Goal: Transaction & Acquisition: Purchase product/service

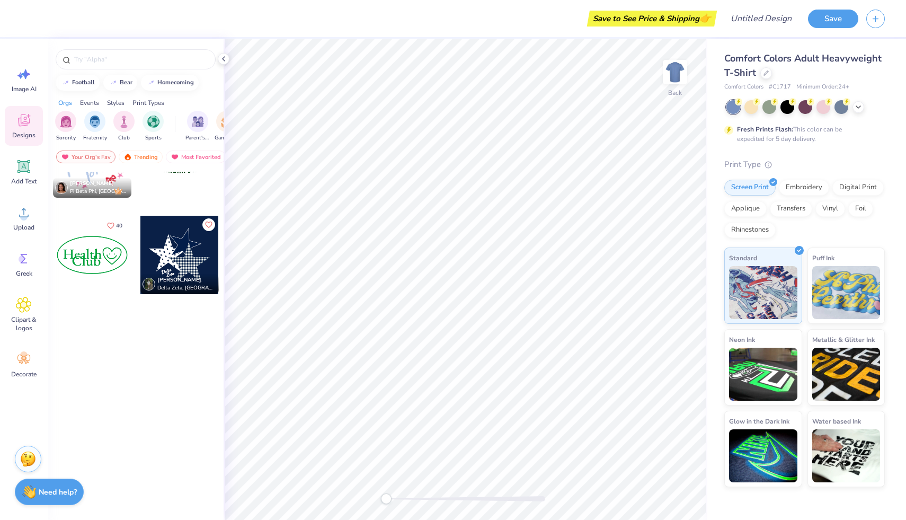
scroll to position [845, 0]
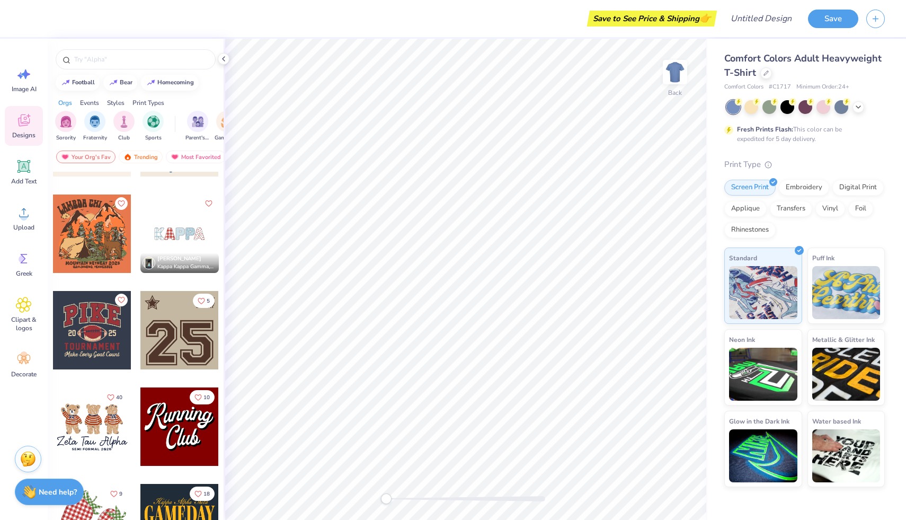
click at [18, 112] on div "Designs" at bounding box center [24, 126] width 38 height 40
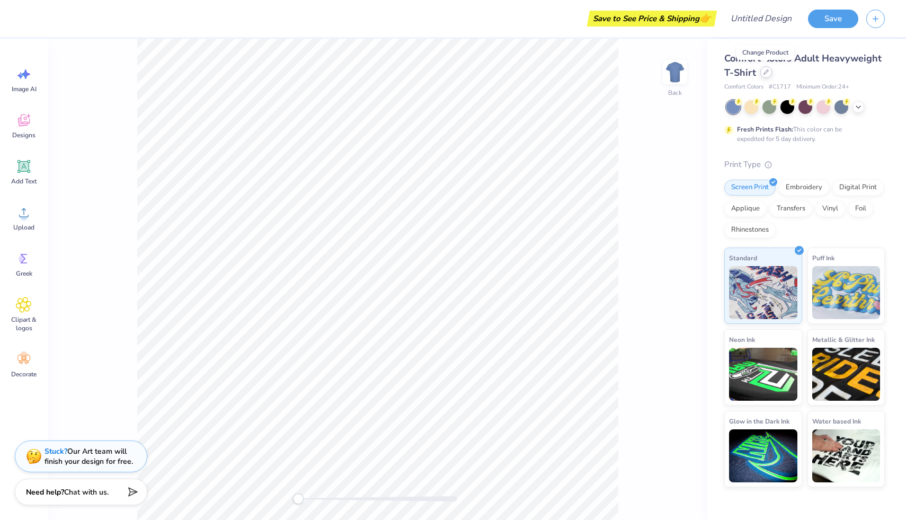
click at [763, 77] on div at bounding box center [766, 72] width 12 height 12
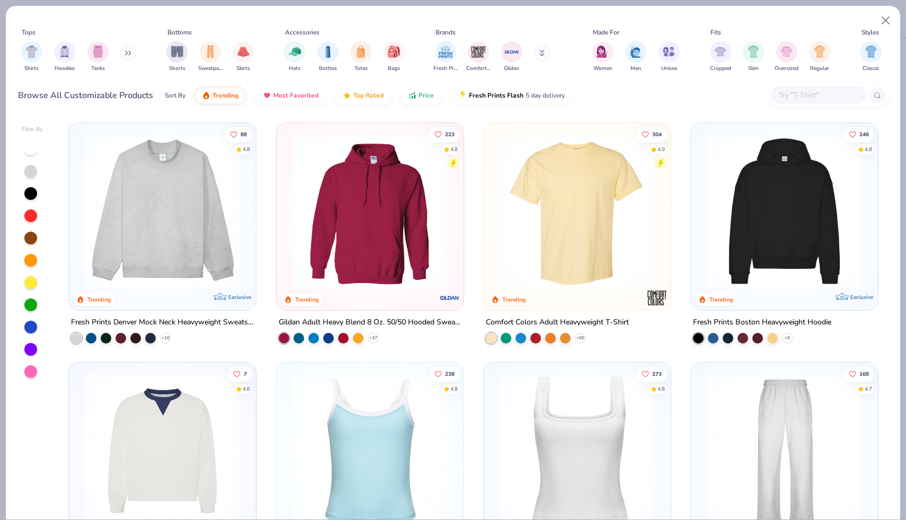
click at [169, 275] on img at bounding box center [162, 210] width 166 height 155
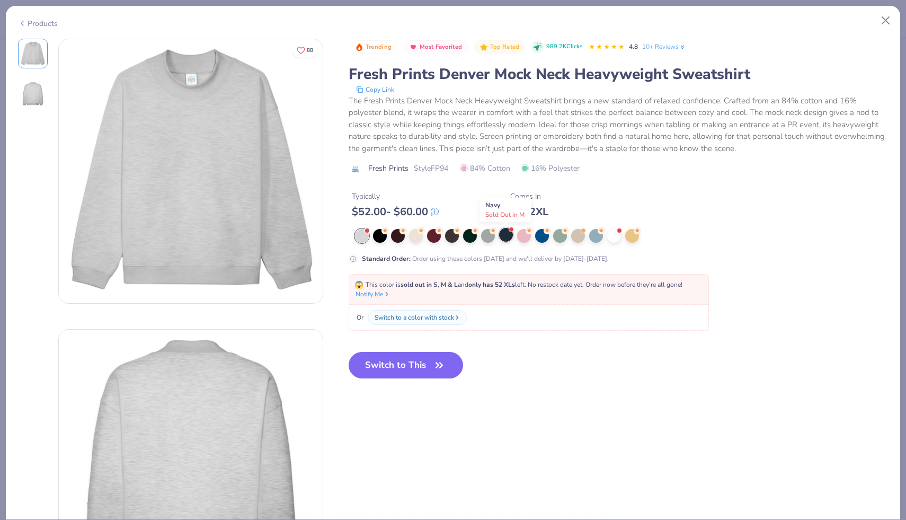
click at [505, 237] on div at bounding box center [506, 235] width 14 height 14
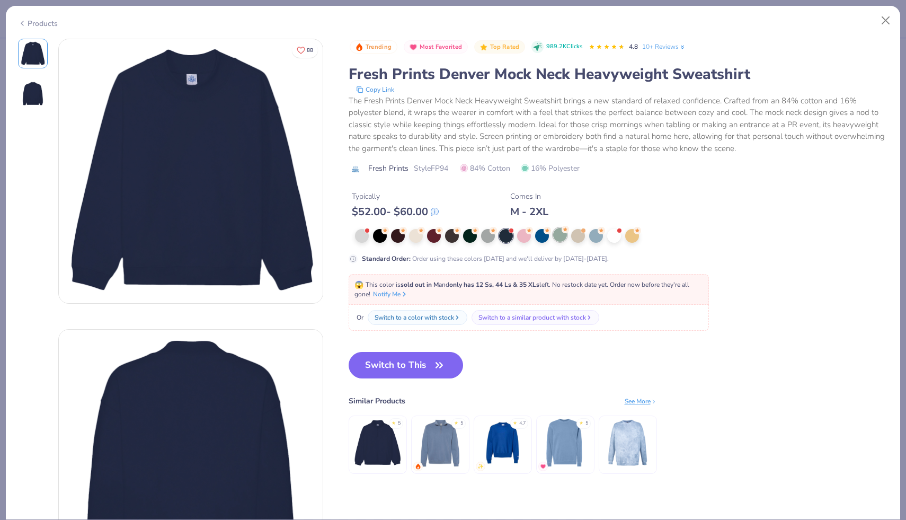
click at [560, 231] on div at bounding box center [560, 235] width 14 height 14
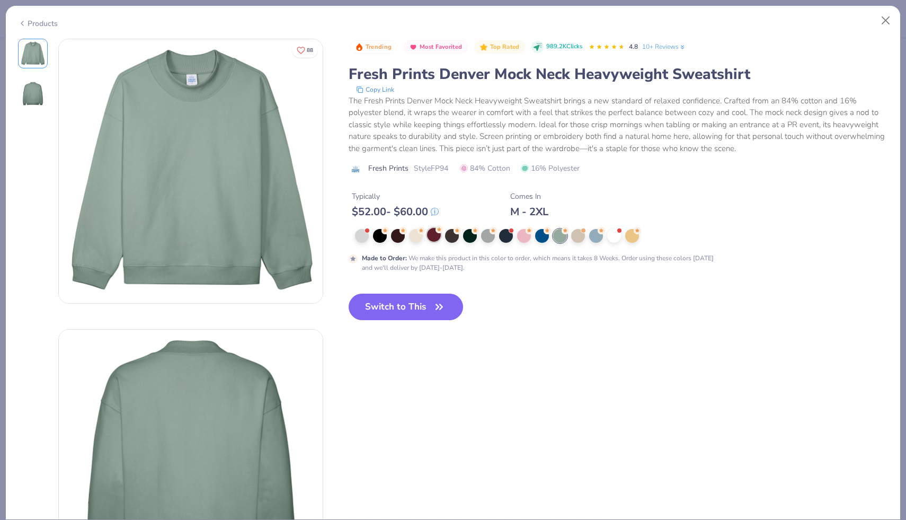
click at [440, 237] on div at bounding box center [434, 235] width 14 height 14
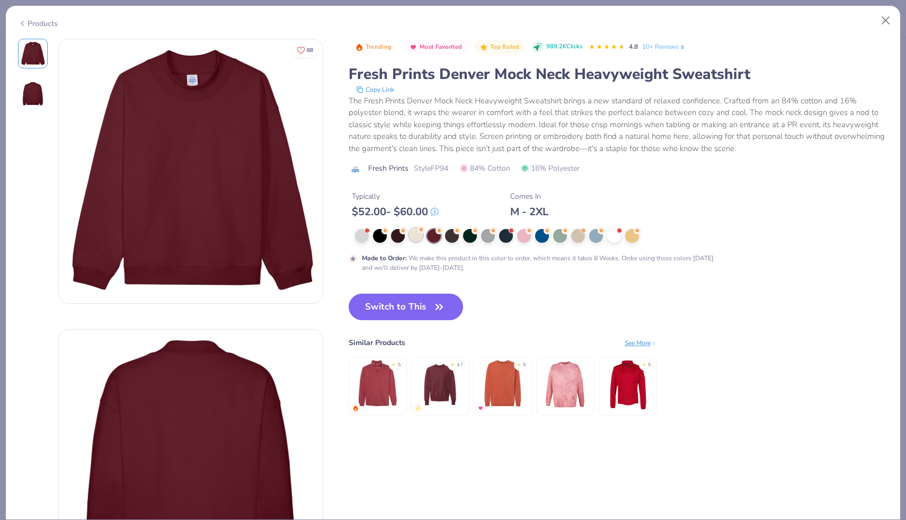
click at [414, 235] on div at bounding box center [416, 235] width 14 height 14
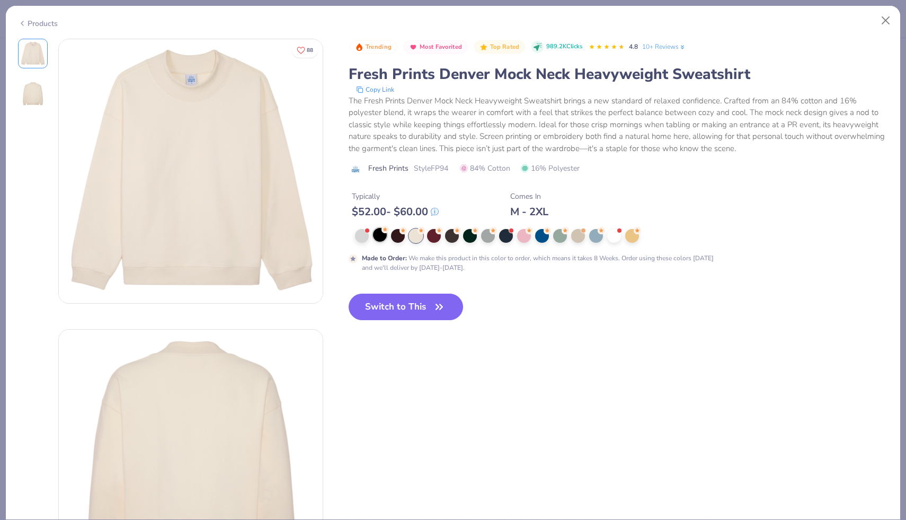
click at [387, 235] on div at bounding box center [380, 235] width 14 height 14
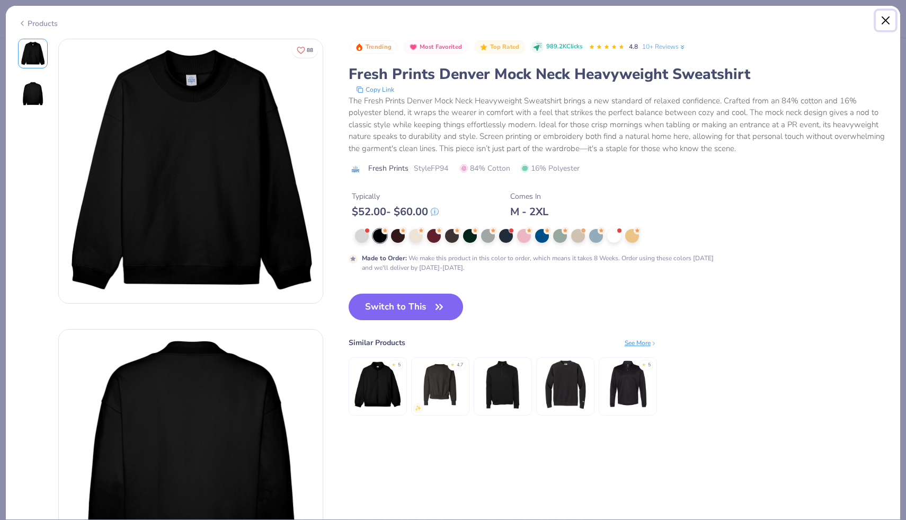
click at [881, 15] on button "Close" at bounding box center [886, 21] width 20 height 20
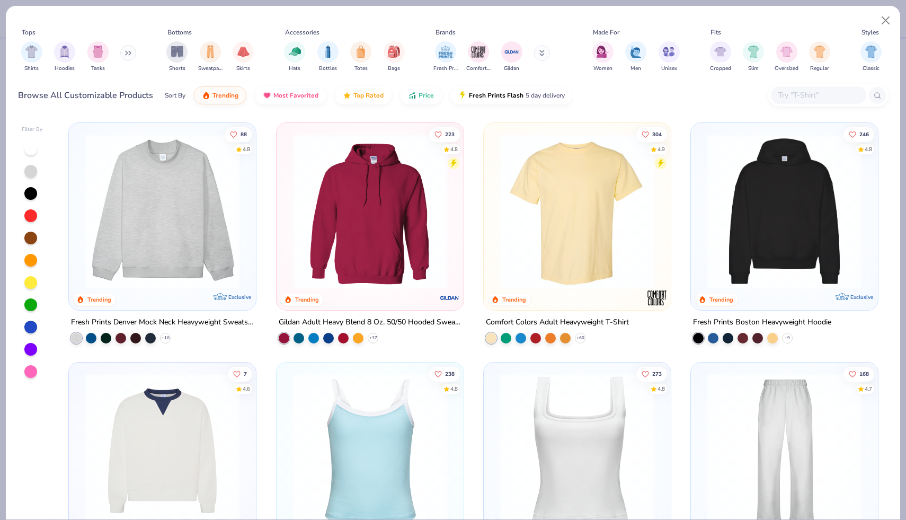
scroll to position [35, 0]
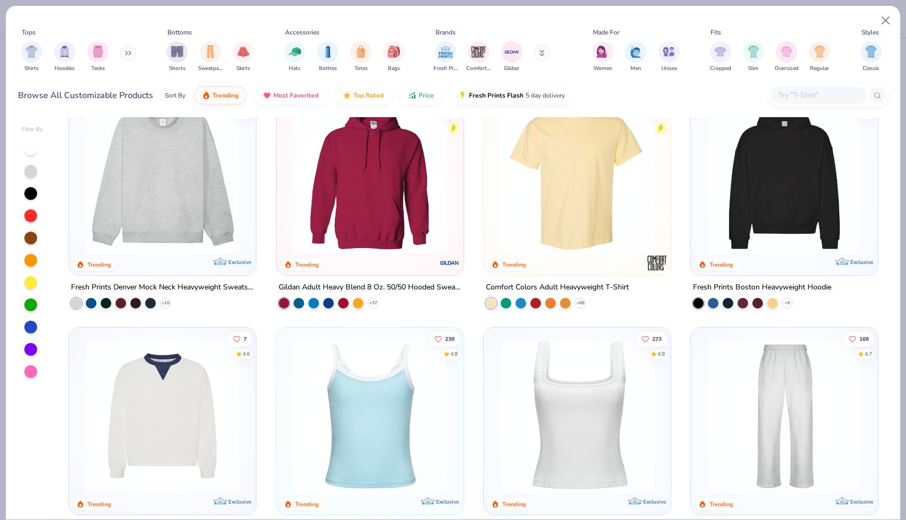
click at [760, 207] on img at bounding box center [784, 176] width 166 height 155
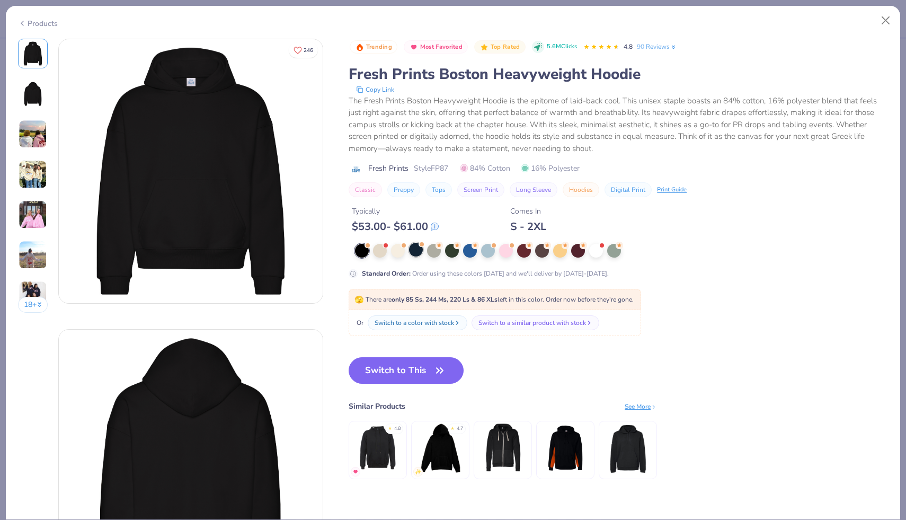
click at [417, 253] on div at bounding box center [416, 250] width 14 height 14
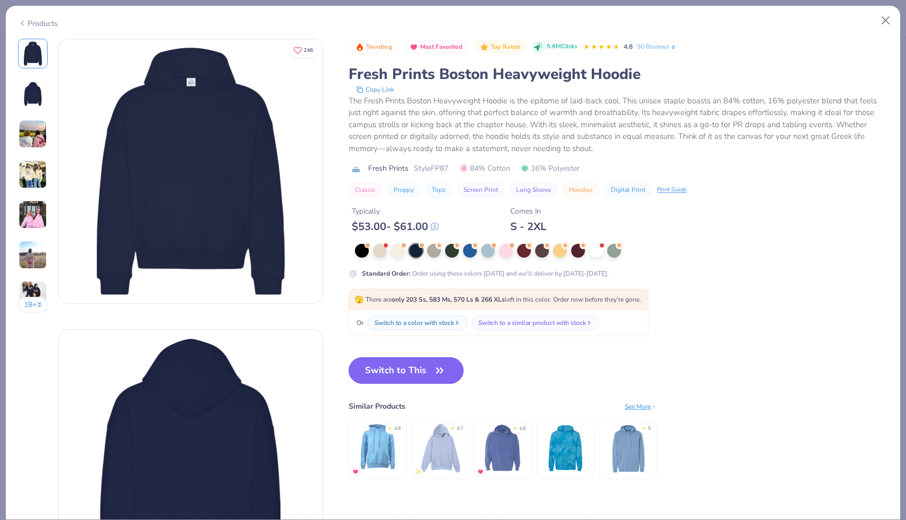
click at [442, 369] on icon "button" at bounding box center [439, 370] width 6 height 5
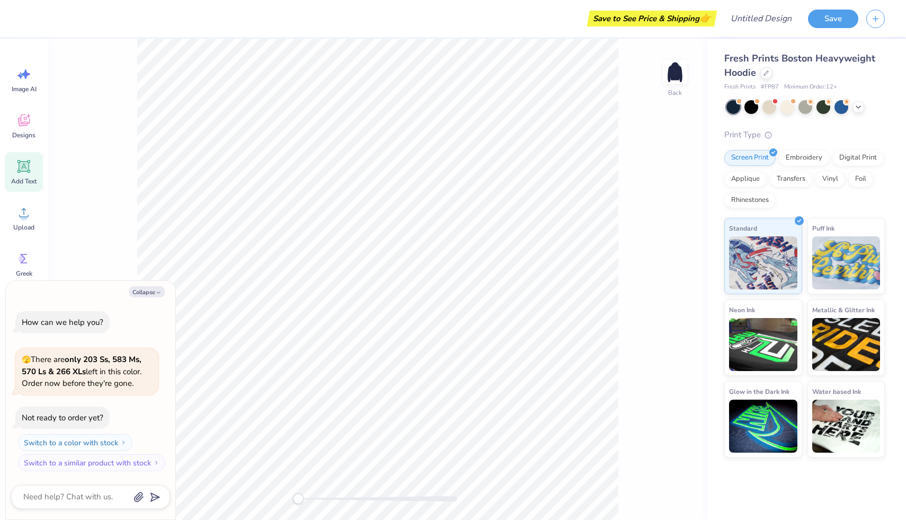
click at [24, 174] on div "Add Text" at bounding box center [24, 172] width 38 height 40
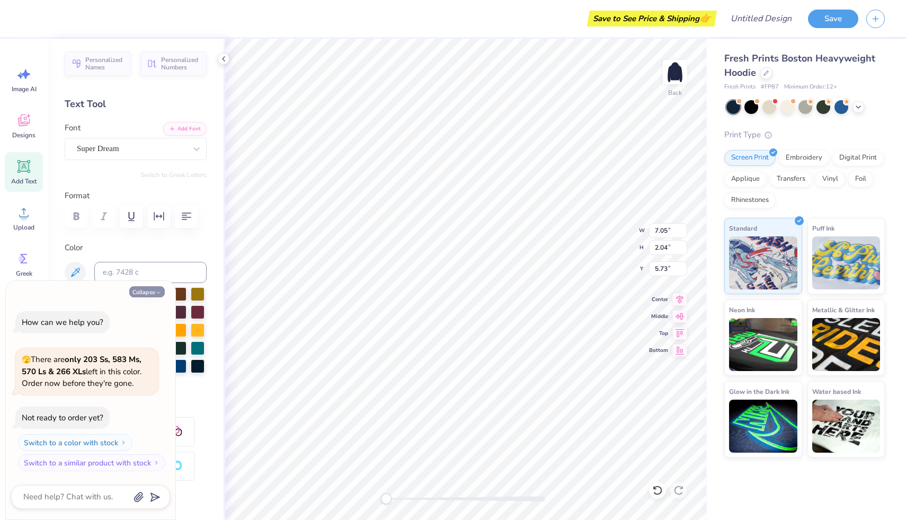
click at [153, 291] on button "Collapse" at bounding box center [146, 291] width 35 height 11
type textarea "x"
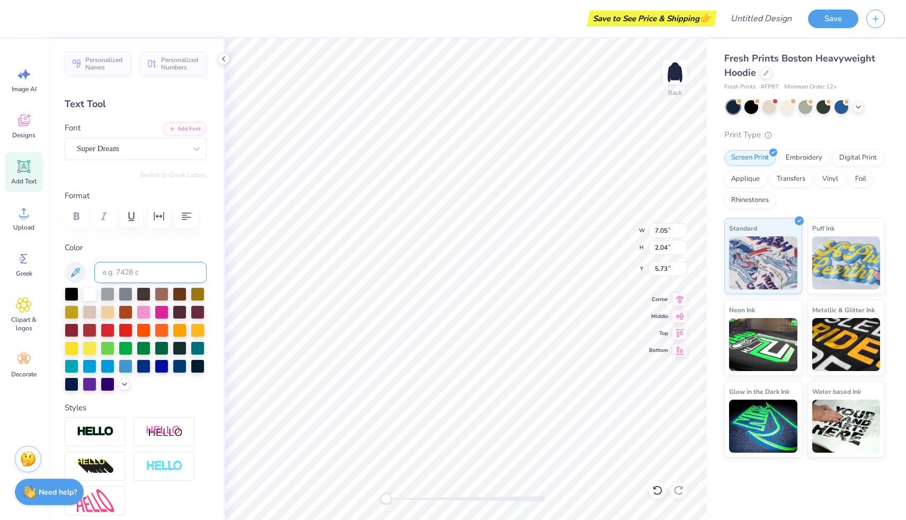
scroll to position [0, 3]
type textarea "Kappa Alpha Theta"
click at [154, 154] on div "Super Dream" at bounding box center [131, 148] width 111 height 16
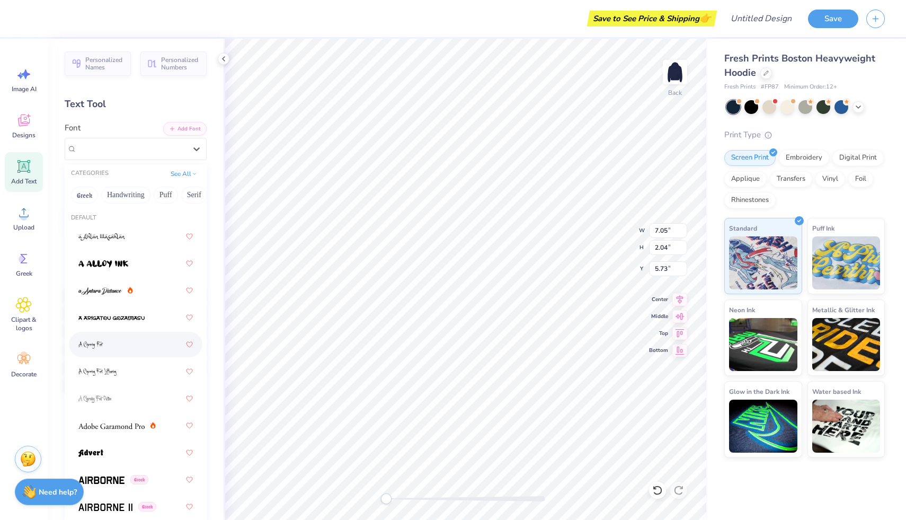
click at [129, 344] on div at bounding box center [135, 344] width 114 height 19
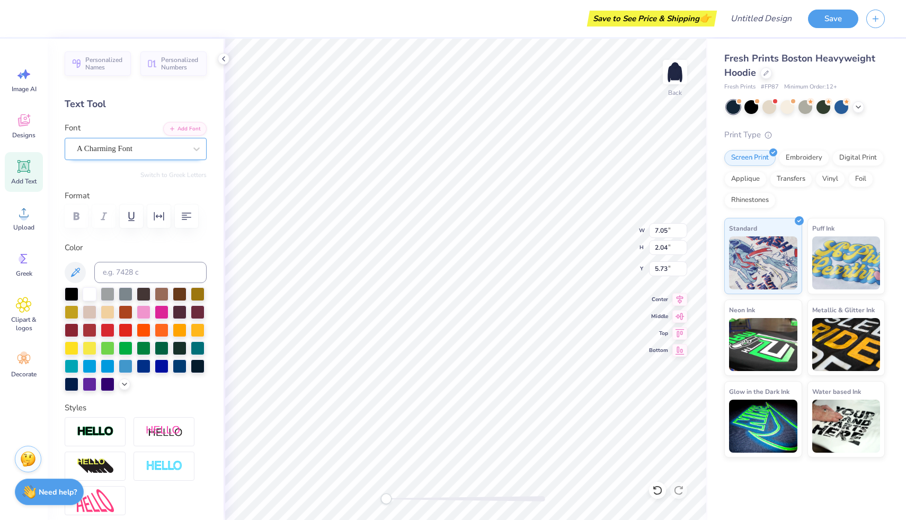
click at [133, 142] on div "A Charming Font" at bounding box center [131, 148] width 111 height 16
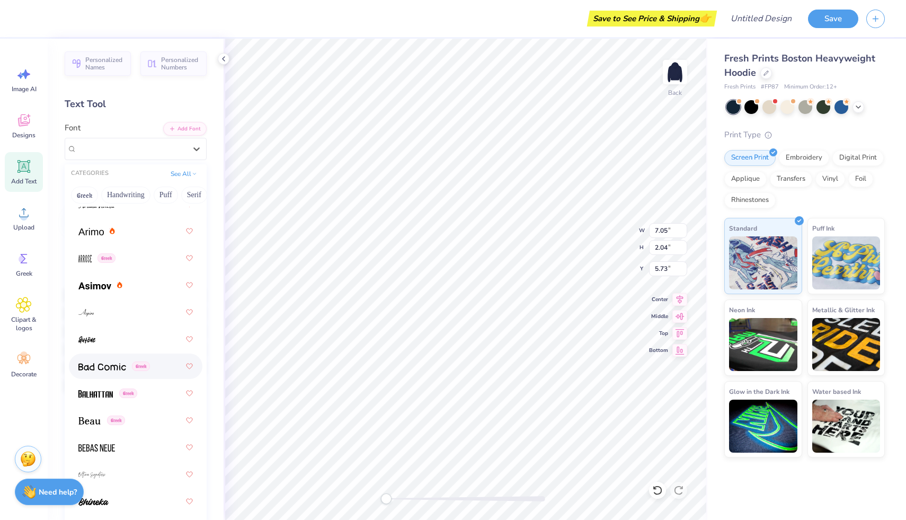
scroll to position [494, 0]
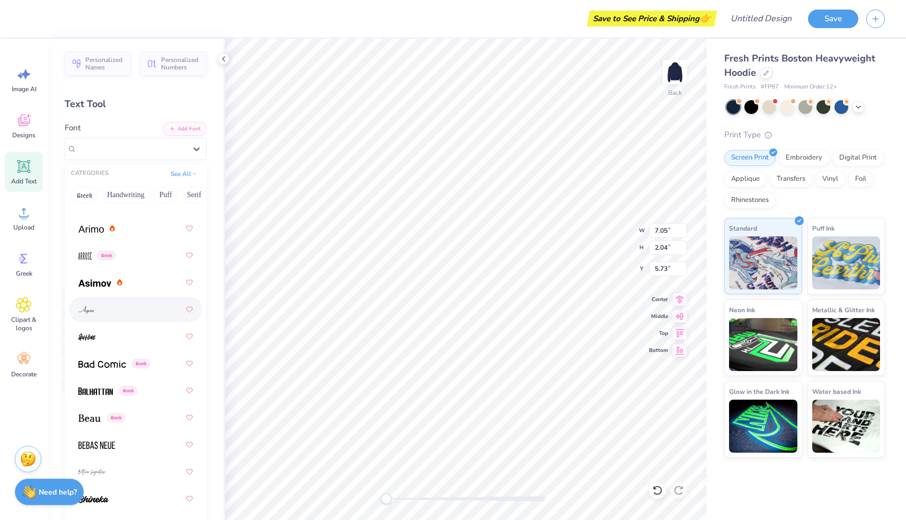
click at [110, 308] on div at bounding box center [135, 309] width 114 height 19
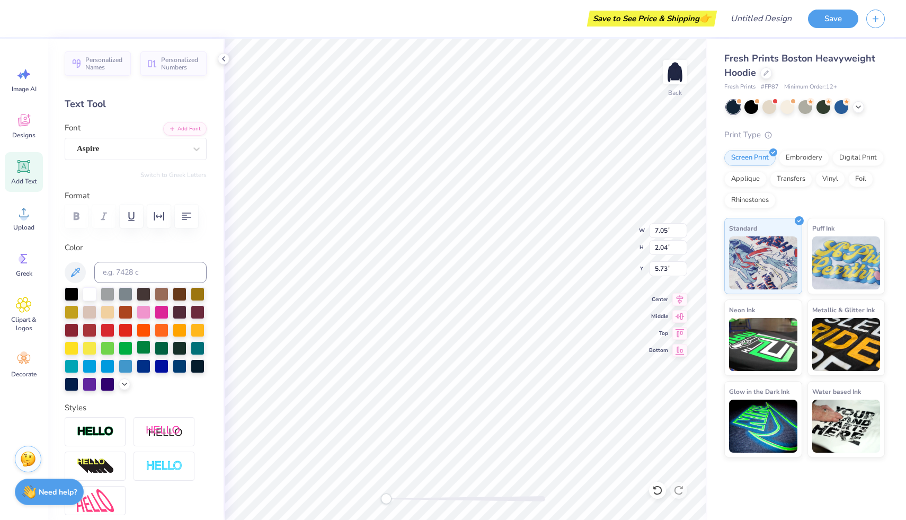
scroll to position [4, 0]
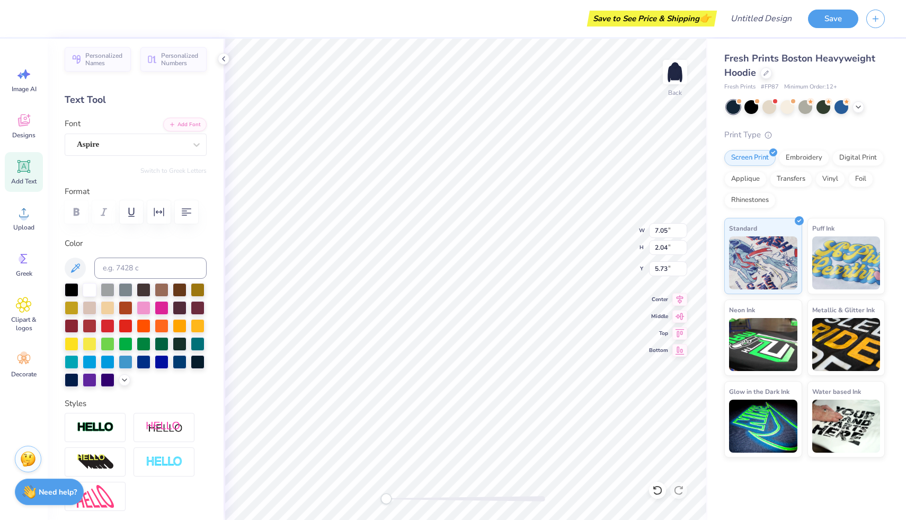
click at [76, 211] on div at bounding box center [136, 211] width 142 height 23
click at [72, 211] on div at bounding box center [136, 211] width 142 height 23
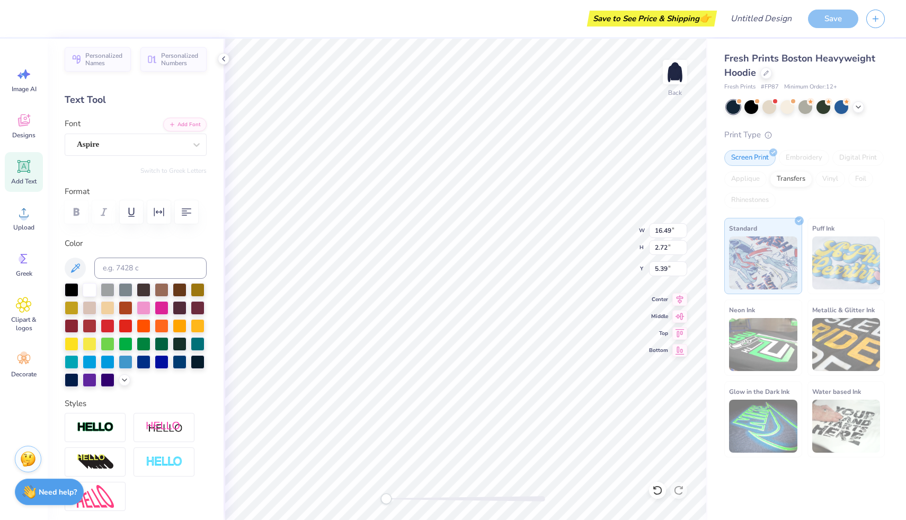
click at [76, 213] on div at bounding box center [136, 211] width 142 height 23
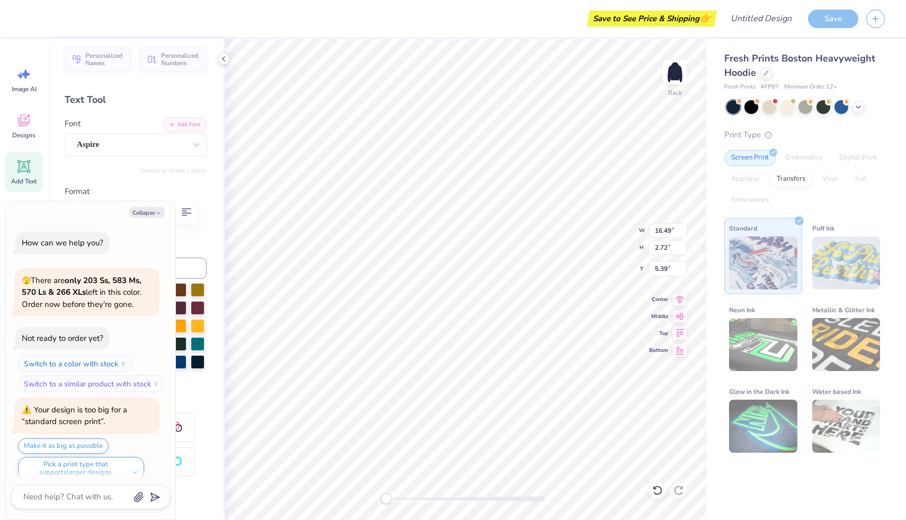
scroll to position [8, 0]
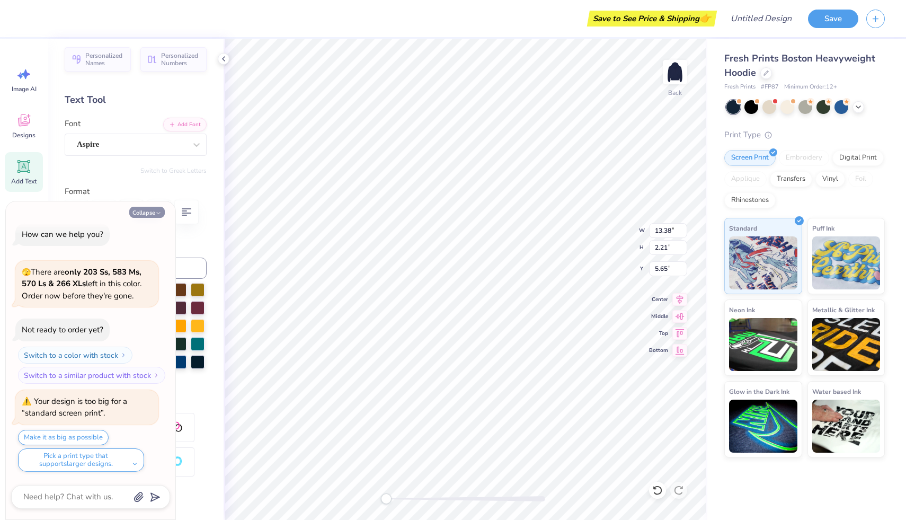
click at [142, 211] on button "Collapse" at bounding box center [146, 212] width 35 height 11
type textarea "x"
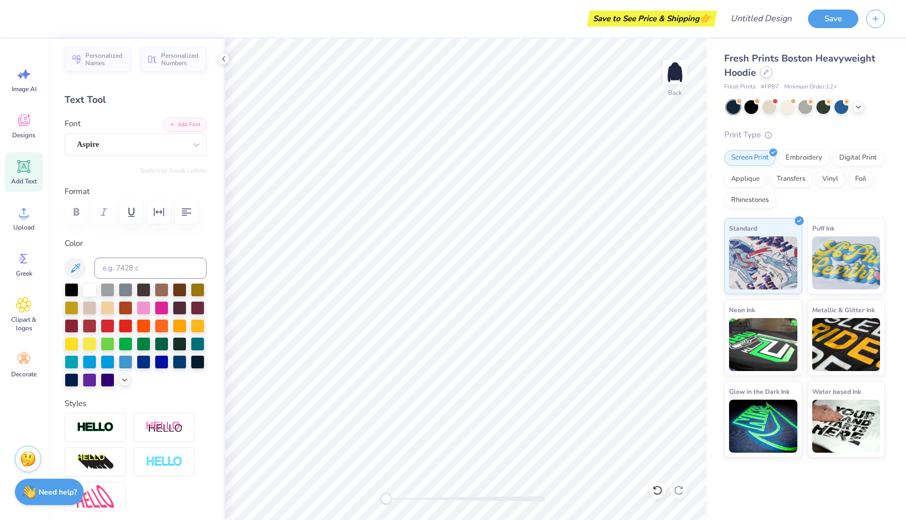
click at [762, 74] on div at bounding box center [766, 72] width 12 height 12
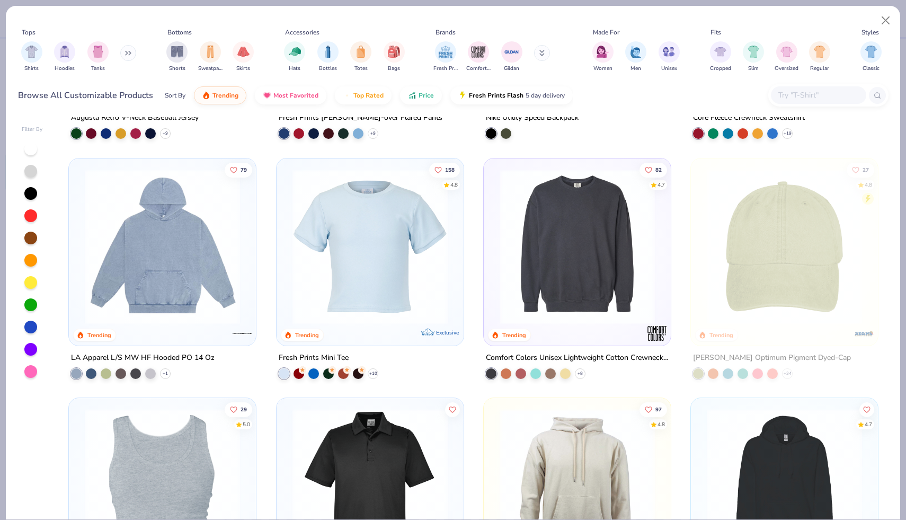
scroll to position [2385, 0]
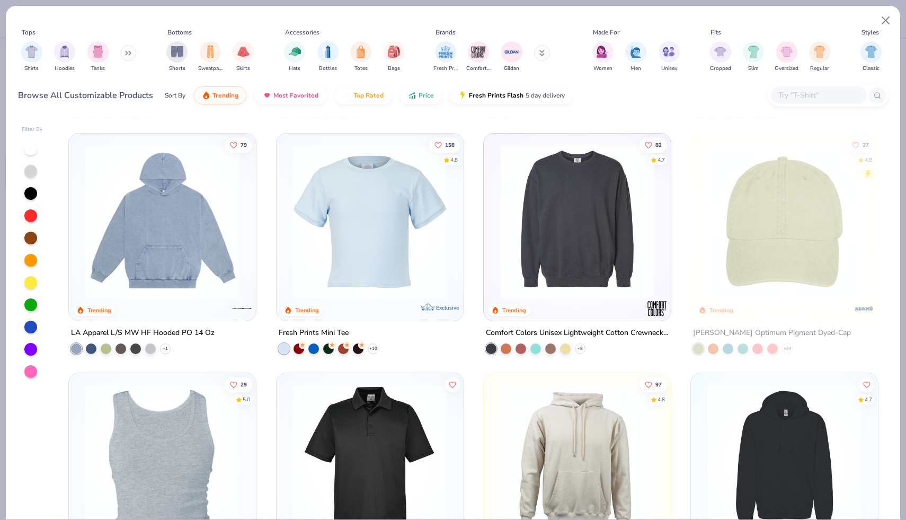
click at [161, 218] on img at bounding box center [162, 221] width 166 height 155
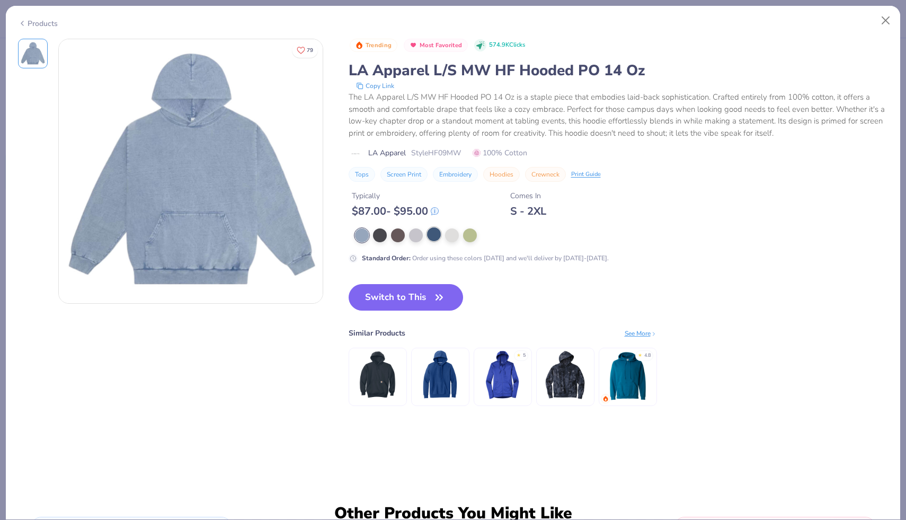
click at [435, 234] on div at bounding box center [434, 234] width 14 height 14
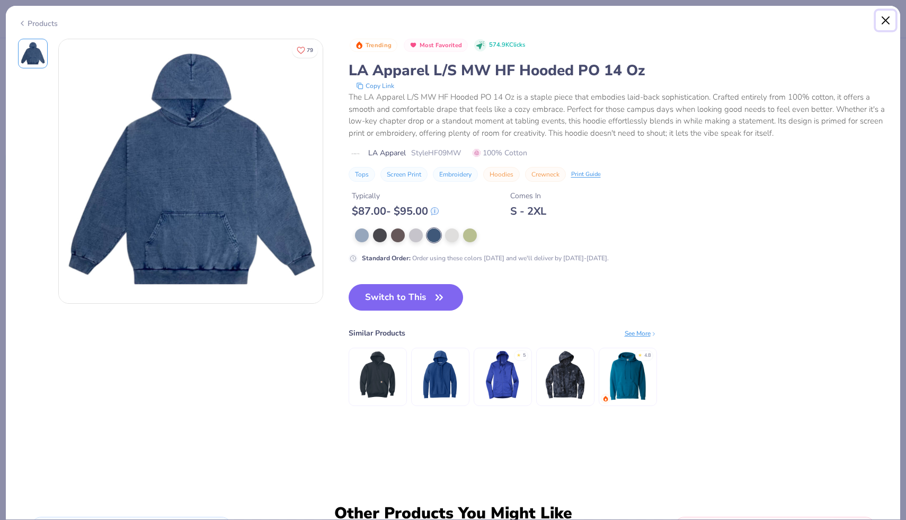
click at [889, 15] on button "Close" at bounding box center [886, 21] width 20 height 20
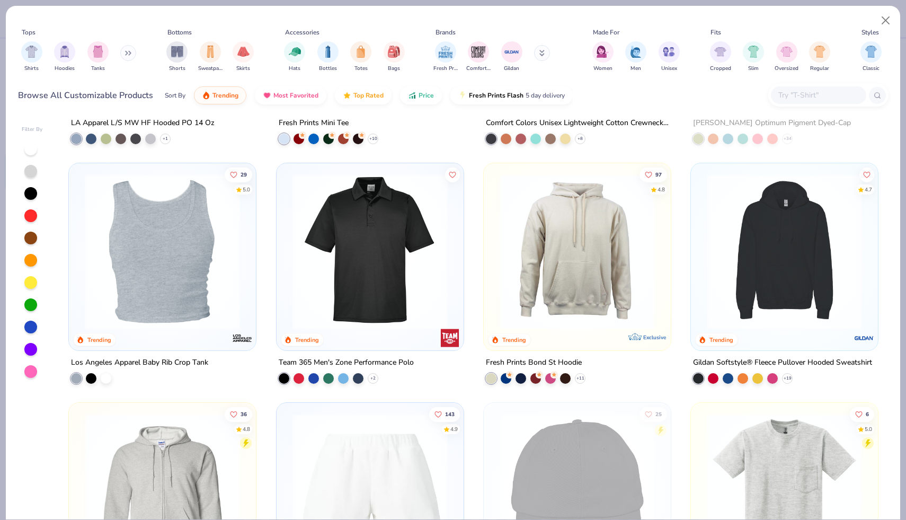
scroll to position [2842, 0]
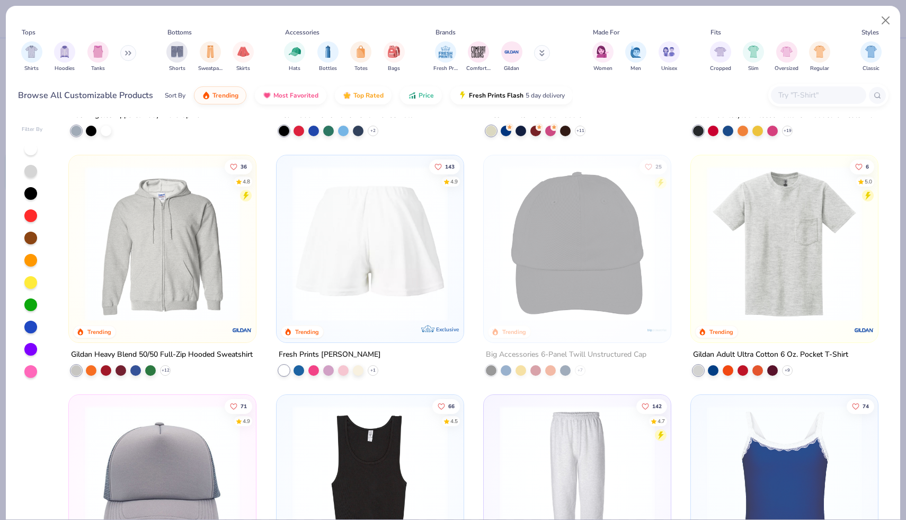
click at [34, 326] on div at bounding box center [30, 326] width 13 height 13
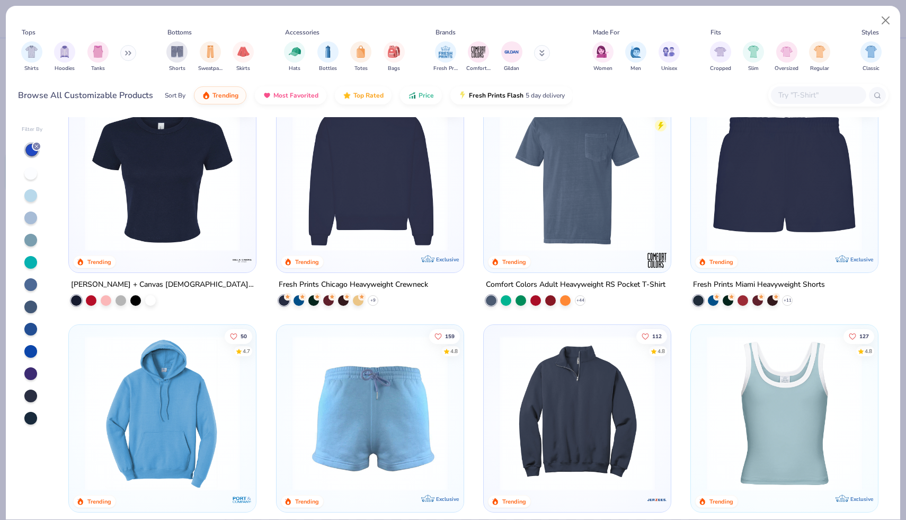
scroll to position [677, 0]
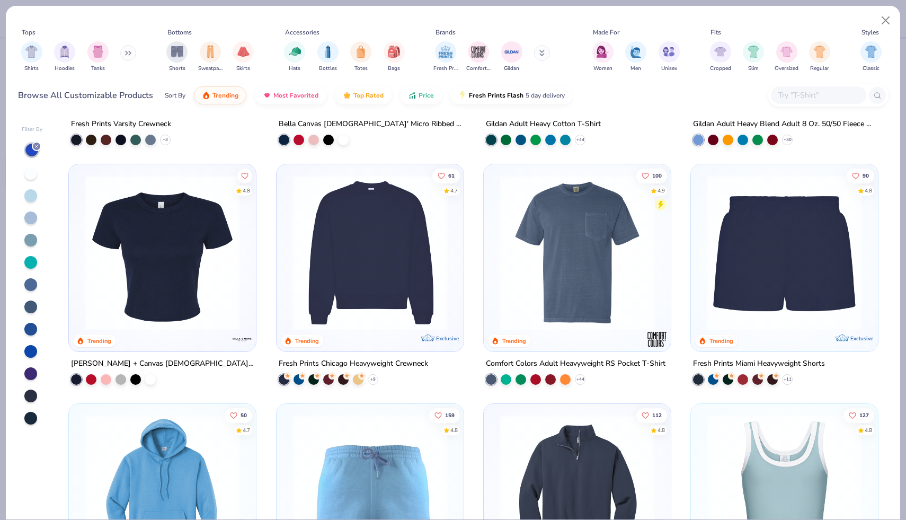
click at [374, 234] on img at bounding box center [370, 252] width 166 height 155
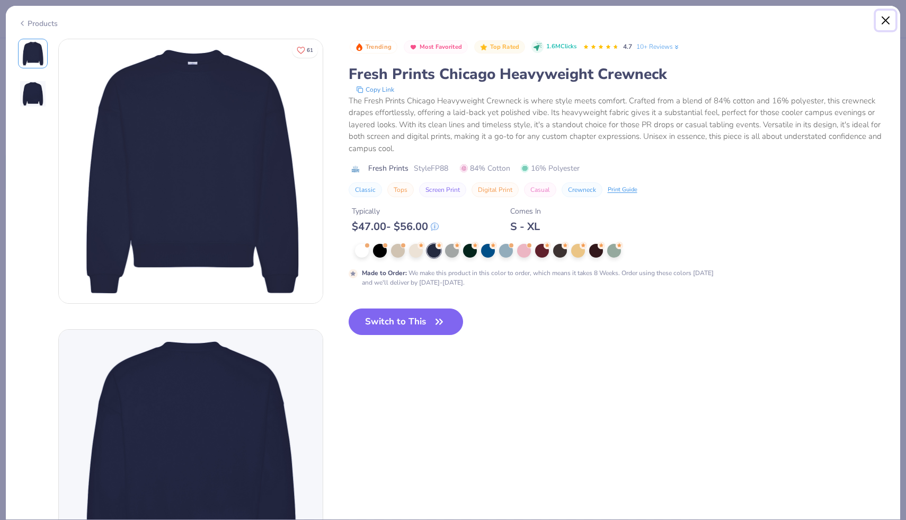
click at [889, 19] on button "Close" at bounding box center [886, 21] width 20 height 20
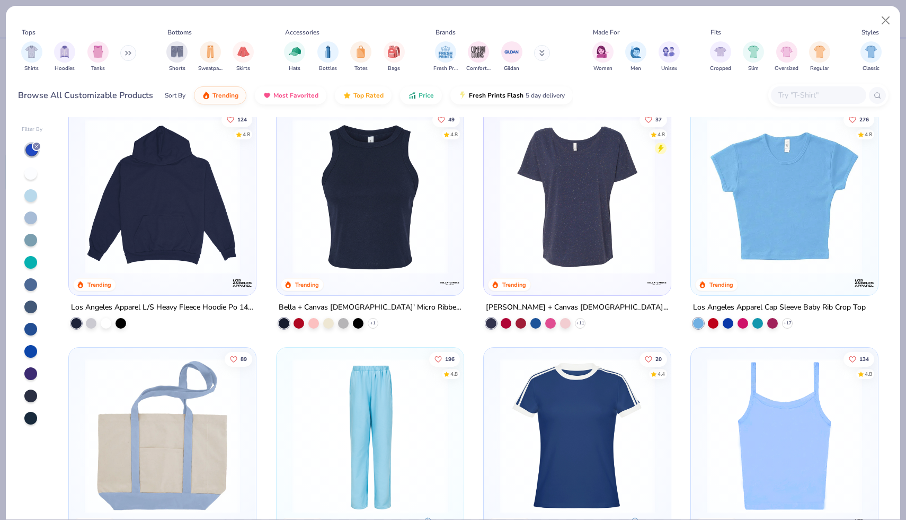
scroll to position [1456, 0]
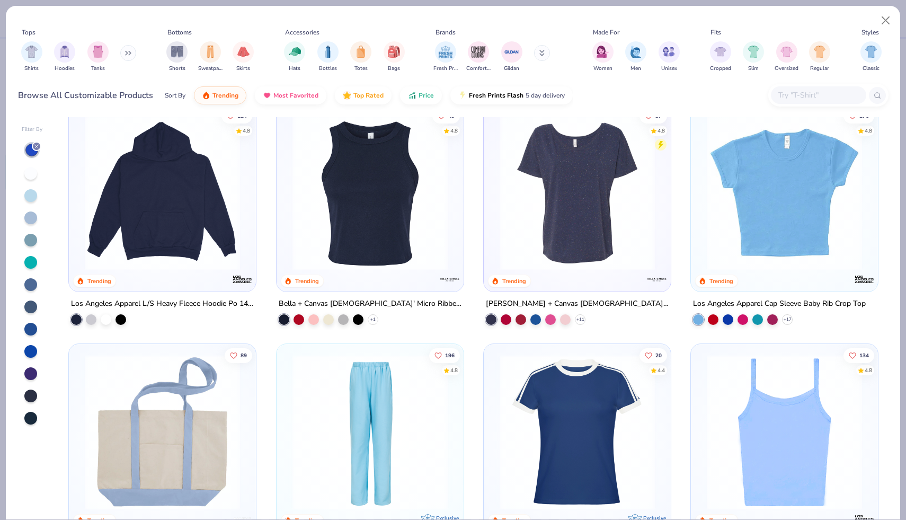
click at [185, 243] on img at bounding box center [162, 191] width 166 height 155
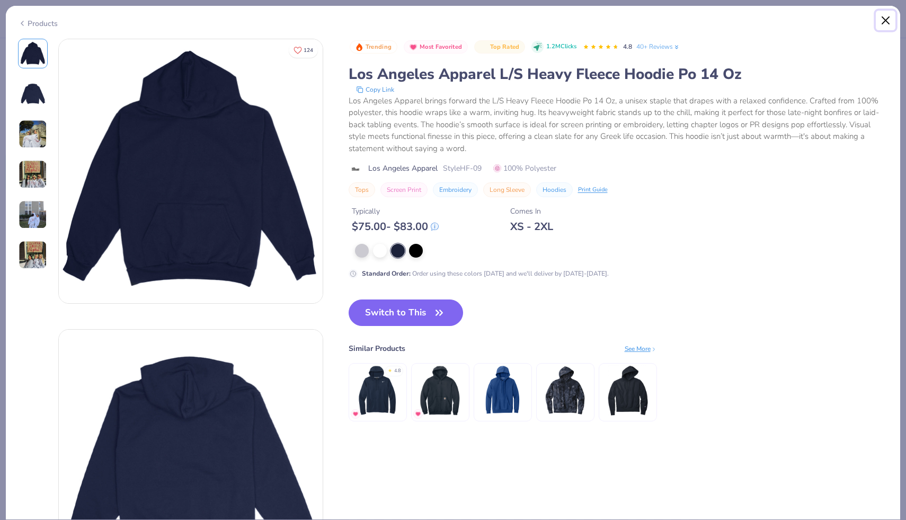
click at [886, 21] on button "Close" at bounding box center [886, 21] width 20 height 20
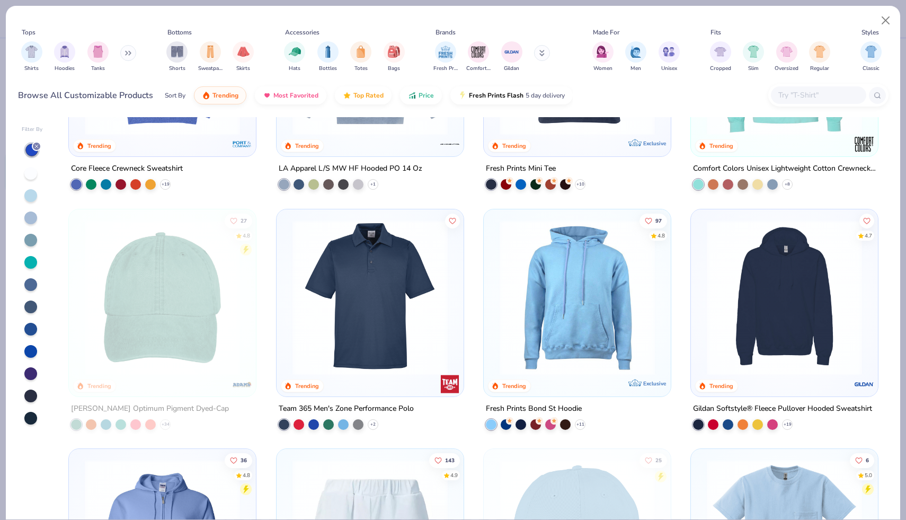
scroll to position [2409, 0]
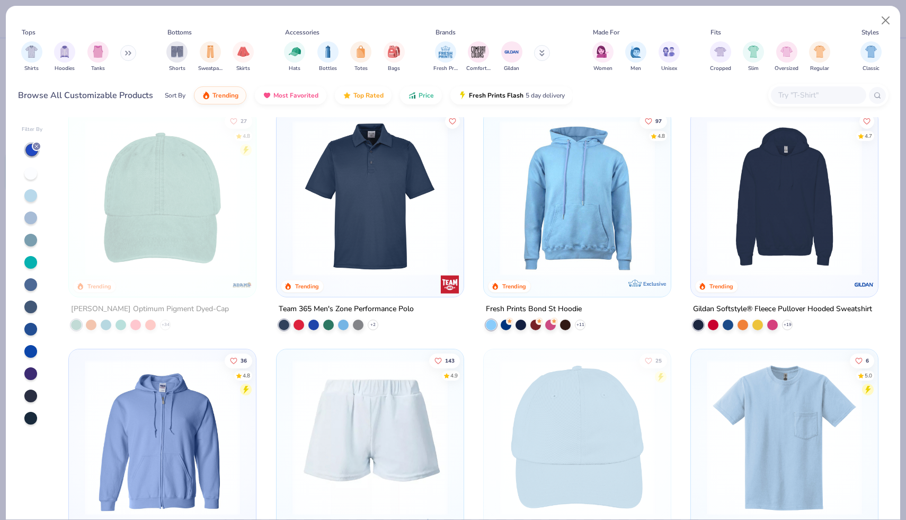
click at [858, 205] on img at bounding box center [784, 197] width 166 height 155
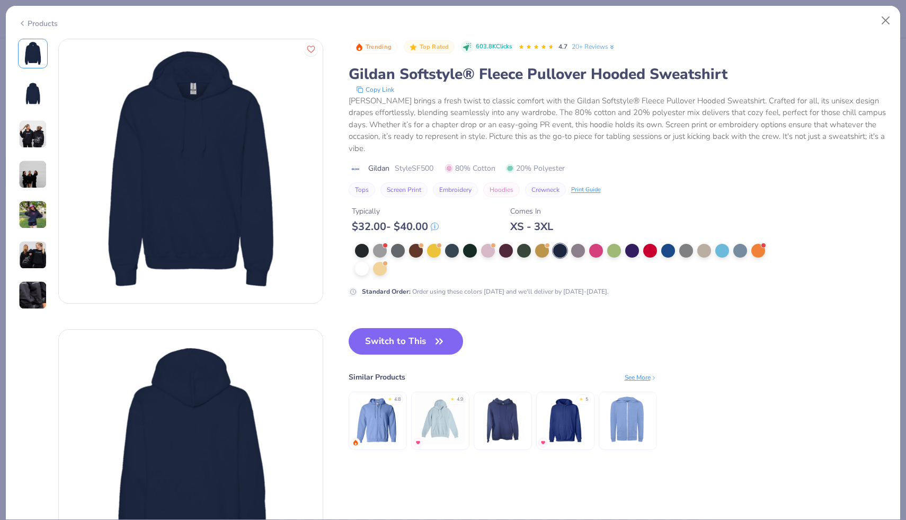
click at [882, 10] on div "Products" at bounding box center [453, 20] width 894 height 28
click at [882, 12] on button "Close" at bounding box center [886, 21] width 20 height 20
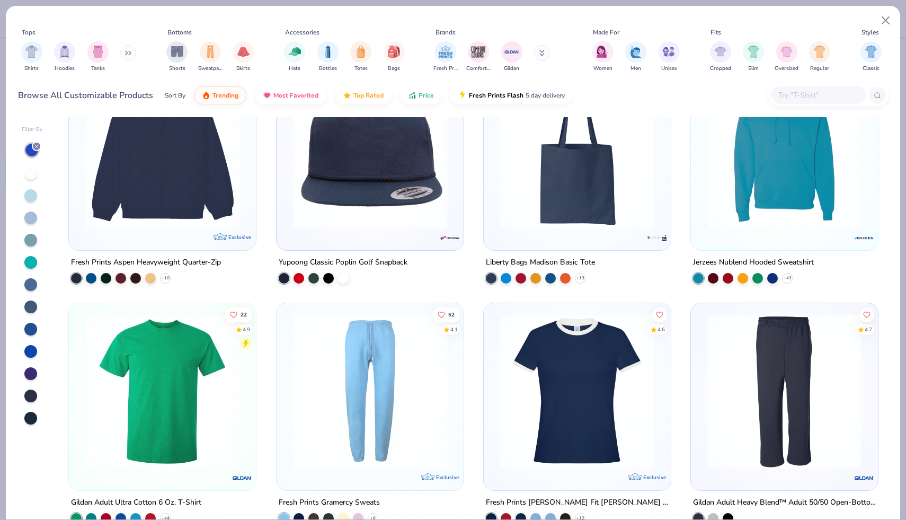
scroll to position [4131, 0]
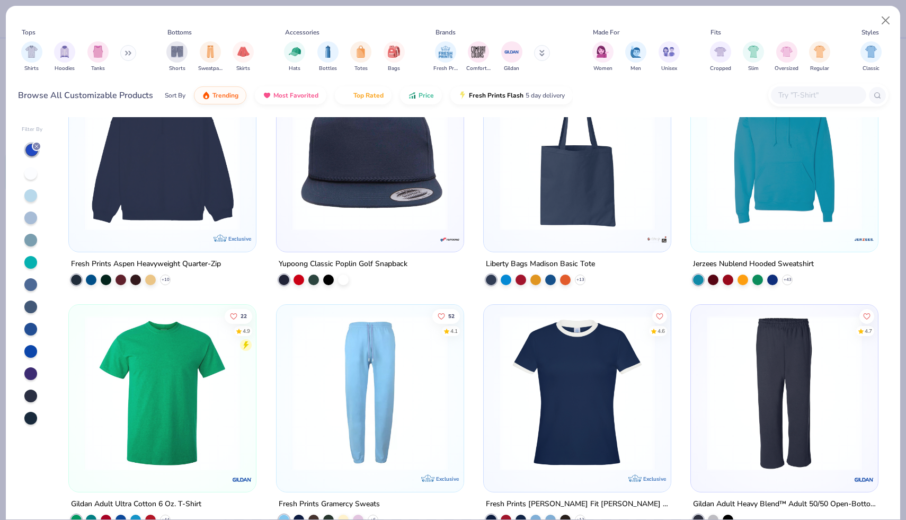
click at [174, 190] on img at bounding box center [162, 152] width 166 height 155
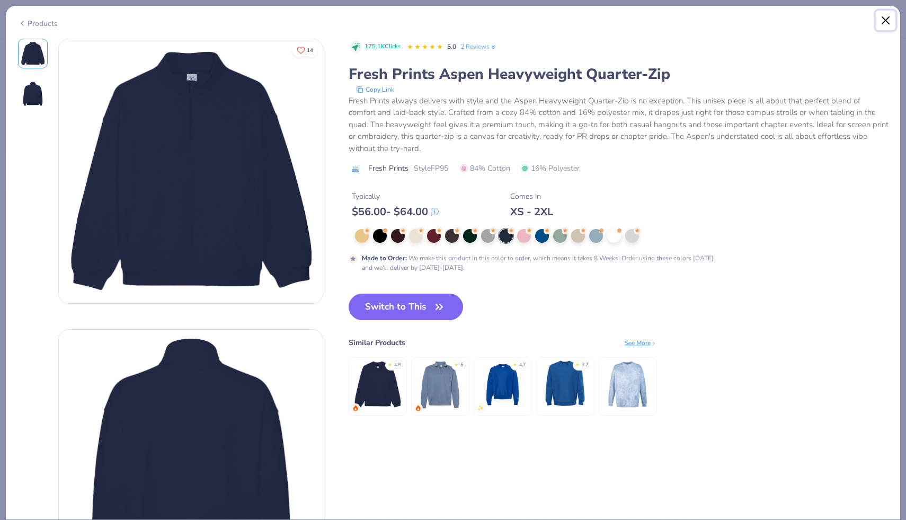
click at [891, 16] on button "Close" at bounding box center [886, 21] width 20 height 20
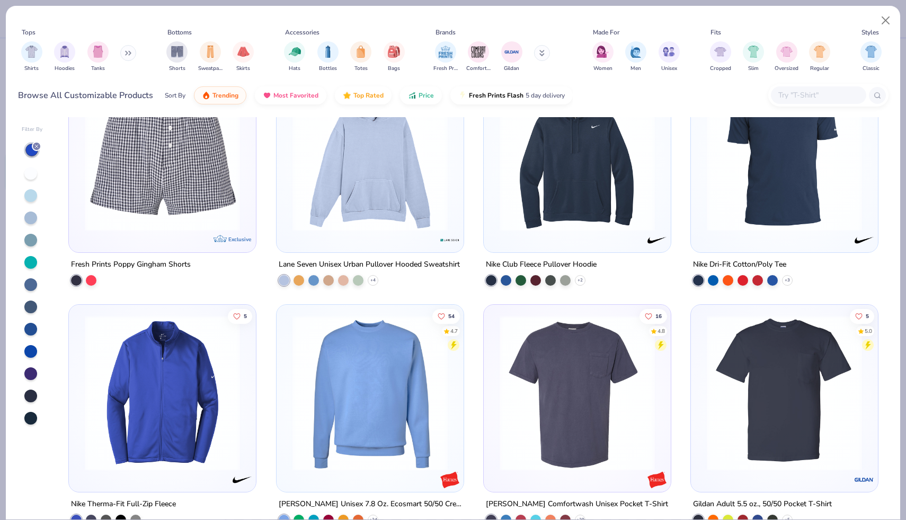
scroll to position [5754, 0]
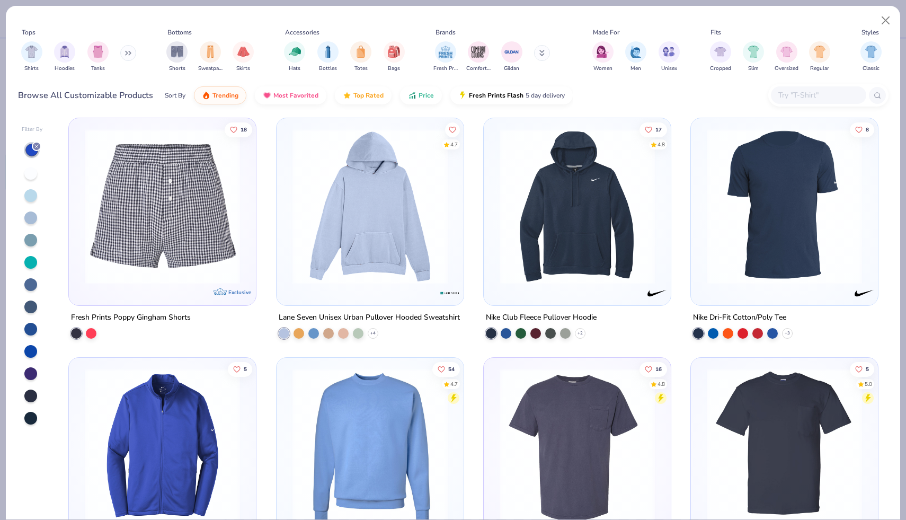
click at [379, 231] on img at bounding box center [370, 206] width 166 height 155
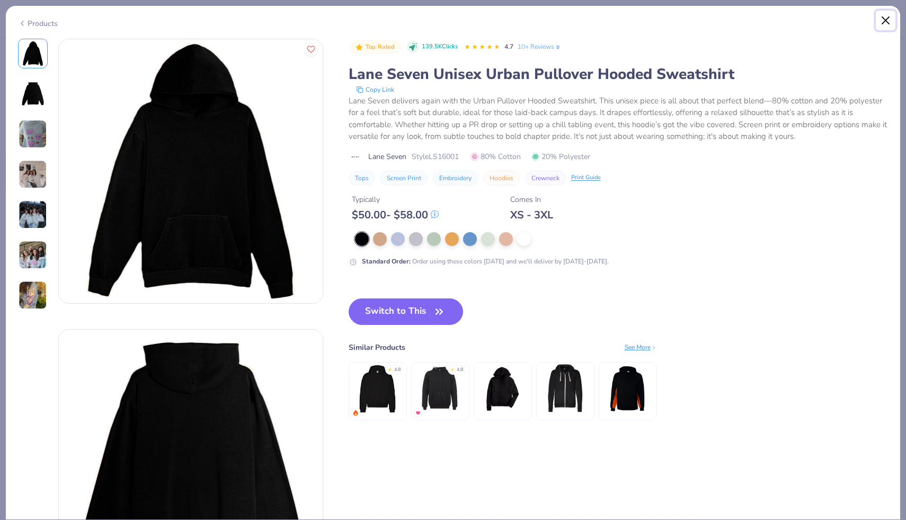
click at [890, 20] on button "Close" at bounding box center [886, 21] width 20 height 20
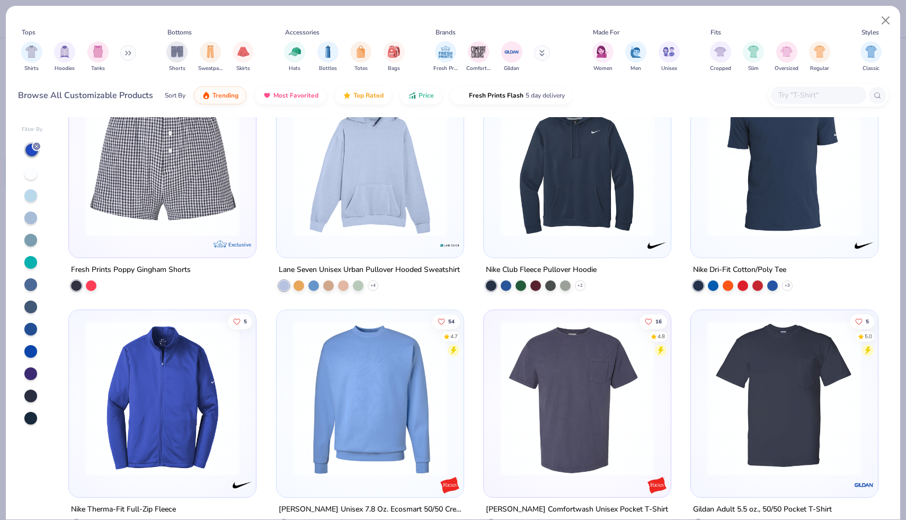
scroll to position [6250, 0]
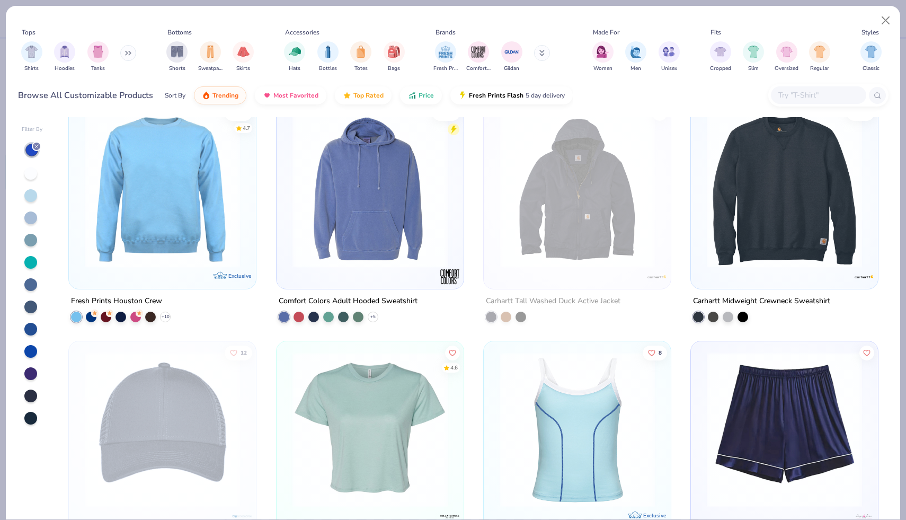
click at [172, 244] on img at bounding box center [162, 189] width 166 height 155
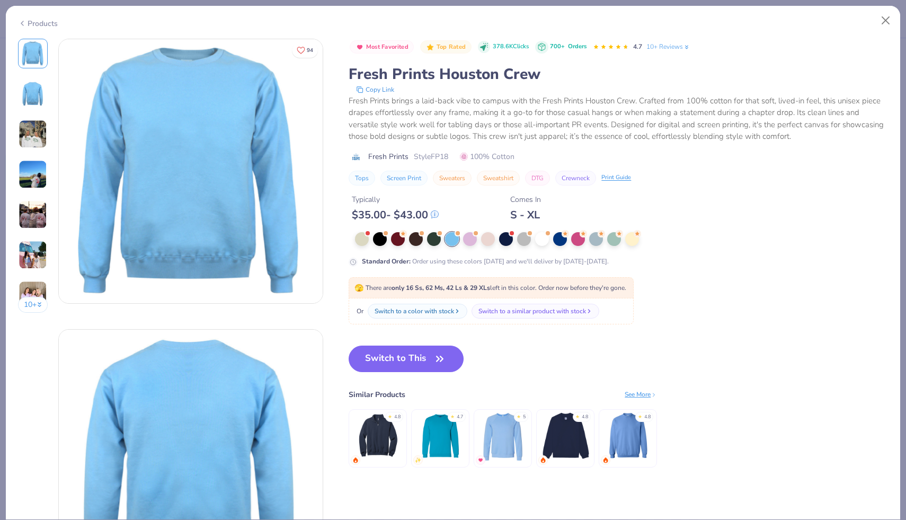
click at [567, 243] on div at bounding box center [563, 239] width 417 height 14
click at [564, 242] on div at bounding box center [560, 238] width 14 height 14
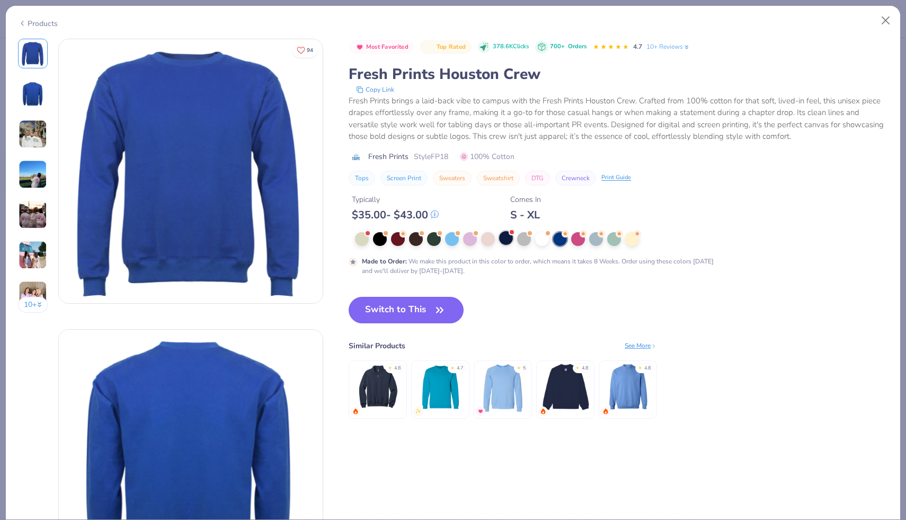
click at [503, 239] on div at bounding box center [506, 238] width 14 height 14
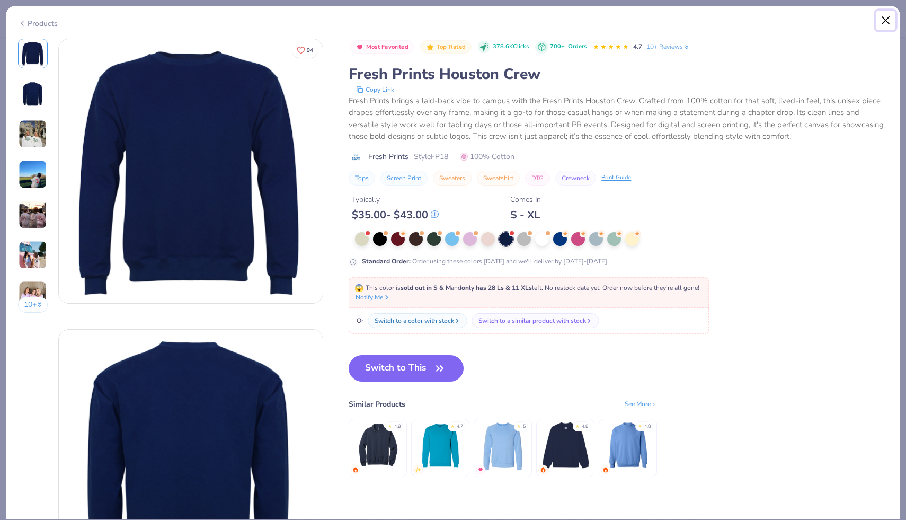
click at [880, 21] on button "Close" at bounding box center [886, 21] width 20 height 20
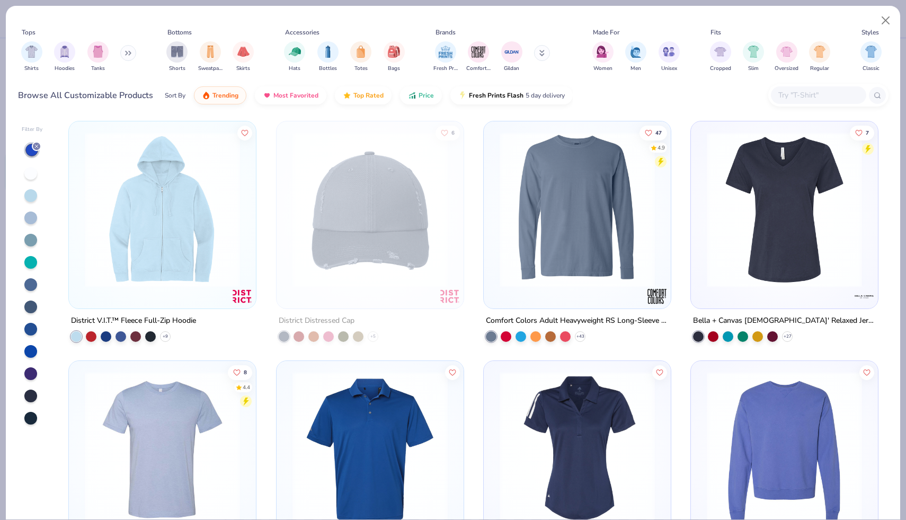
scroll to position [9339, 0]
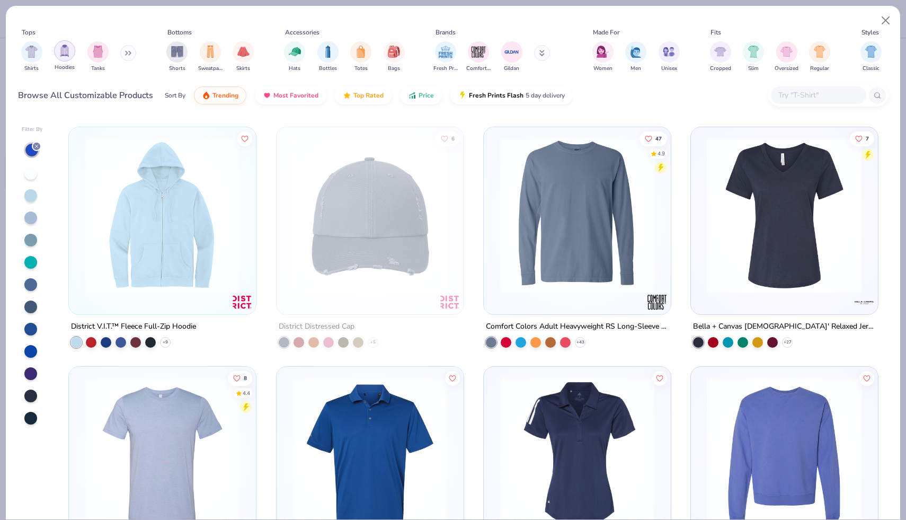
click at [65, 56] on img "filter for Hoodies" at bounding box center [65, 50] width 12 height 12
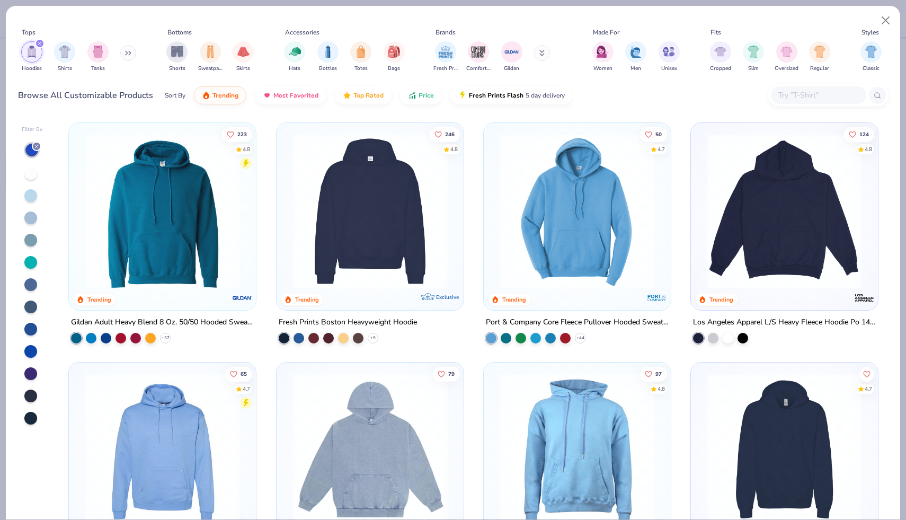
click at [411, 275] on img at bounding box center [370, 210] width 166 height 155
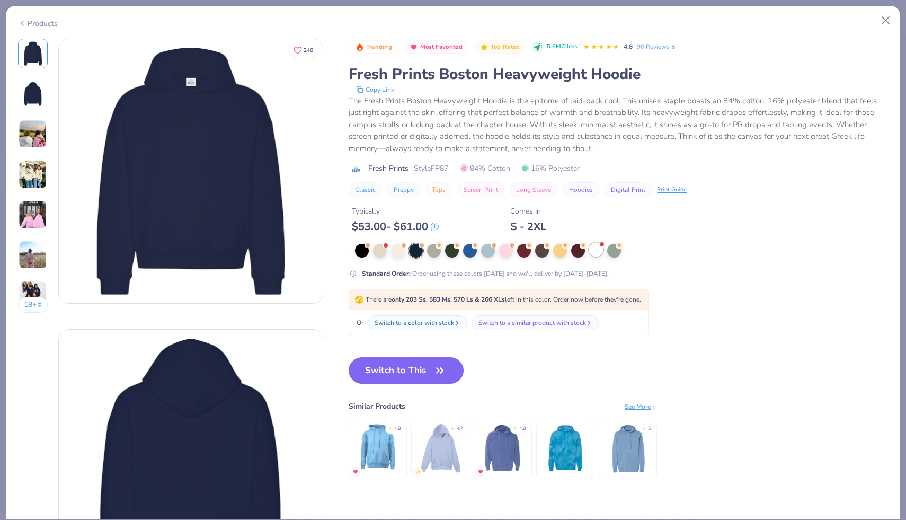
click at [599, 248] on div at bounding box center [596, 250] width 14 height 14
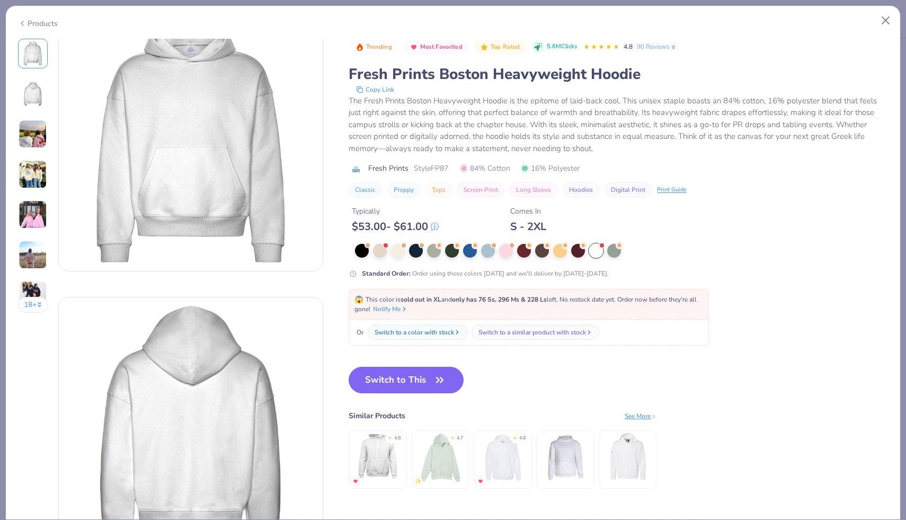
scroll to position [30, 0]
click at [398, 255] on div at bounding box center [398, 250] width 14 height 14
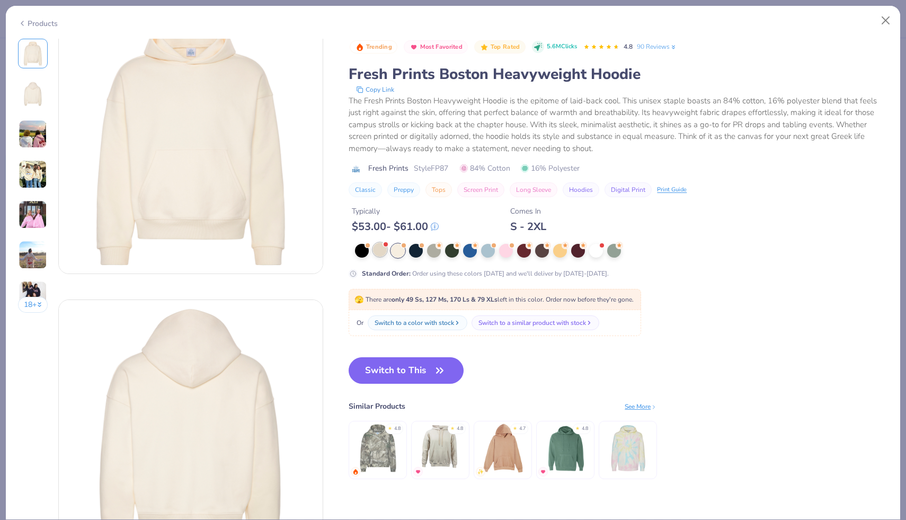
click at [385, 253] on div at bounding box center [380, 250] width 14 height 14
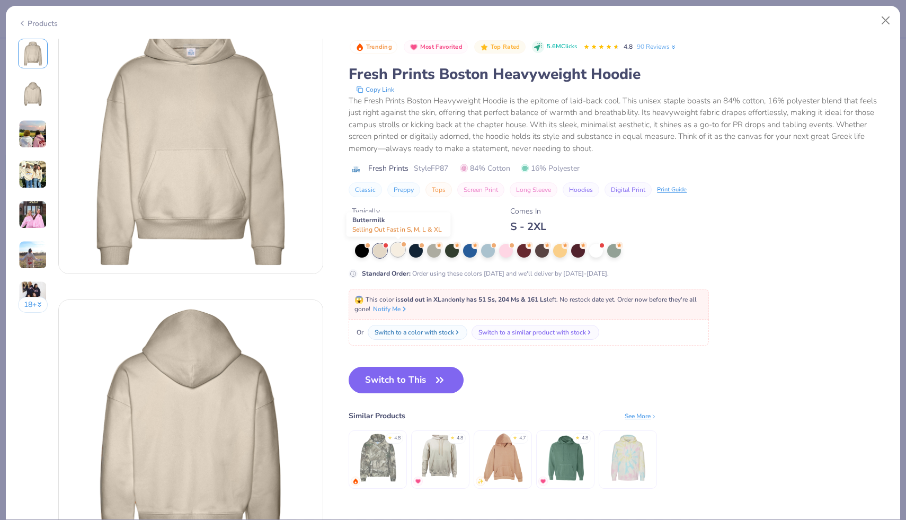
click at [403, 253] on div at bounding box center [398, 250] width 14 height 14
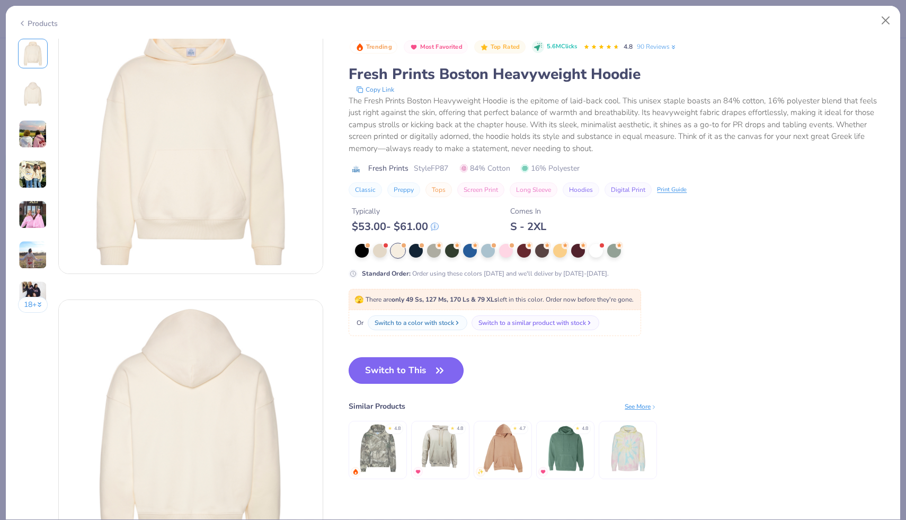
click at [406, 375] on button "Switch to This" at bounding box center [406, 370] width 115 height 26
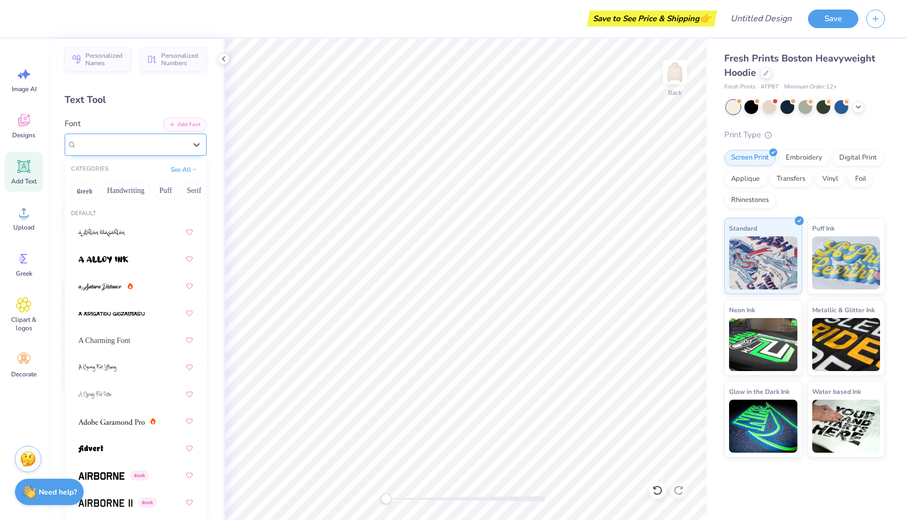
click at [134, 147] on div "Aspire" at bounding box center [131, 144] width 111 height 16
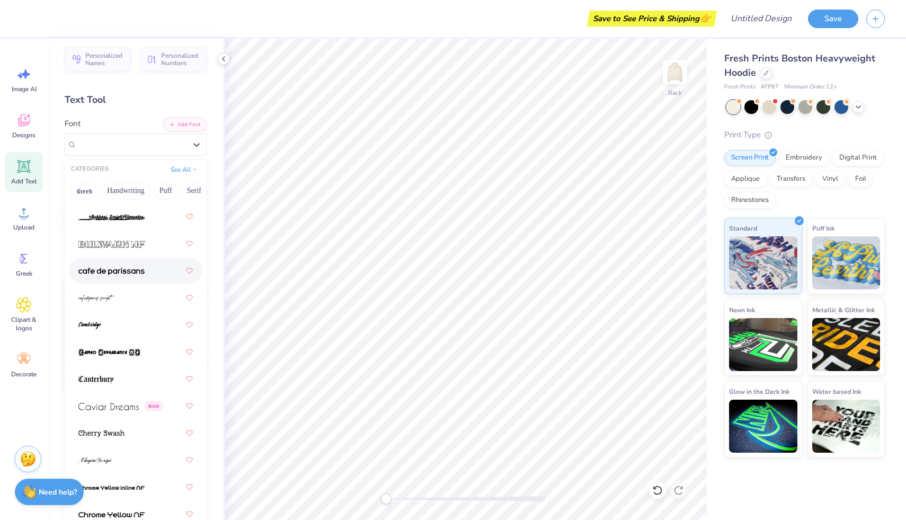
scroll to position [1452, 0]
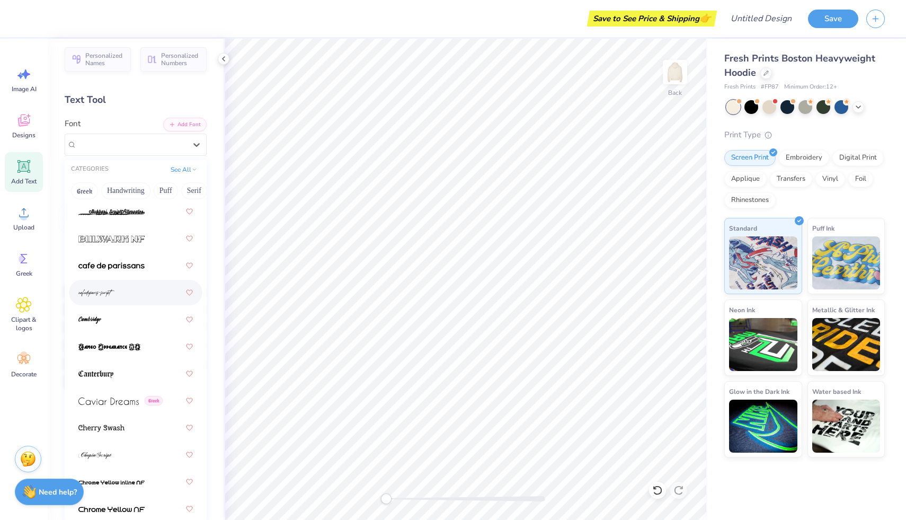
click at [116, 299] on div at bounding box center [135, 292] width 114 height 19
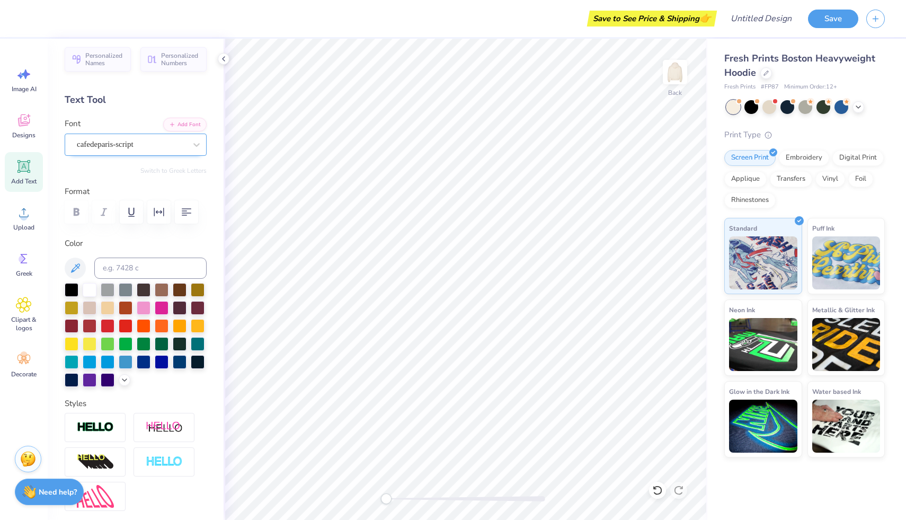
click at [172, 151] on div "cafedeparis-script" at bounding box center [131, 144] width 111 height 16
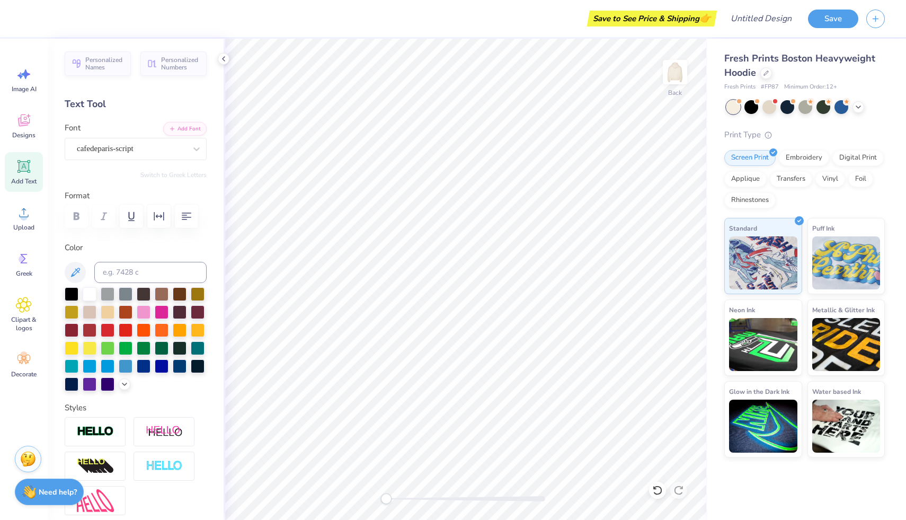
scroll to position [138, 0]
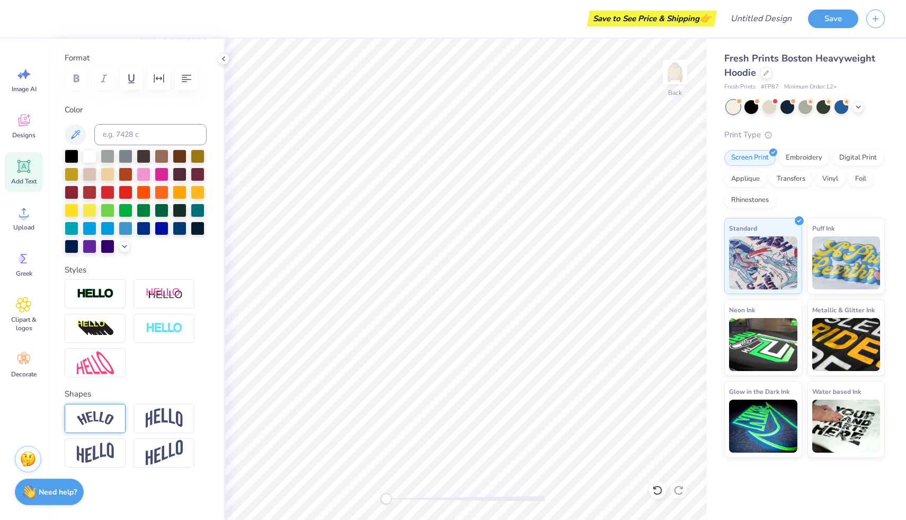
click at [104, 412] on img at bounding box center [95, 418] width 37 height 14
click at [104, 413] on img at bounding box center [95, 418] width 37 height 14
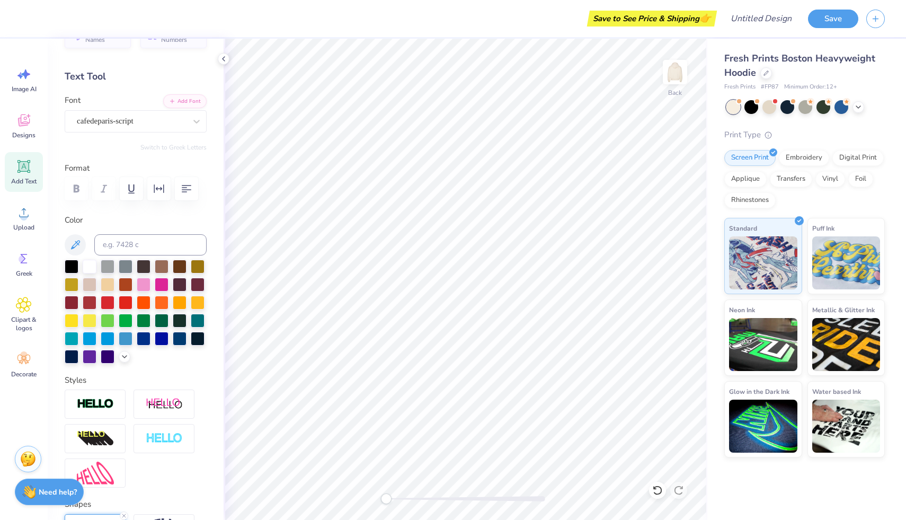
scroll to position [0, 0]
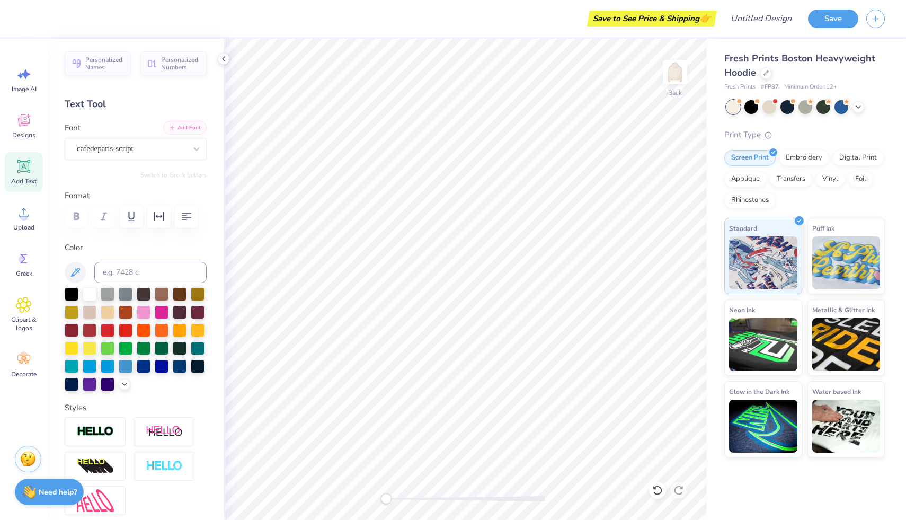
click at [192, 123] on button "Add Font" at bounding box center [184, 128] width 43 height 14
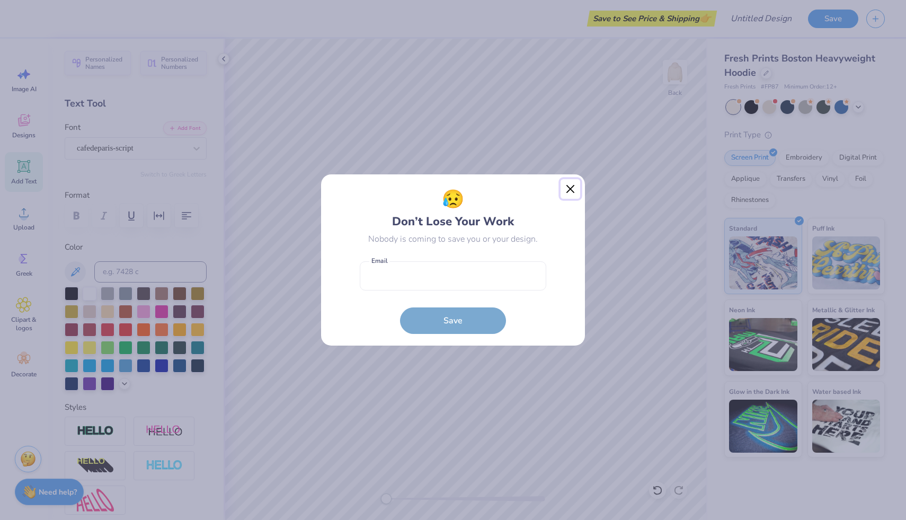
click at [570, 182] on button "Close" at bounding box center [570, 189] width 20 height 20
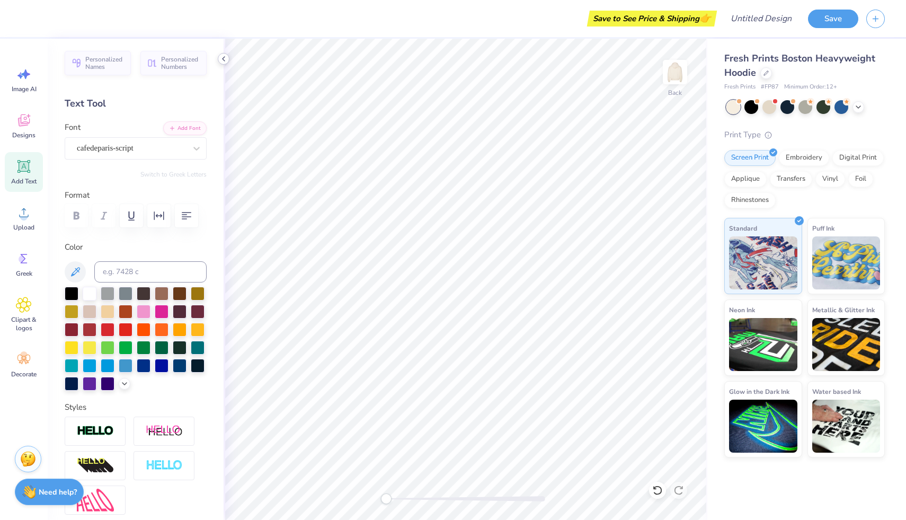
click at [220, 59] on icon at bounding box center [223, 59] width 8 height 8
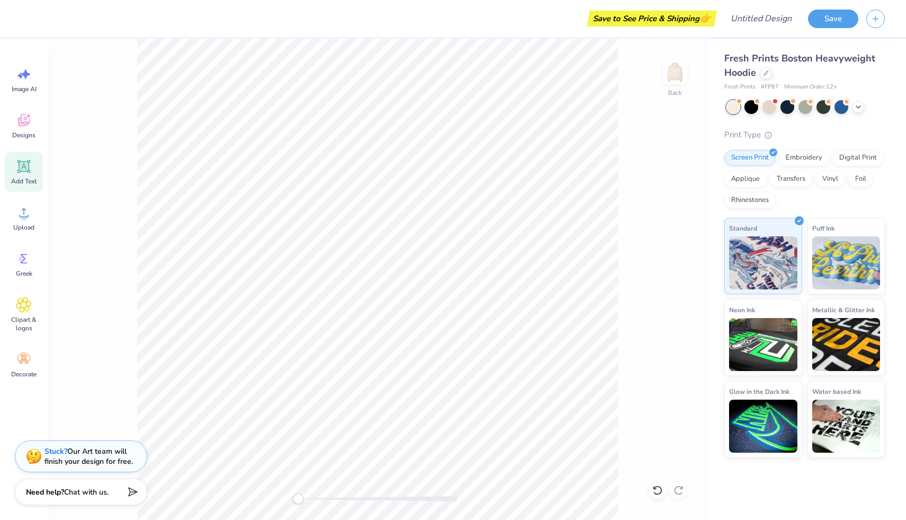
click at [7, 170] on div "Add Text" at bounding box center [24, 172] width 38 height 40
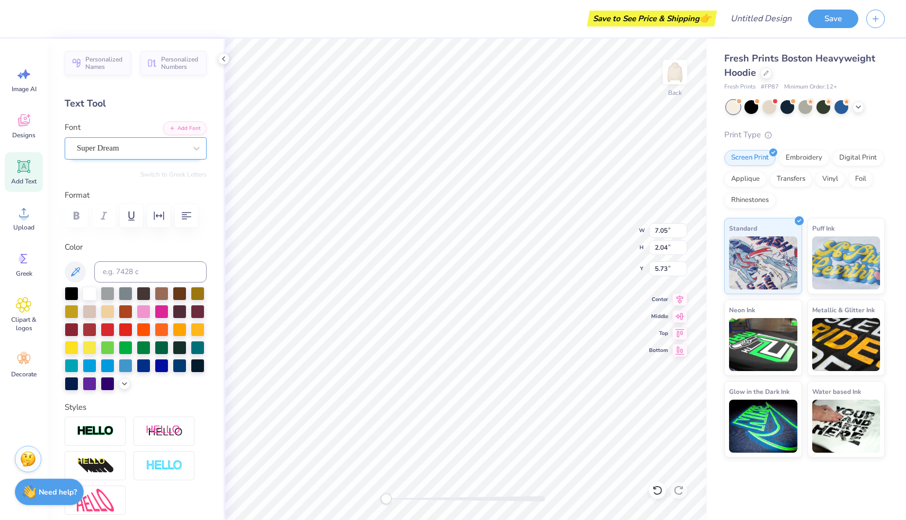
click at [167, 147] on div "Super Dream" at bounding box center [131, 148] width 111 height 16
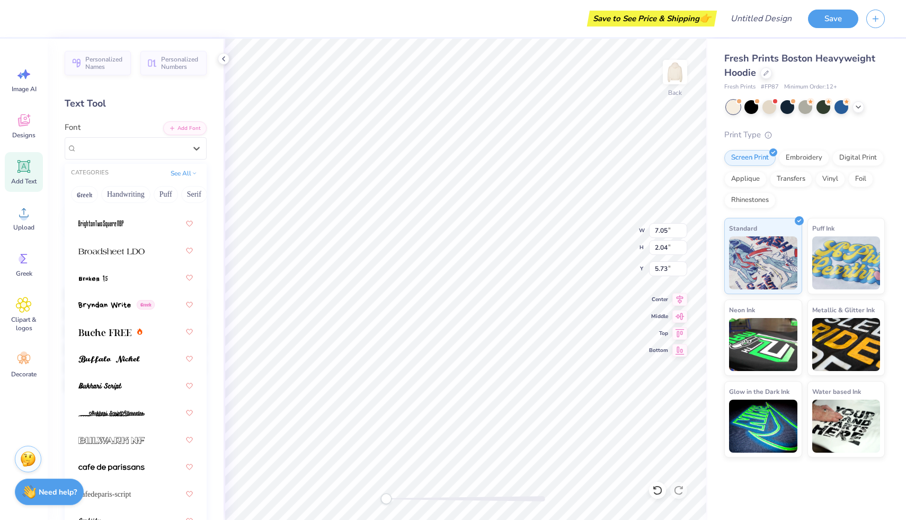
scroll to position [1440, 0]
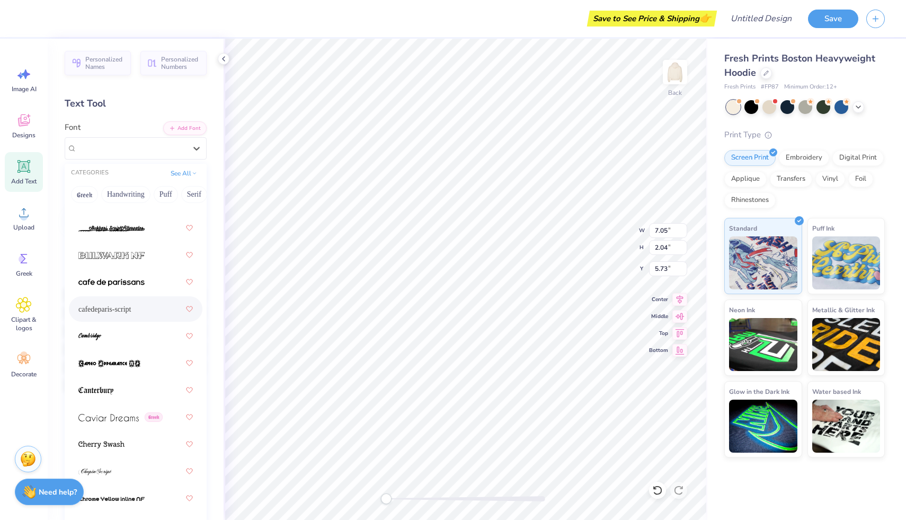
click at [123, 309] on div "cafedeparis-script" at bounding box center [135, 308] width 114 height 19
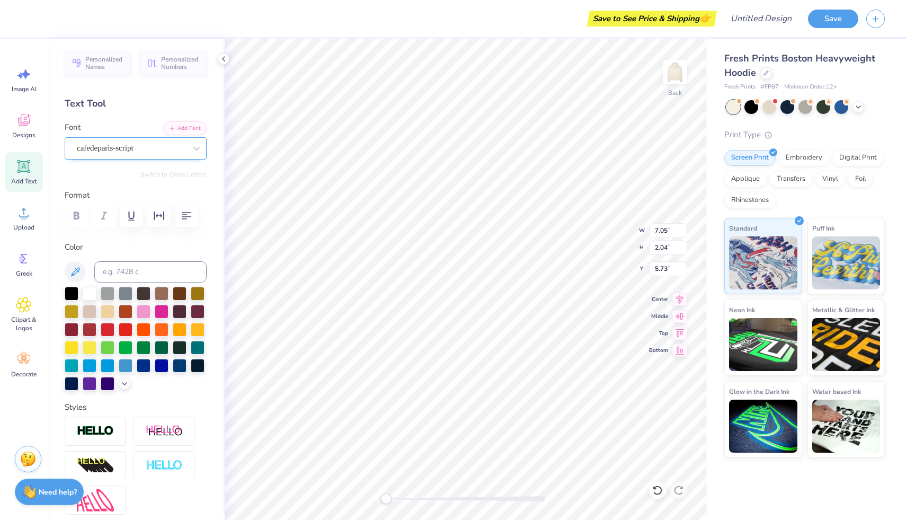
click at [116, 151] on div "cafedeparis-script" at bounding box center [131, 148] width 111 height 16
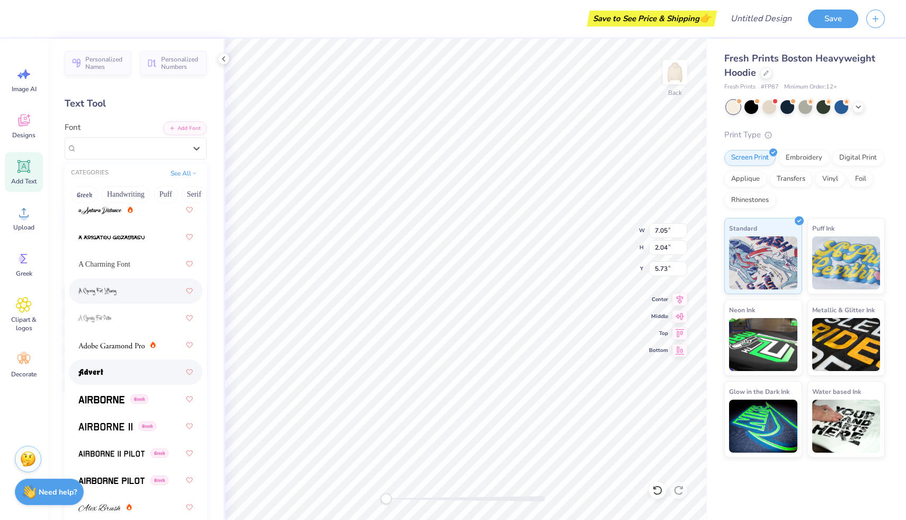
scroll to position [631, 0]
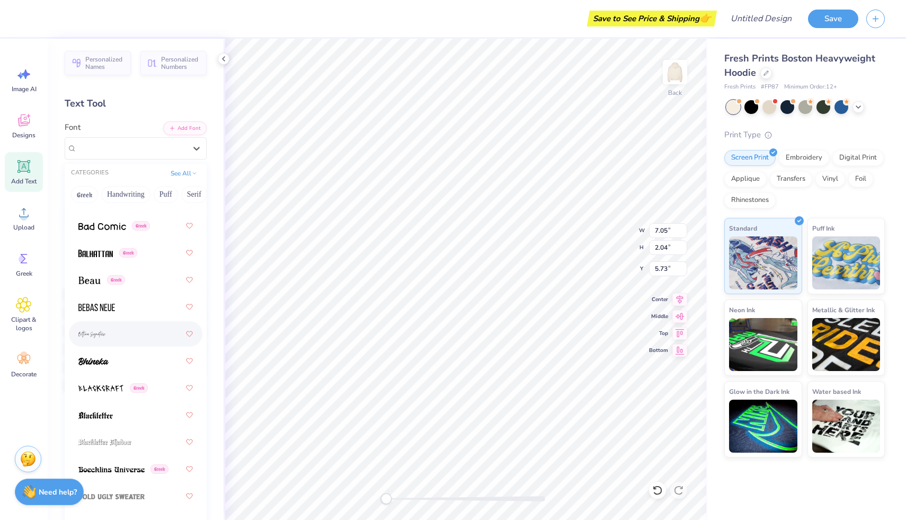
click at [101, 338] on span at bounding box center [92, 333] width 28 height 11
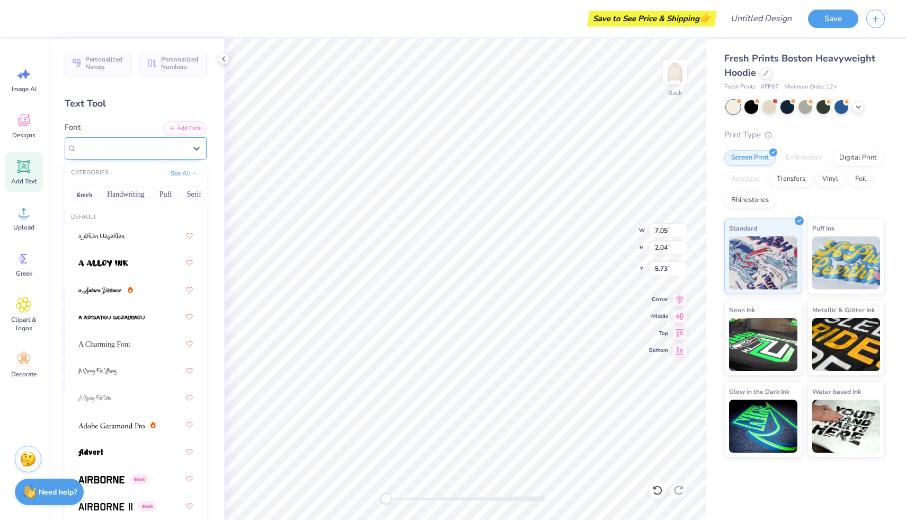
click at [151, 144] on div "[PERSON_NAME] Signature" at bounding box center [131, 148] width 111 height 16
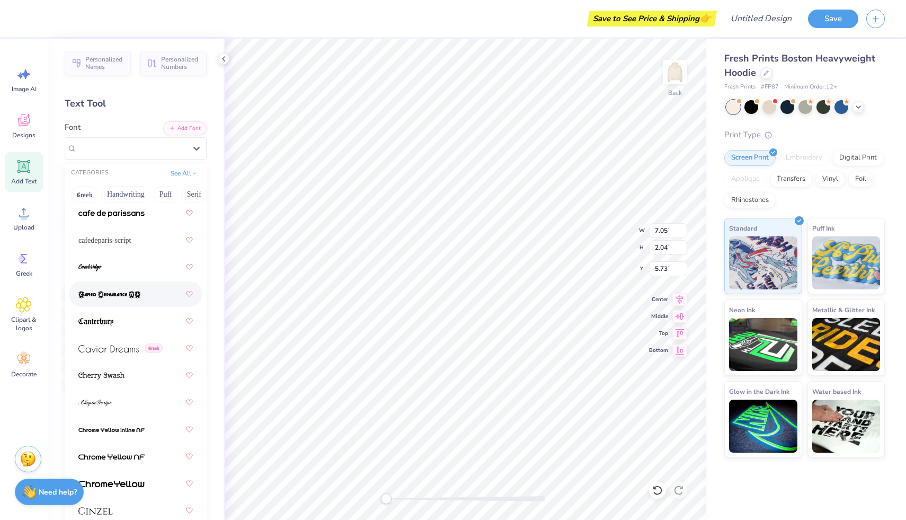
scroll to position [1508, 0]
click at [111, 240] on div "cafedeparis-script" at bounding box center [135, 240] width 114 height 19
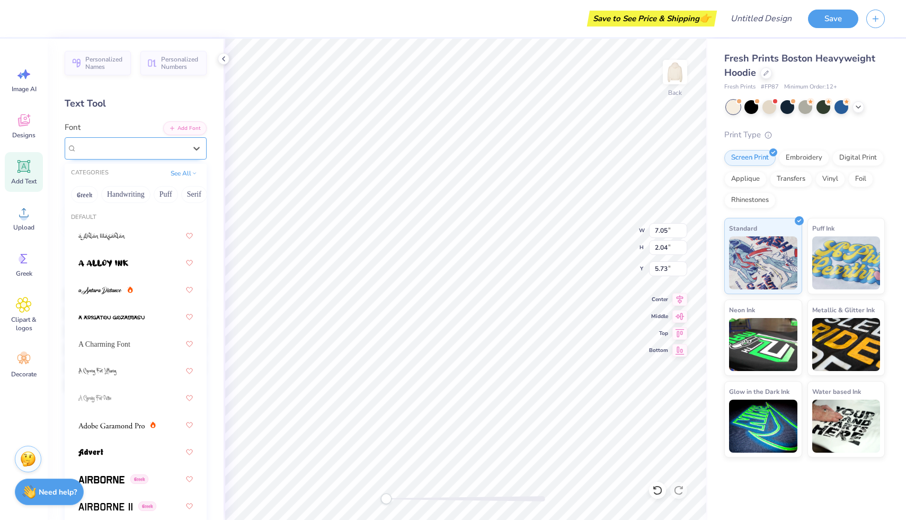
click at [136, 143] on div "cafedeparis-script" at bounding box center [131, 148] width 111 height 16
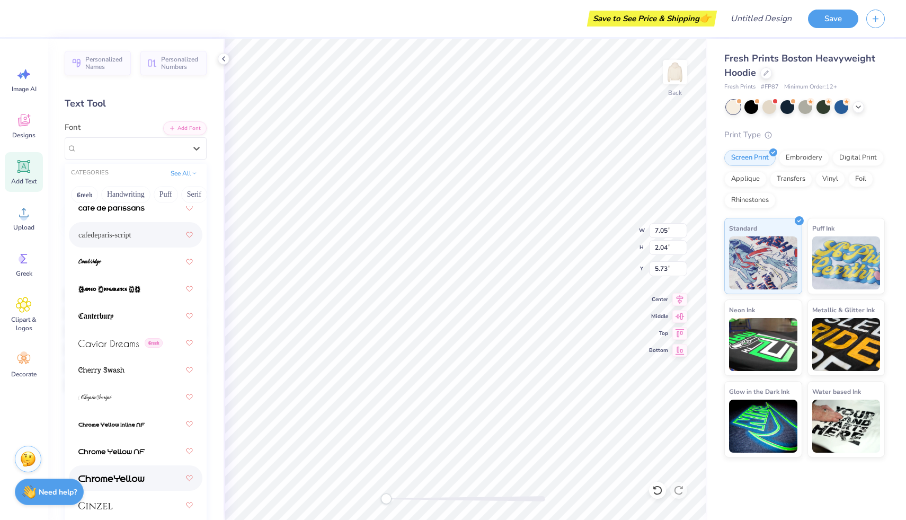
scroll to position [1535, 0]
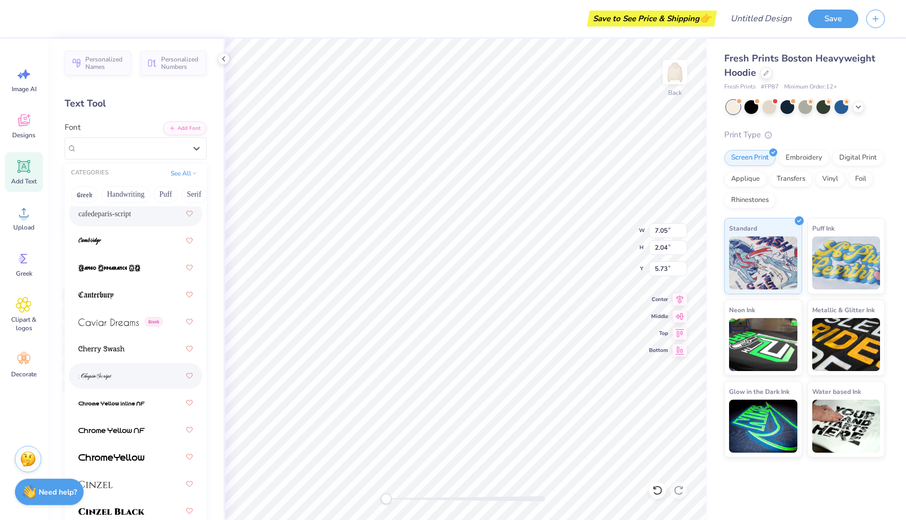
click at [127, 373] on div at bounding box center [135, 375] width 114 height 19
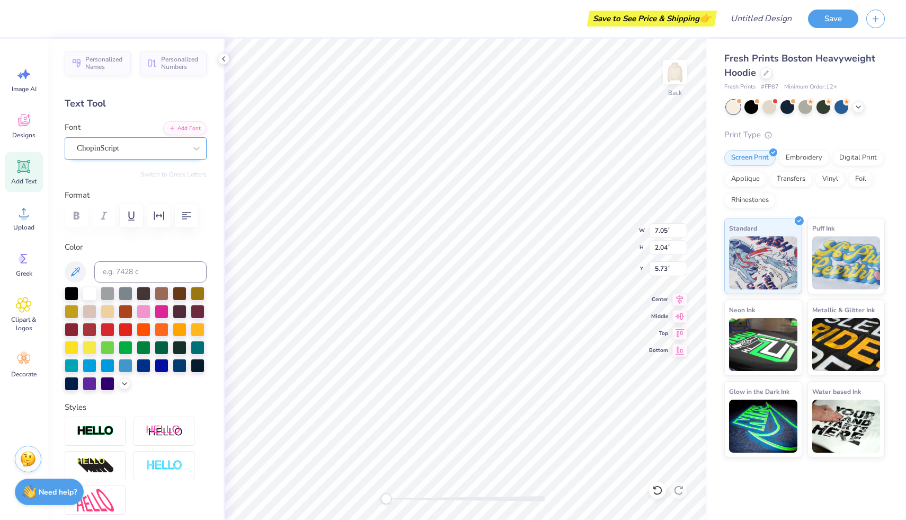
click at [151, 149] on div "ChopinScript" at bounding box center [131, 148] width 111 height 16
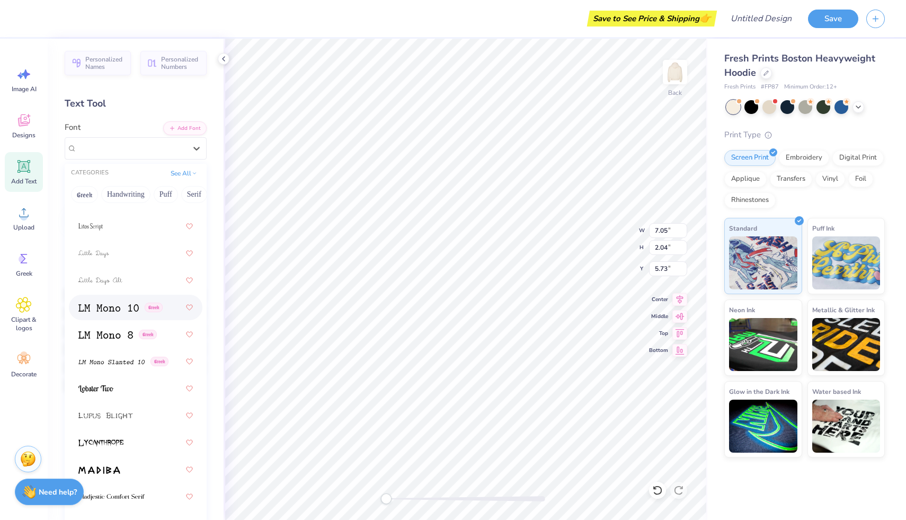
scroll to position [5010, 0]
click at [124, 269] on div at bounding box center [135, 277] width 114 height 19
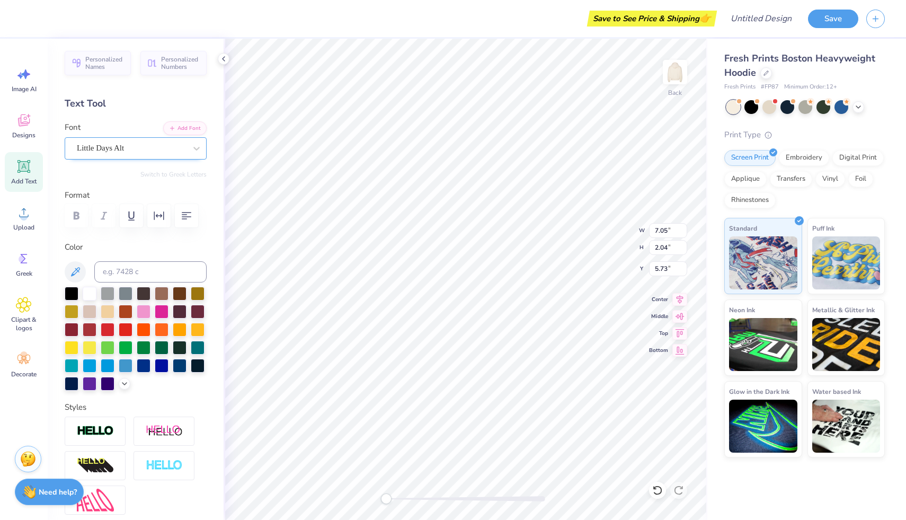
click at [141, 148] on div "Little Days Alt" at bounding box center [131, 148] width 111 height 16
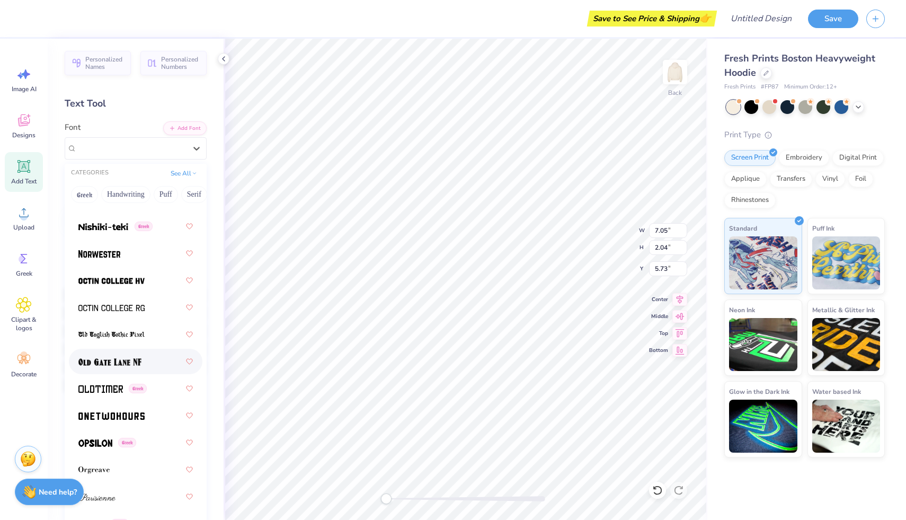
scroll to position [6004, 0]
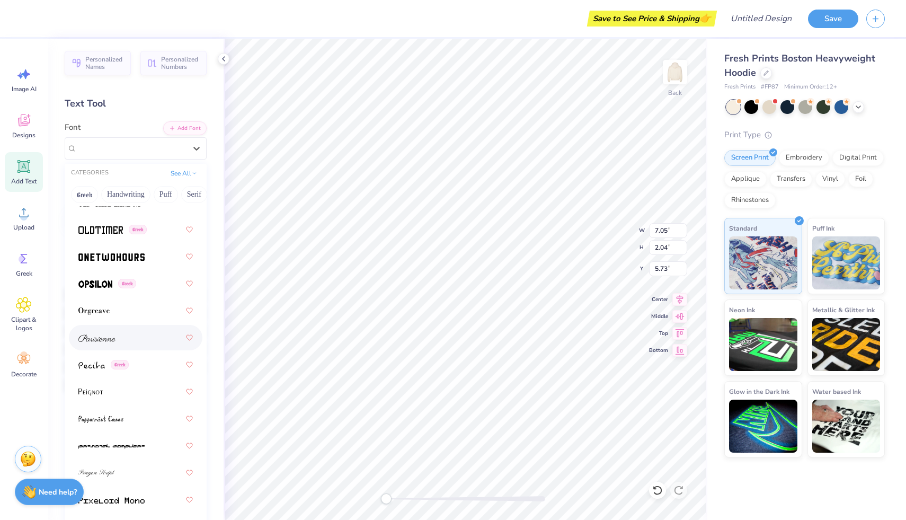
click at [116, 343] on div at bounding box center [135, 337] width 114 height 19
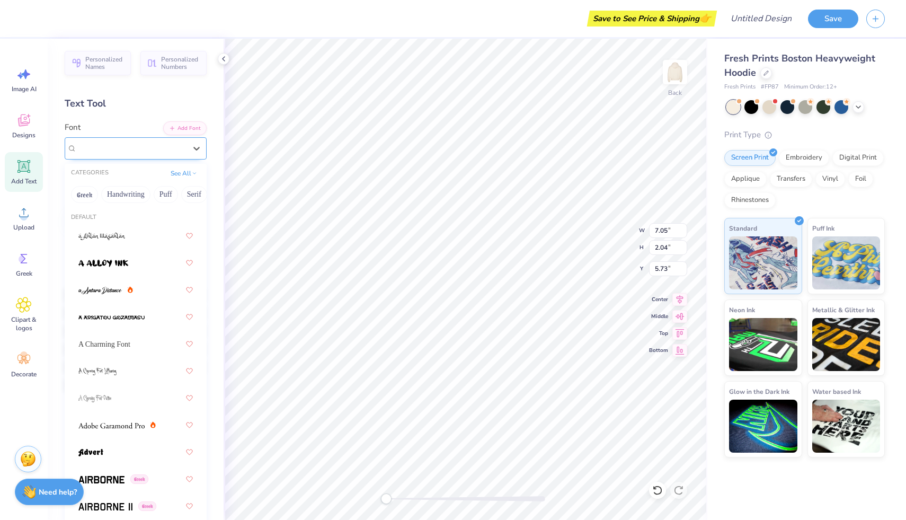
click at [115, 139] on div "Parisienne" at bounding box center [136, 148] width 142 height 22
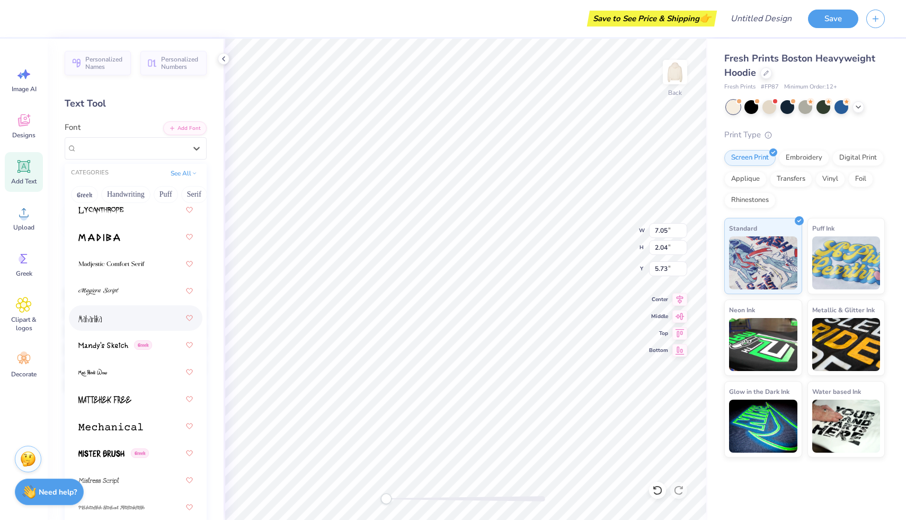
scroll to position [5240, 0]
click at [118, 280] on div at bounding box center [135, 290] width 133 height 25
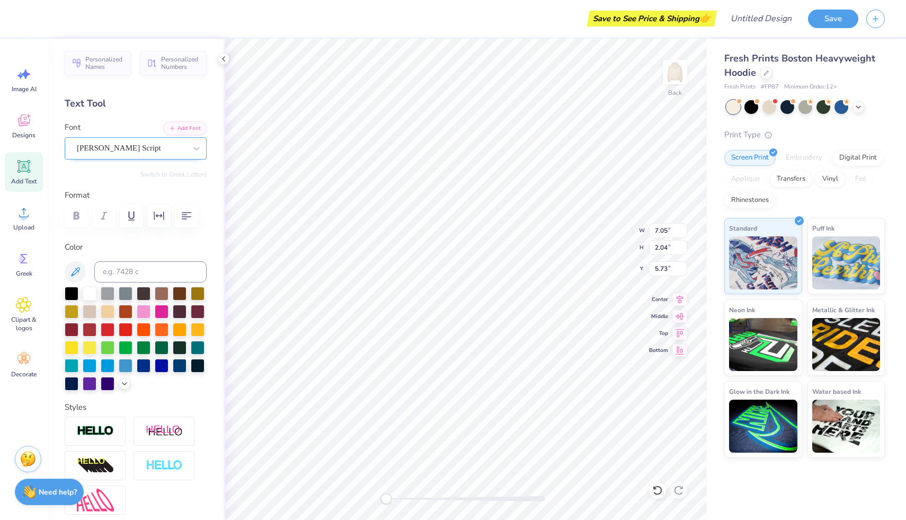
click at [137, 146] on div "[PERSON_NAME] Script" at bounding box center [131, 148] width 111 height 16
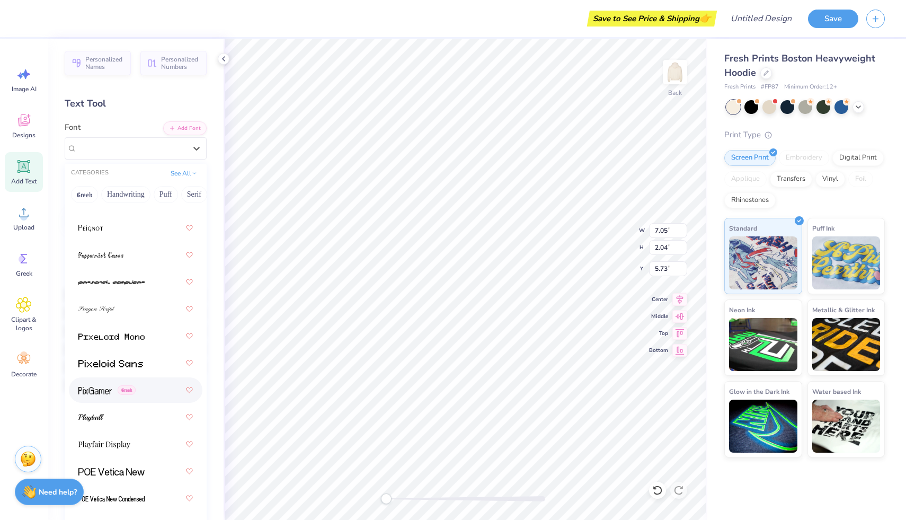
scroll to position [6168, 0]
click at [128, 302] on div at bounding box center [135, 308] width 114 height 19
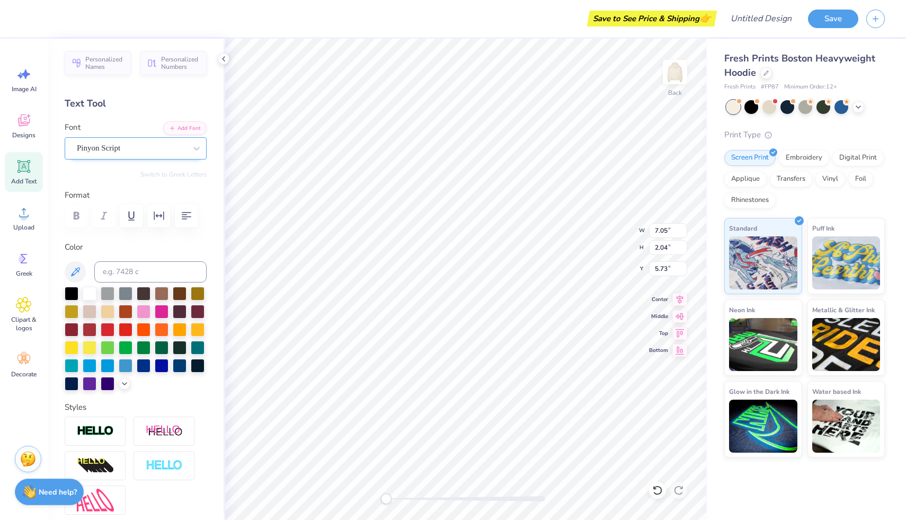
click at [149, 145] on div "Pinyon Script" at bounding box center [131, 148] width 111 height 16
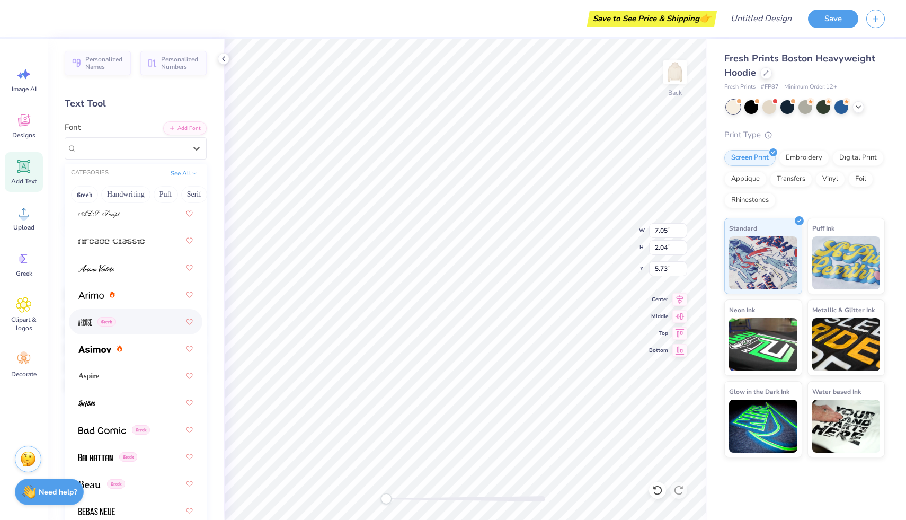
scroll to position [444, 0]
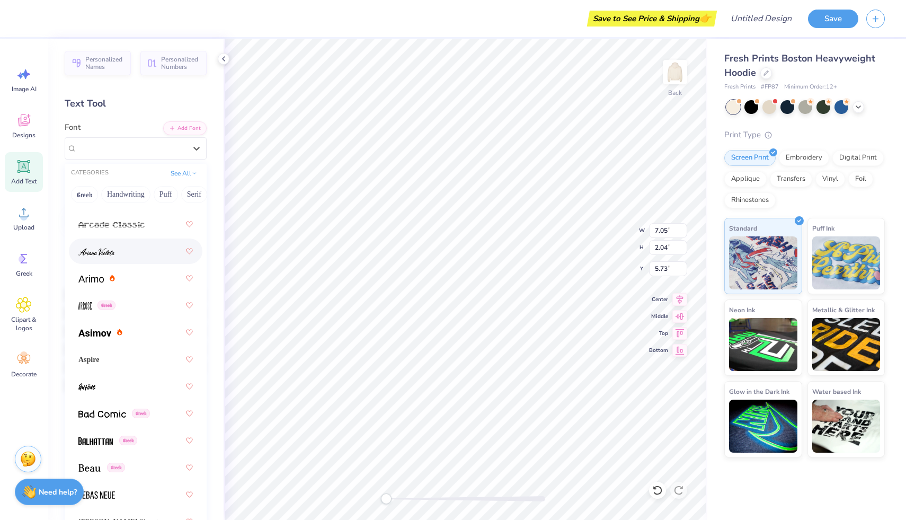
click at [122, 246] on div at bounding box center [135, 251] width 114 height 19
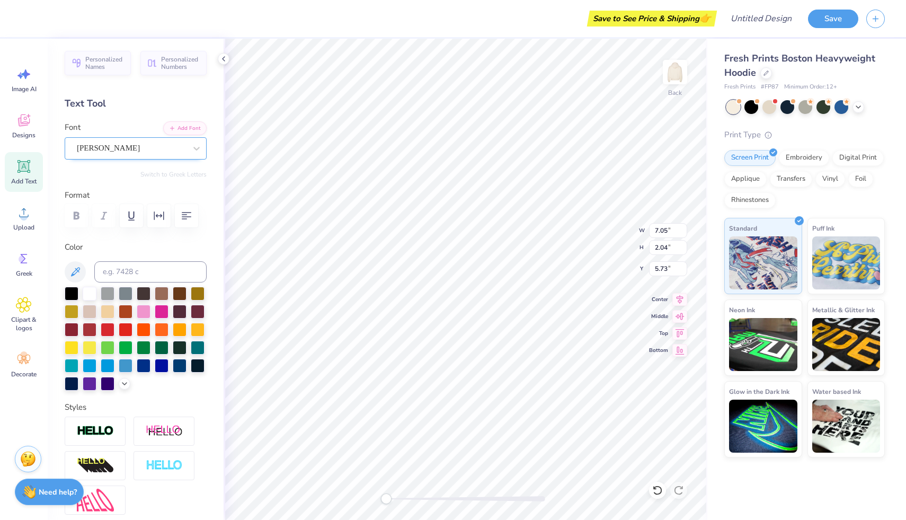
click at [151, 146] on div "[PERSON_NAME]" at bounding box center [131, 148] width 111 height 16
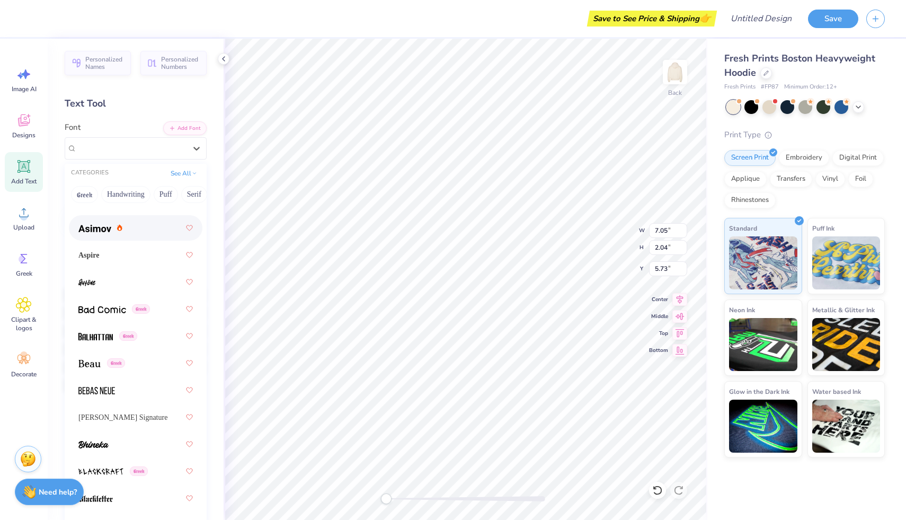
scroll to position [528, 0]
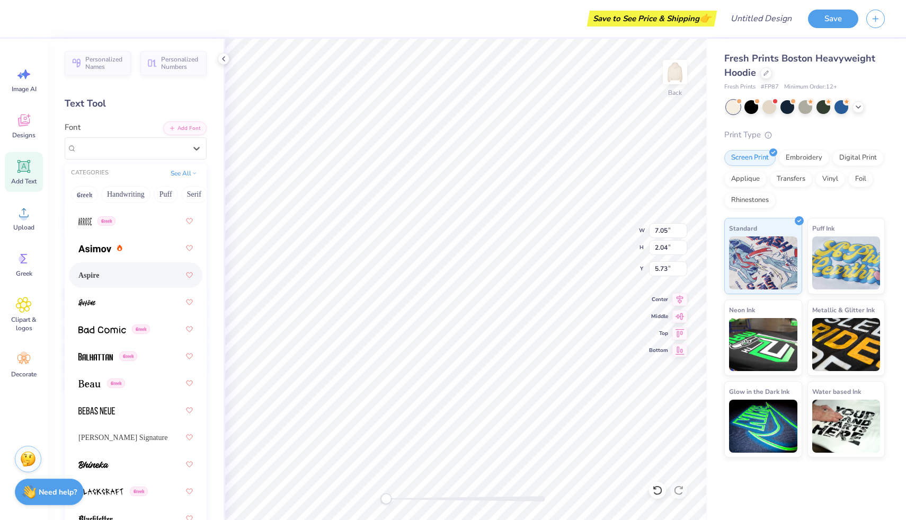
click at [100, 268] on div "Aspire" at bounding box center [135, 274] width 114 height 19
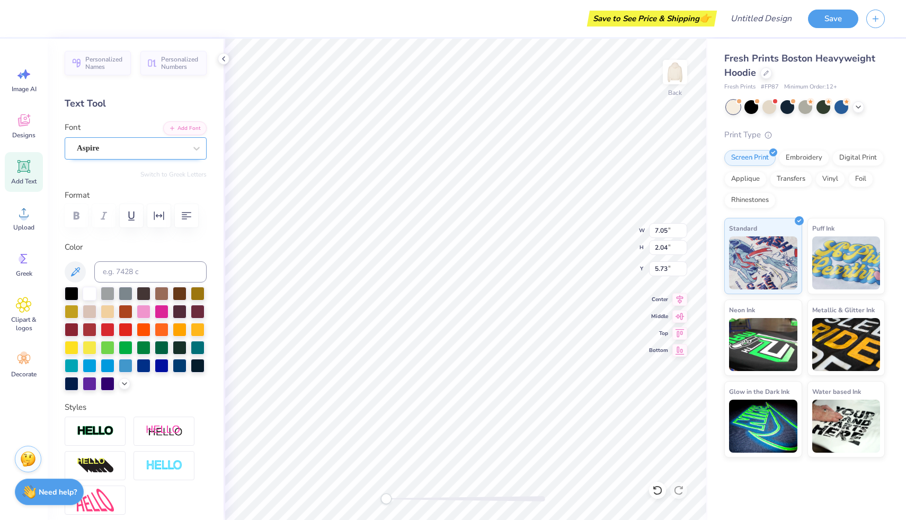
click at [127, 144] on div "Aspire" at bounding box center [131, 148] width 111 height 16
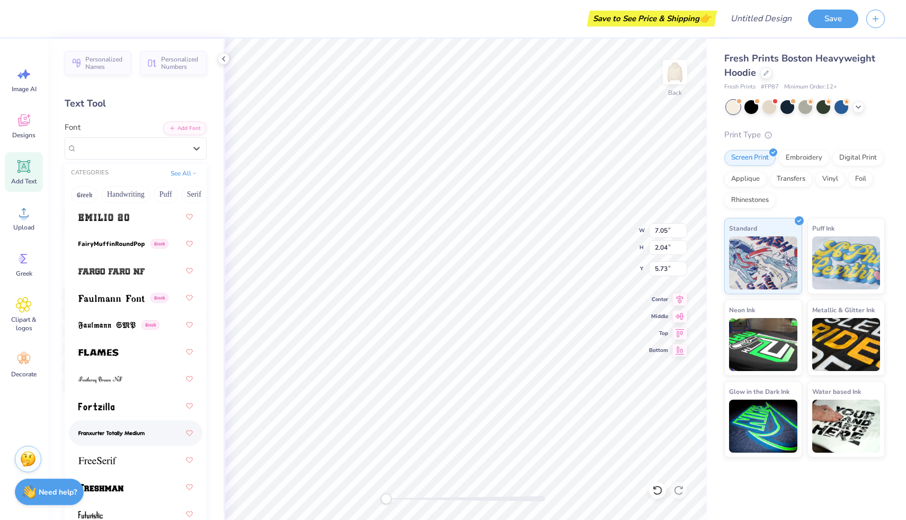
scroll to position [3105, 0]
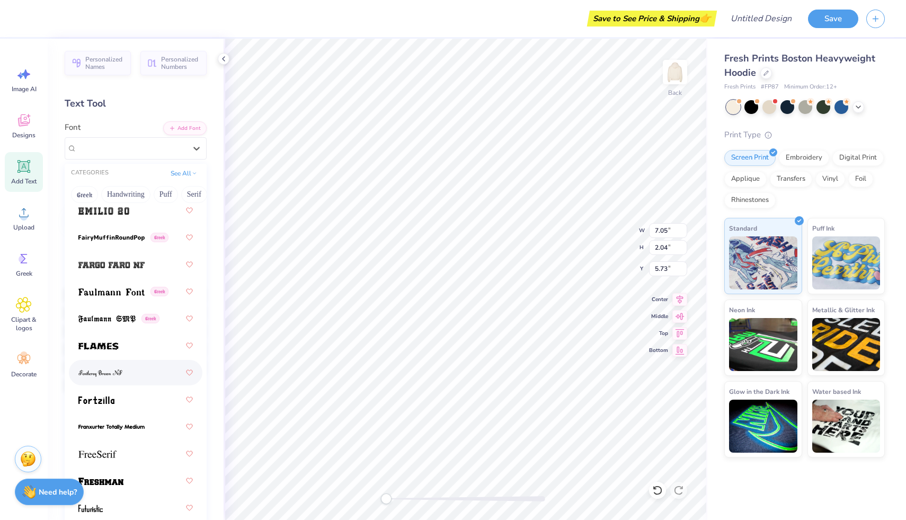
click at [113, 377] on span at bounding box center [100, 372] width 44 height 11
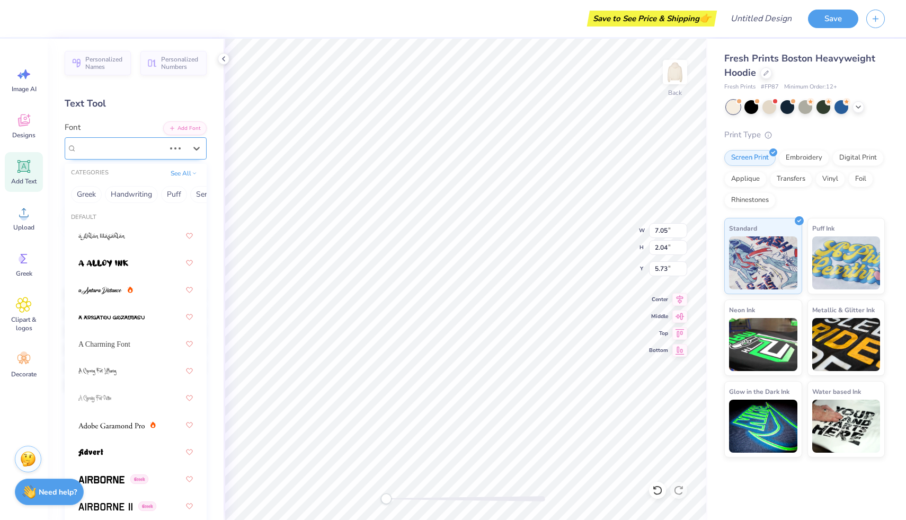
click at [139, 147] on div "Aspire" at bounding box center [121, 148] width 90 height 16
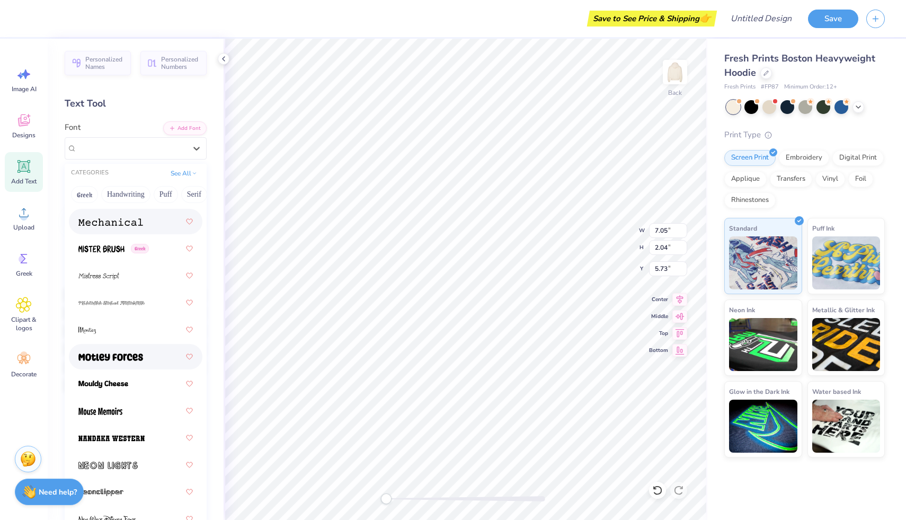
scroll to position [5443, 0]
click at [114, 327] on div at bounding box center [135, 330] width 114 height 19
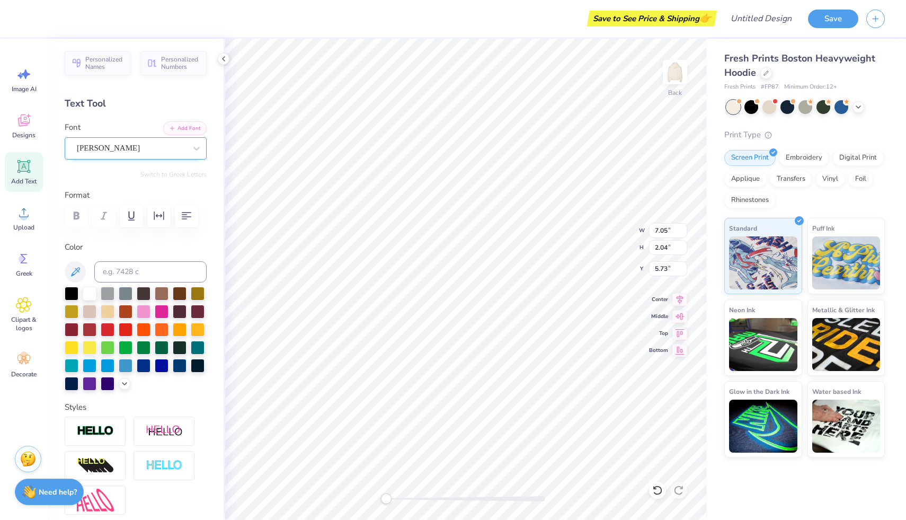
click at [111, 149] on div "[PERSON_NAME]" at bounding box center [131, 148] width 111 height 16
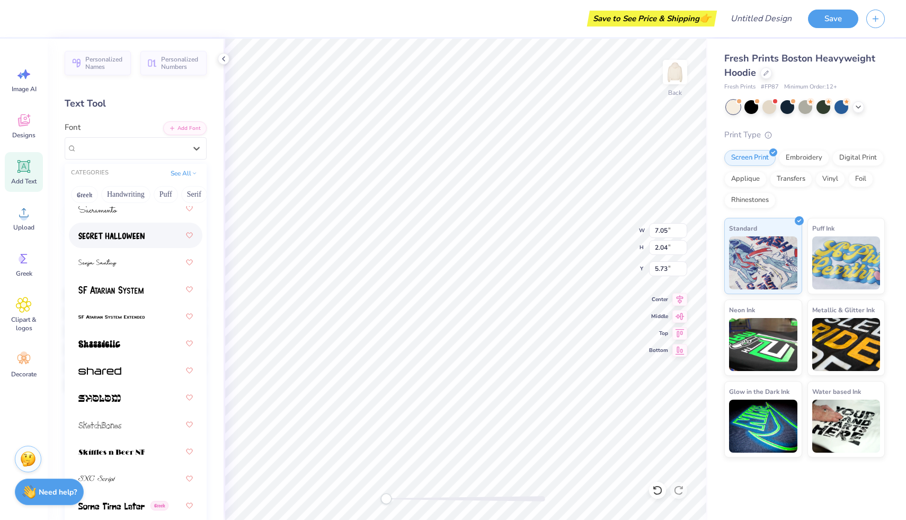
scroll to position [6967, 0]
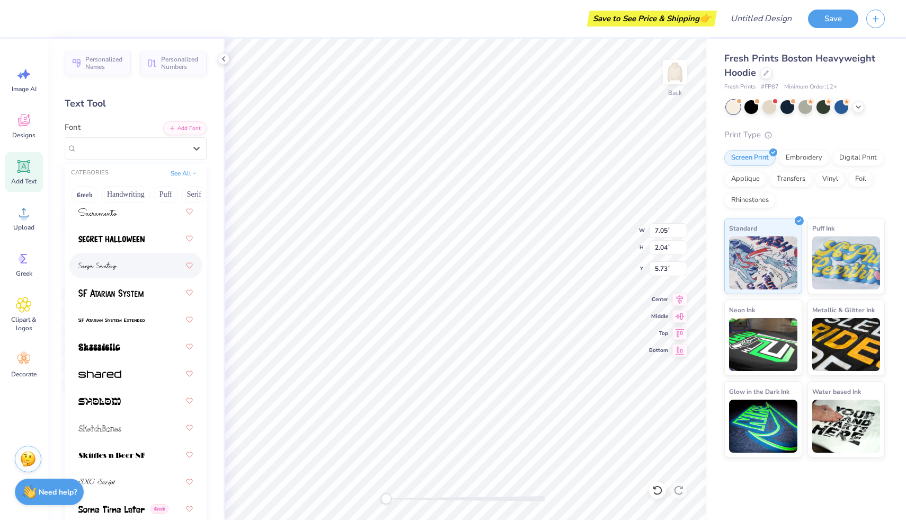
click at [118, 265] on div at bounding box center [135, 265] width 114 height 19
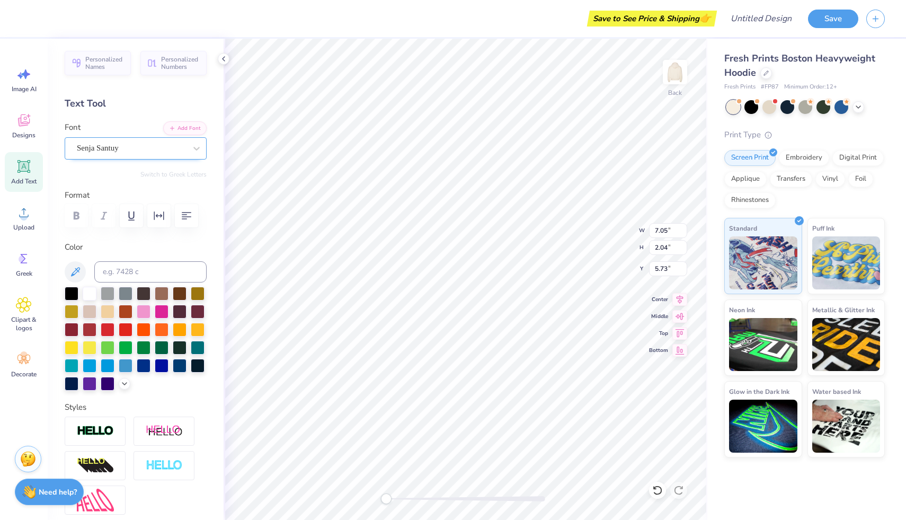
click at [125, 140] on div "Senja Santuy" at bounding box center [131, 148] width 111 height 16
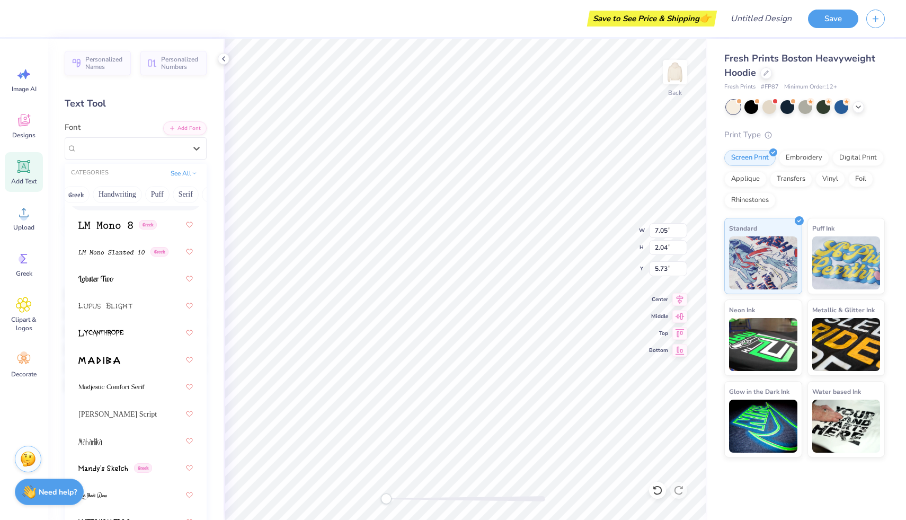
scroll to position [0, 0]
click at [119, 192] on button "Handwriting" at bounding box center [125, 194] width 49 height 17
click at [115, 222] on div at bounding box center [135, 224] width 114 height 19
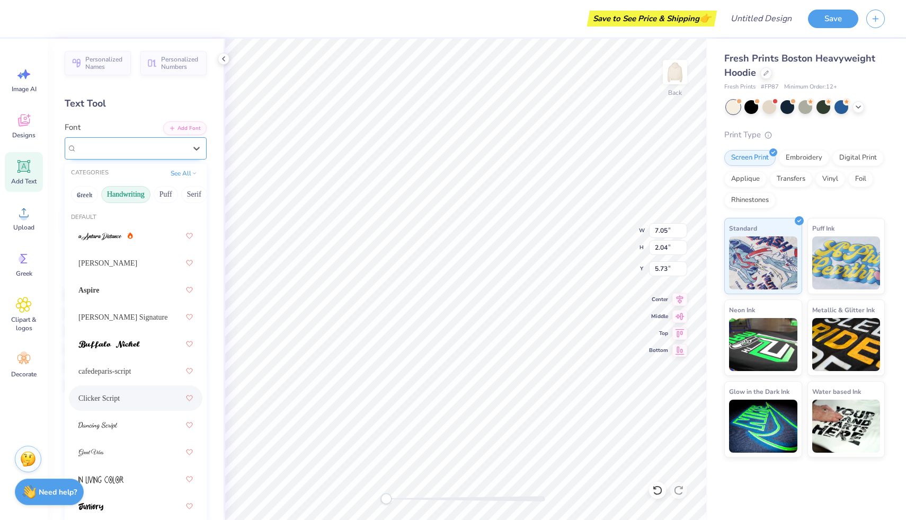
click at [103, 156] on div "Clicker Script" at bounding box center [136, 148] width 142 height 22
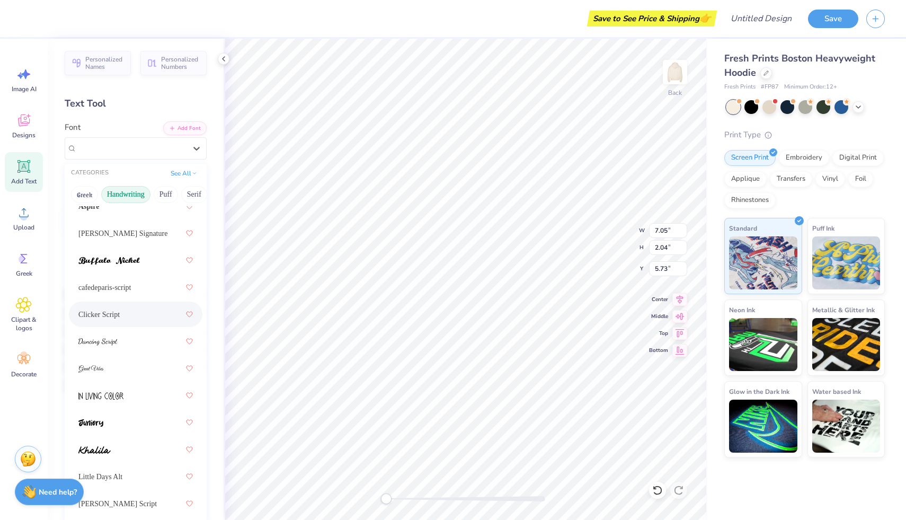
scroll to position [107, 0]
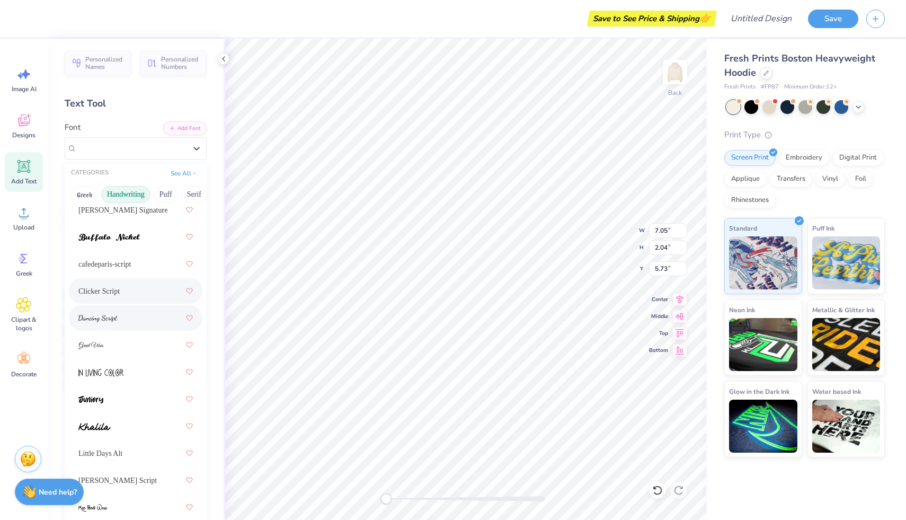
click at [115, 324] on div at bounding box center [135, 317] width 114 height 19
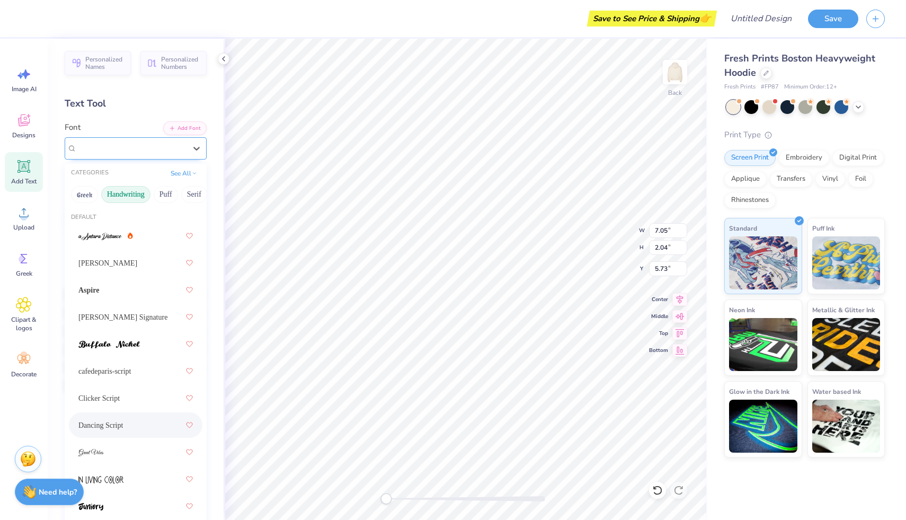
click at [110, 143] on div "Dancing Script" at bounding box center [131, 148] width 111 height 16
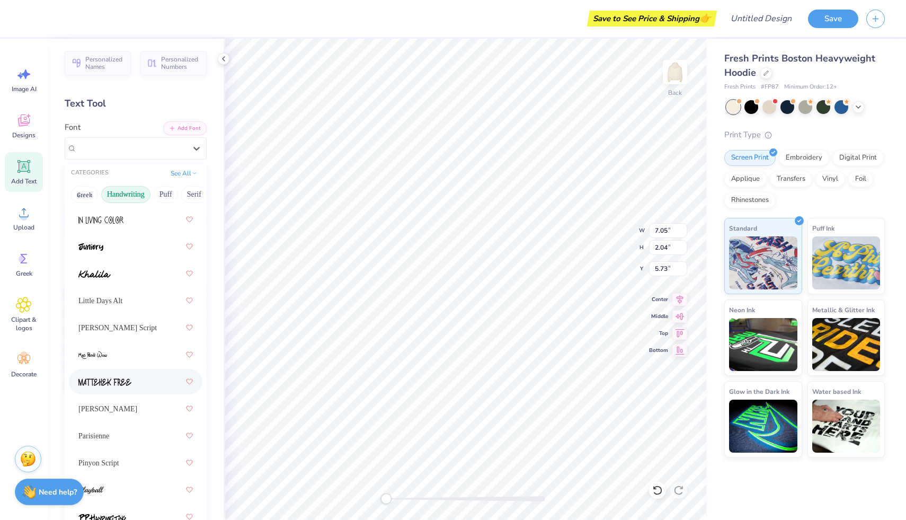
scroll to position [357, 0]
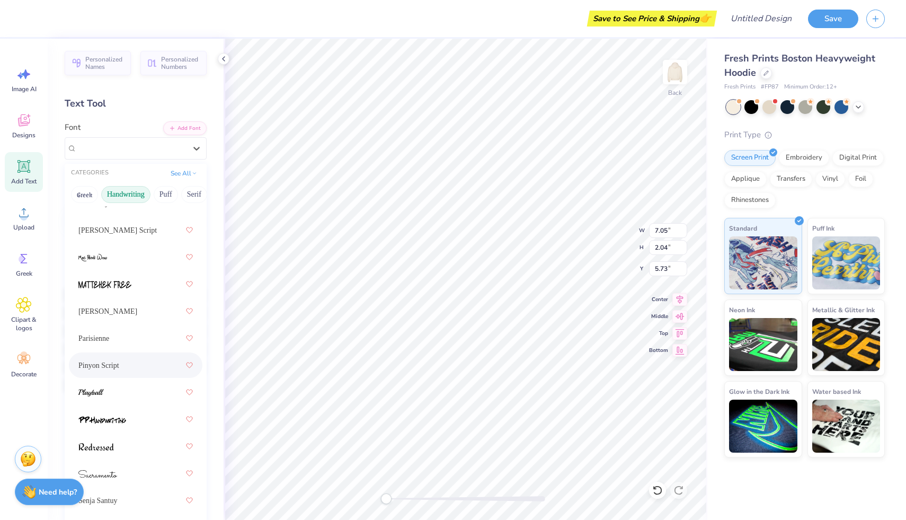
click at [118, 373] on div "Pinyon Script" at bounding box center [135, 364] width 114 height 19
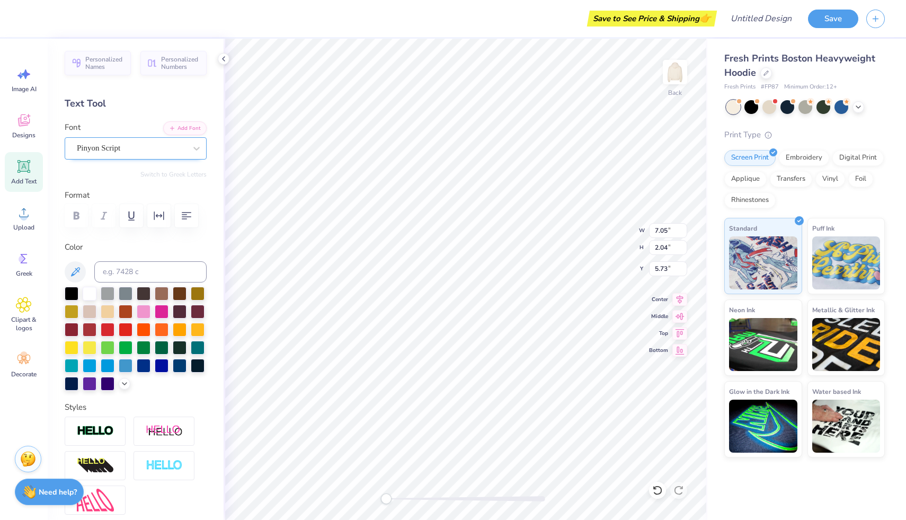
click at [124, 144] on div "Pinyon Script" at bounding box center [131, 148] width 111 height 16
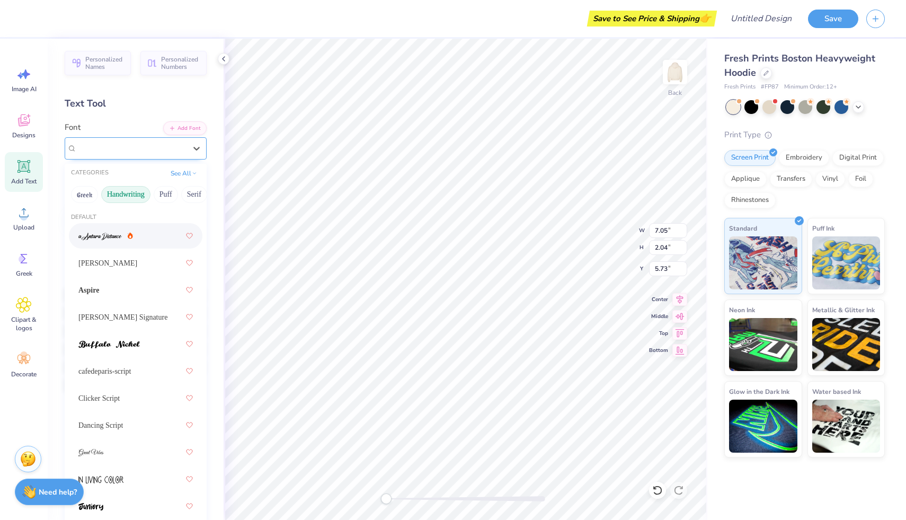
click at [129, 138] on div "Pinyon Script" at bounding box center [136, 148] width 142 height 22
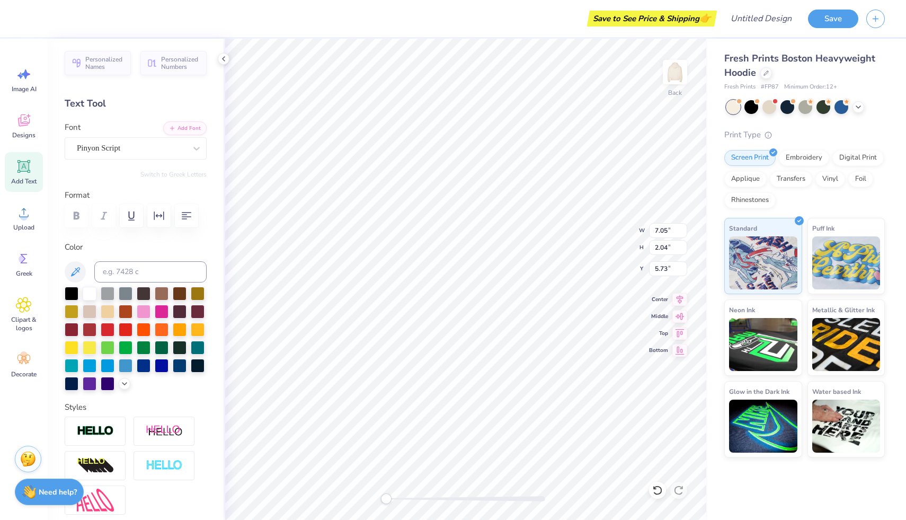
scroll to position [0, 0]
type textarea "Kappa Alpha Theta"
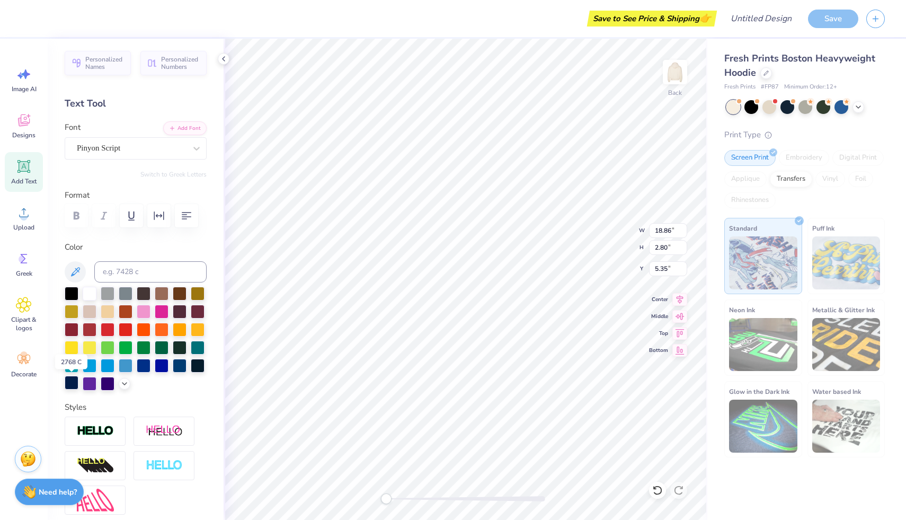
click at [74, 385] on div at bounding box center [72, 383] width 14 height 14
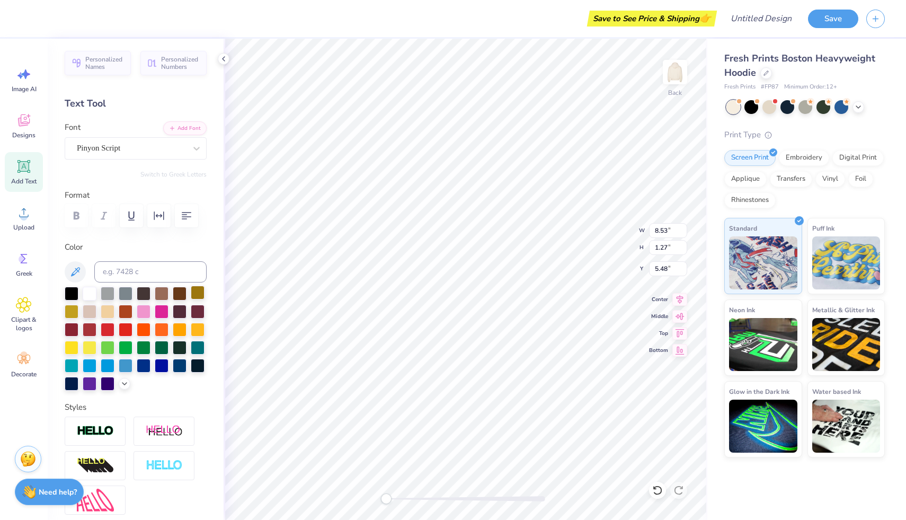
scroll to position [1, 0]
type textarea "Kappa Alpha Theta"
click at [14, 363] on div "Decorate" at bounding box center [24, 365] width 38 height 40
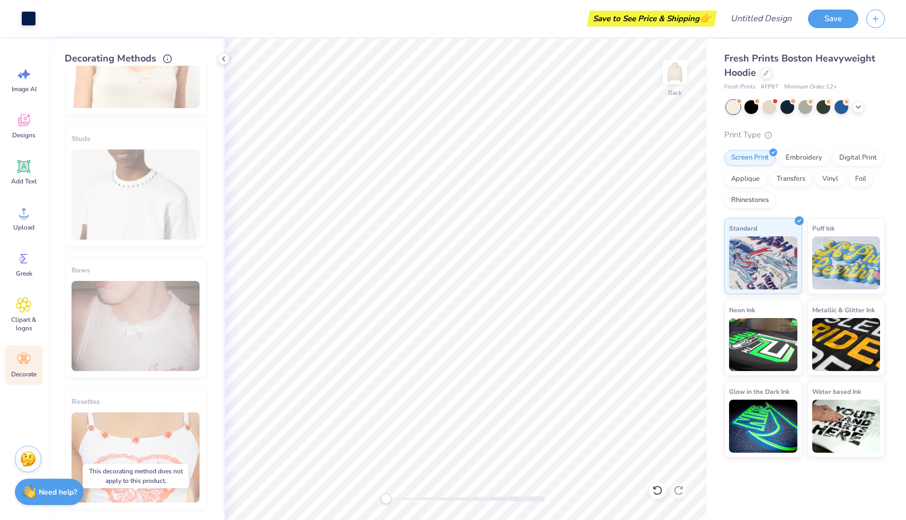
scroll to position [0, 0]
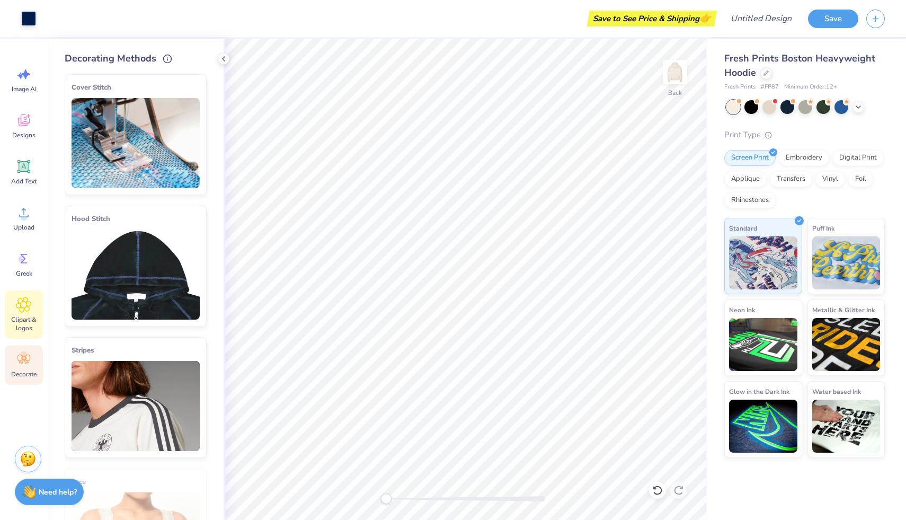
click at [11, 319] on span "Clipart & logos" at bounding box center [23, 323] width 35 height 17
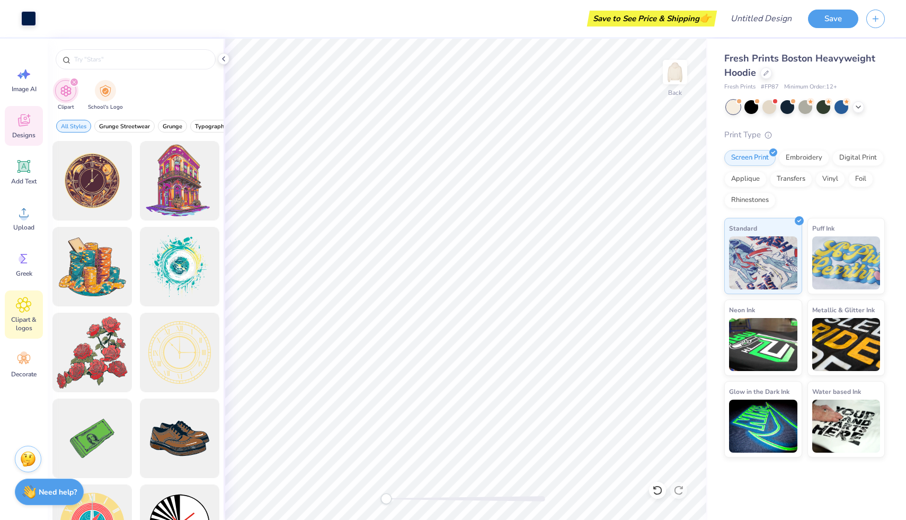
click at [20, 142] on div "Designs" at bounding box center [24, 126] width 38 height 40
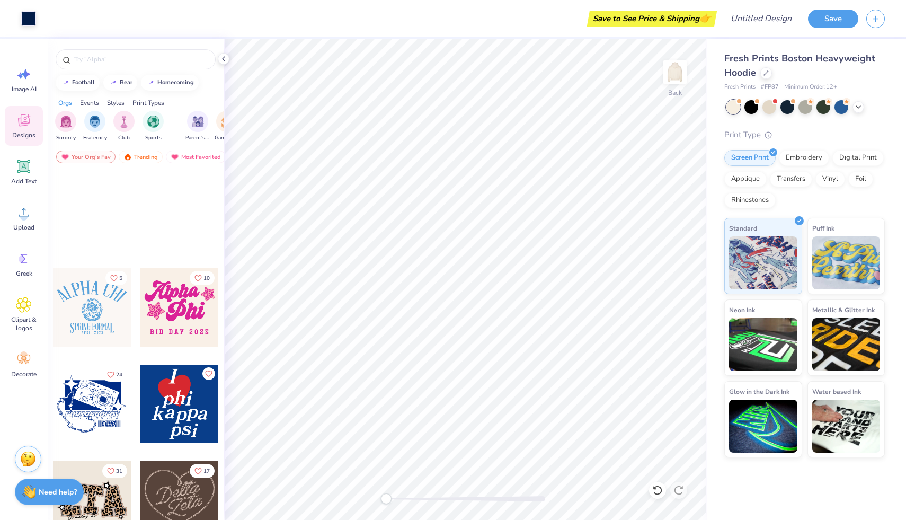
scroll to position [640, 0]
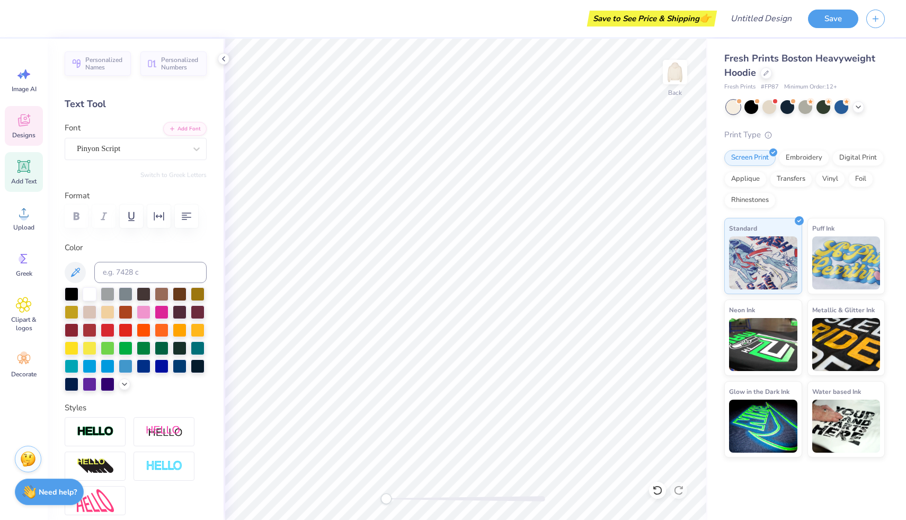
click at [19, 133] on span "Designs" at bounding box center [23, 135] width 23 height 8
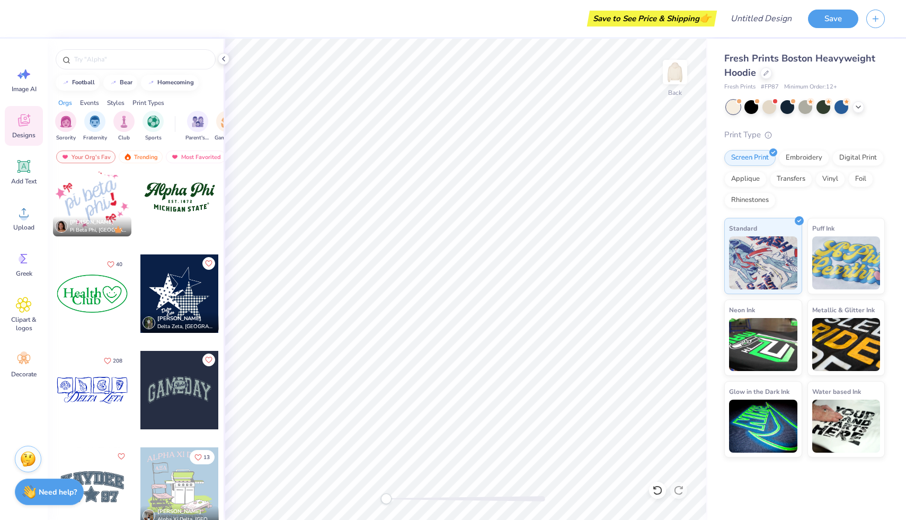
scroll to position [1255, 0]
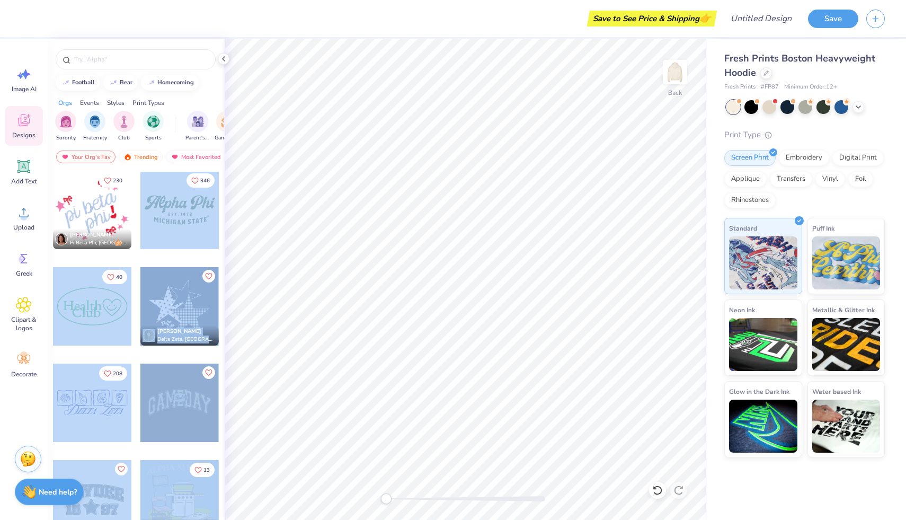
click at [467, 236] on div "Save to See Price & Shipping 👉 Design Title Save Image AI Designs Add Text Uplo…" at bounding box center [453, 260] width 906 height 520
click at [168, 224] on div at bounding box center [179, 210] width 78 height 78
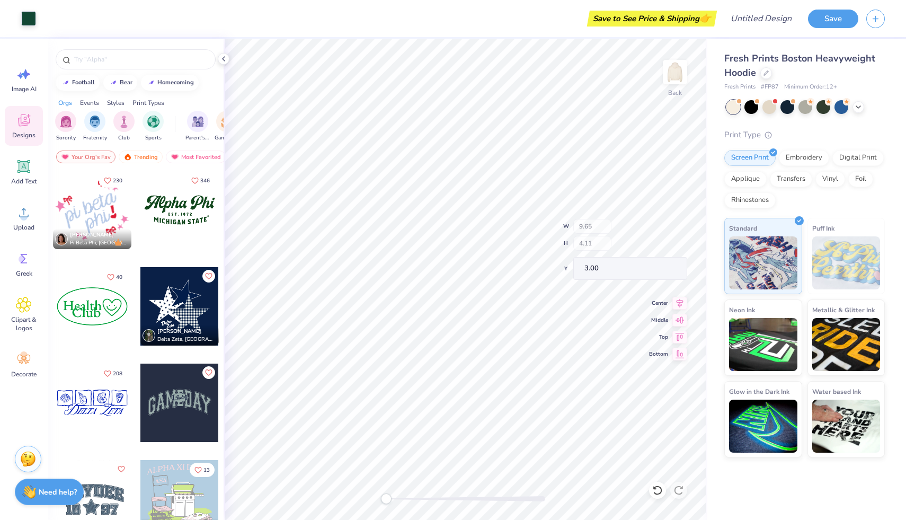
type input "2.42"
type input "4.70"
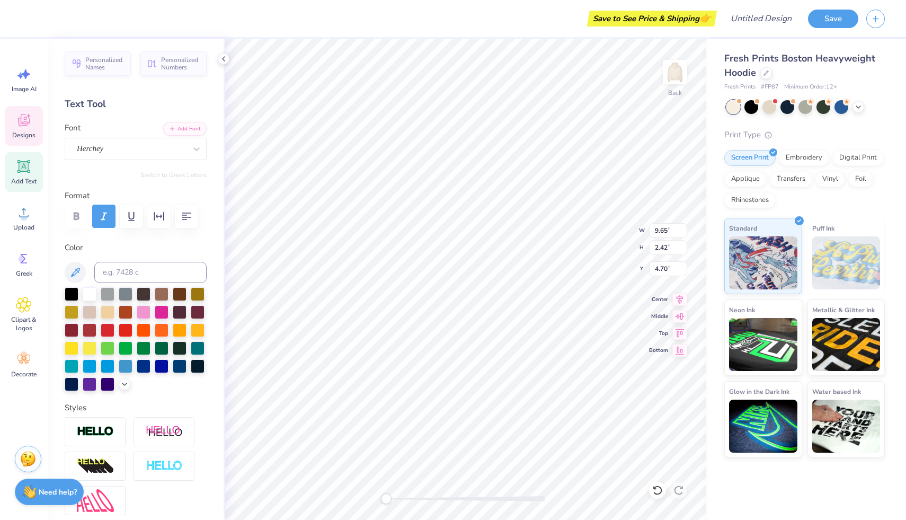
scroll to position [0, 3]
type textarea "Kappa Alpha Theta"
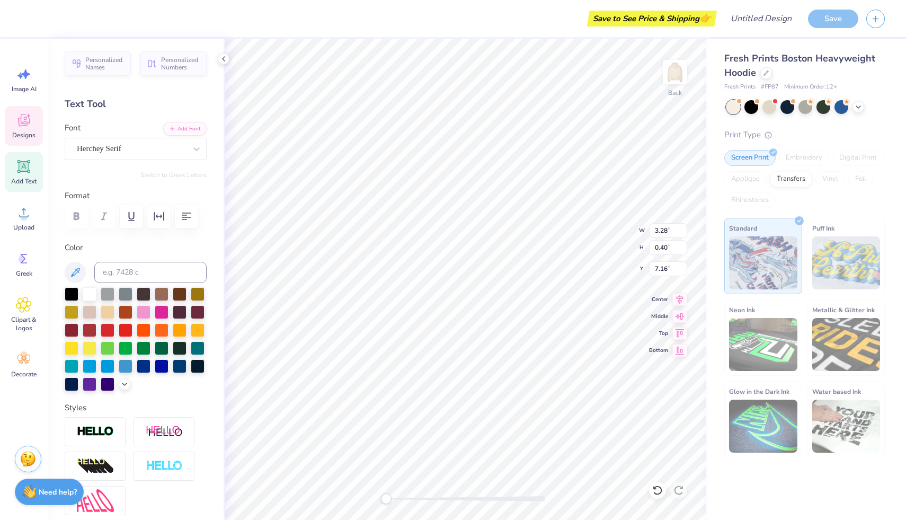
scroll to position [0, 2]
type textarea "E S T . 1 8 7 0"
type input "7.37"
type input "1.10"
type input "7.71"
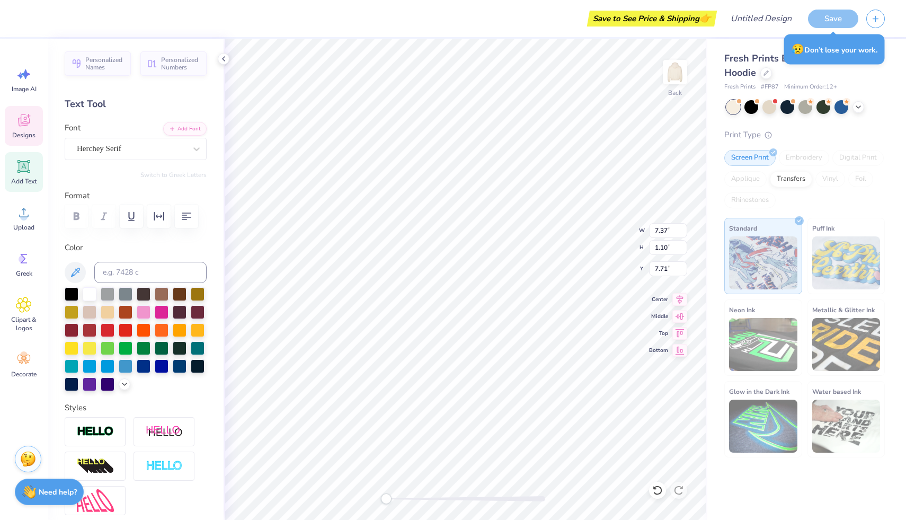
scroll to position [0, 1]
type textarea "[GEOGRAPHIC_DATA][US_STATE]"
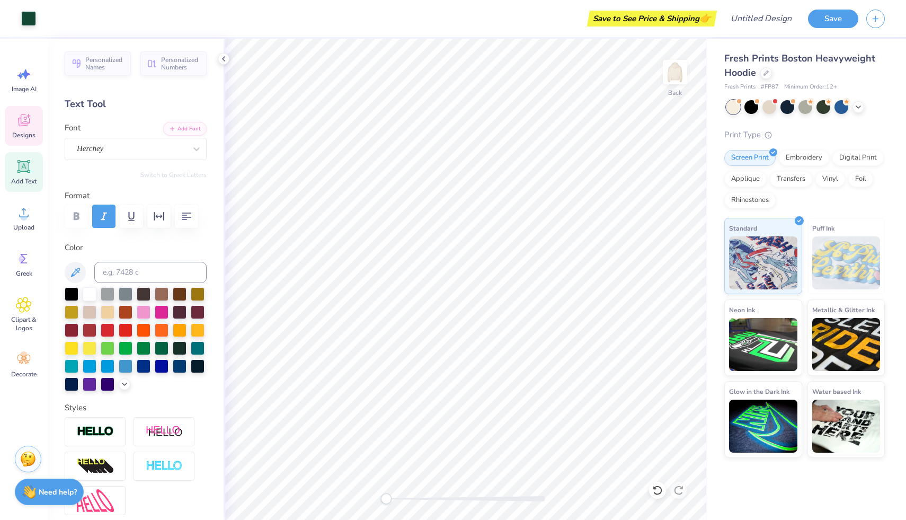
click at [32, 128] on div "Designs" at bounding box center [24, 126] width 38 height 40
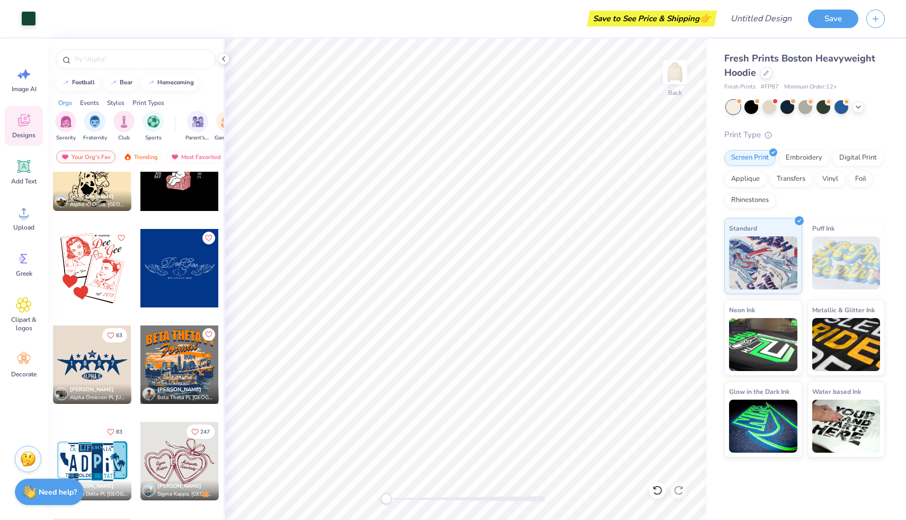
scroll to position [2937, 0]
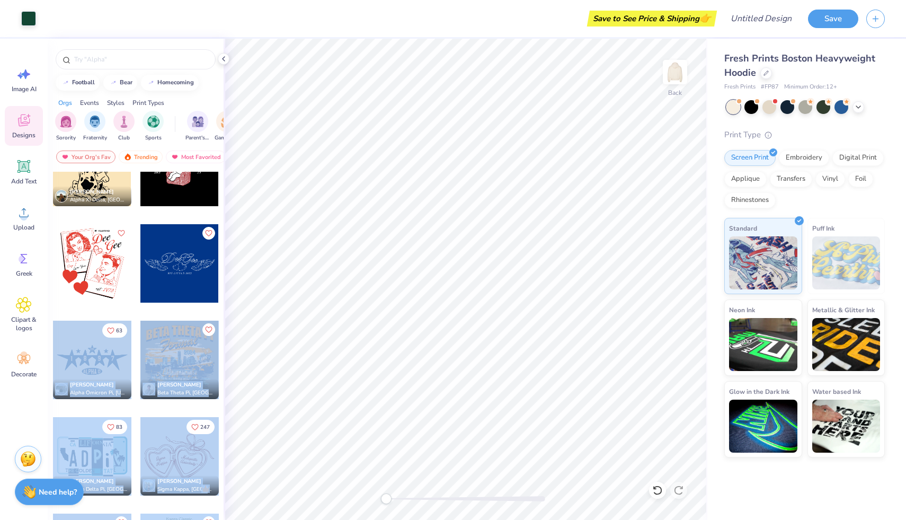
click at [378, 290] on div "Art colors Save to See Price & Shipping 👉 Design Title Save Image AI Designs Ad…" at bounding box center [453, 260] width 906 height 520
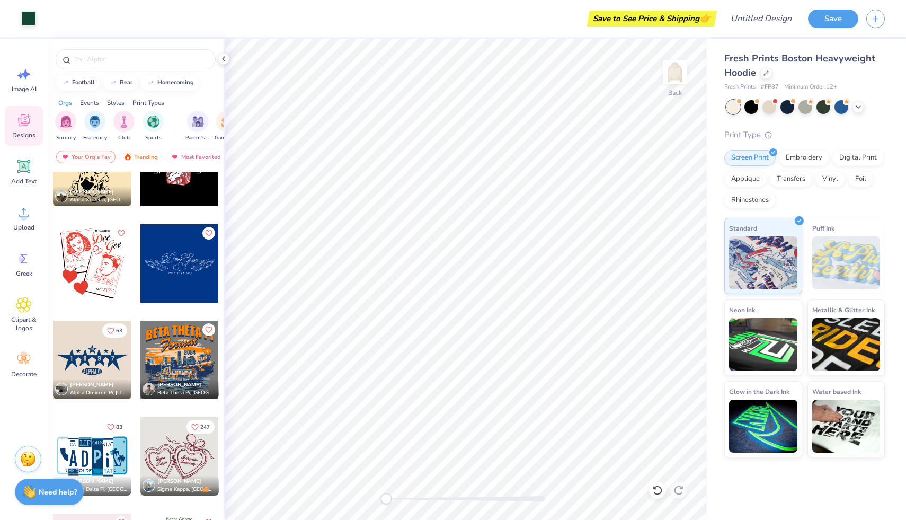
click at [90, 371] on div at bounding box center [92, 359] width 78 height 78
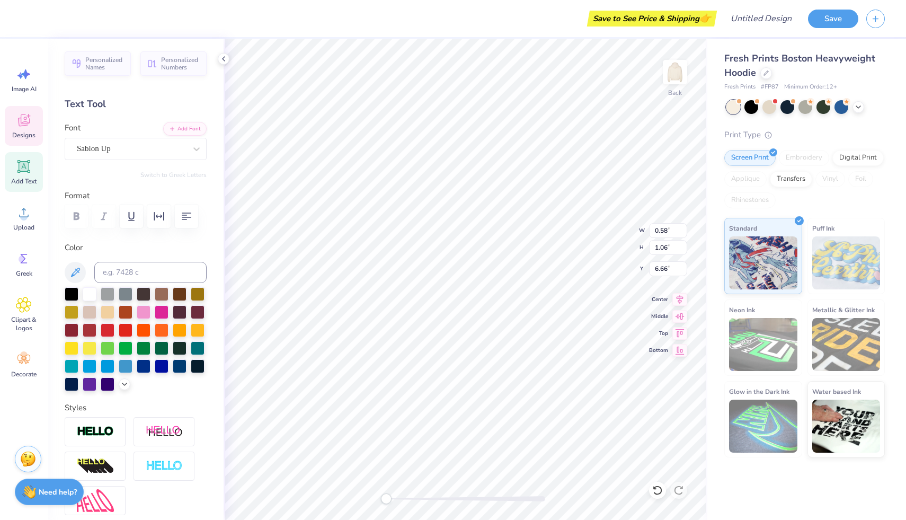
type textarea "7"
type textarea "0"
type input "0.48"
type input "1.08"
type input "9.44"
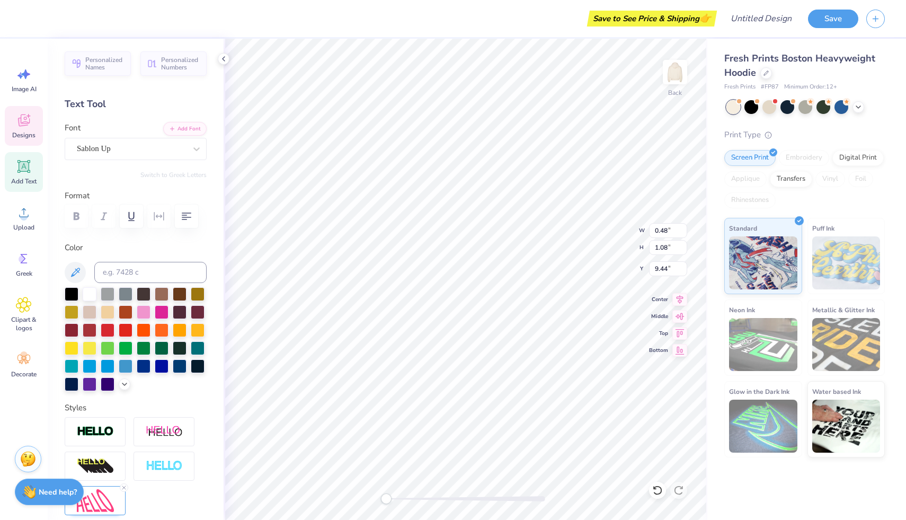
type input "0.51"
type input "0.84"
type input "9.57"
type input "4.34"
type input "1.50"
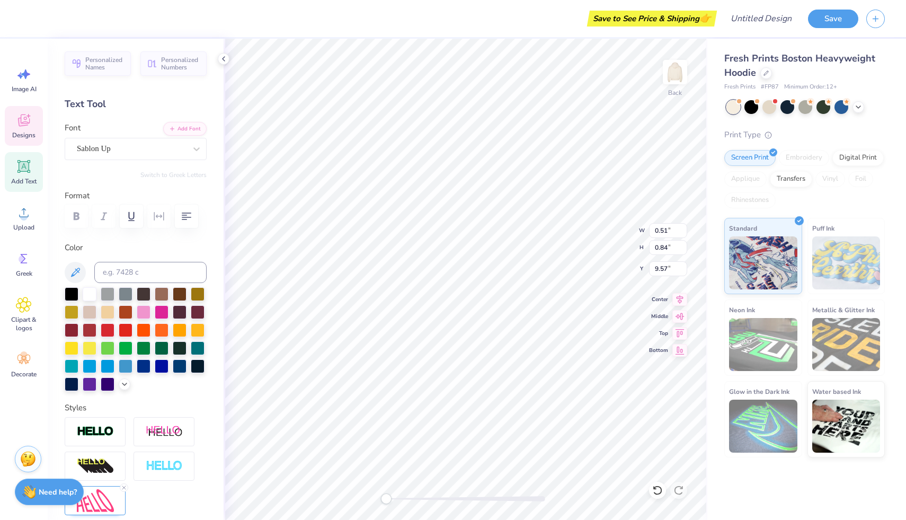
type input "9.22"
type input "0.51"
type input "0.84"
type input "9.57"
type input "0.52"
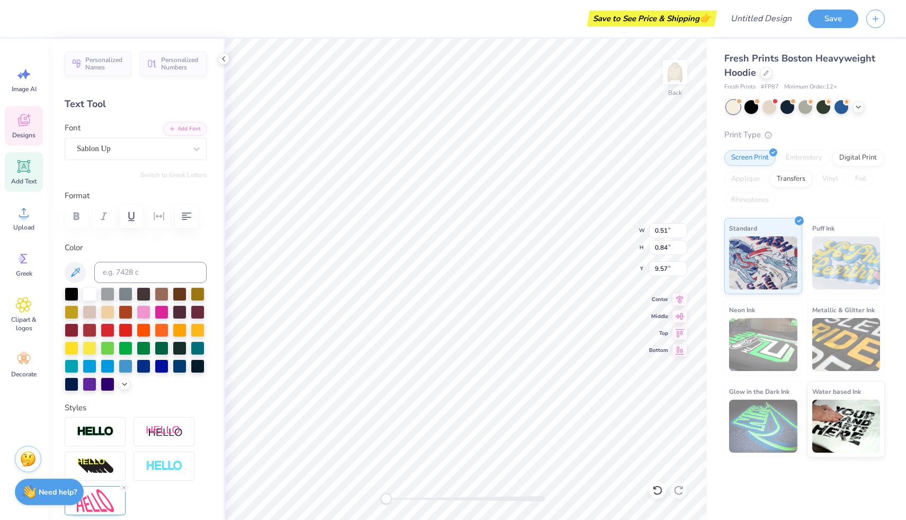
type input "1.14"
type input "9.44"
type input "1.11"
type input "9.45"
type input "1.06"
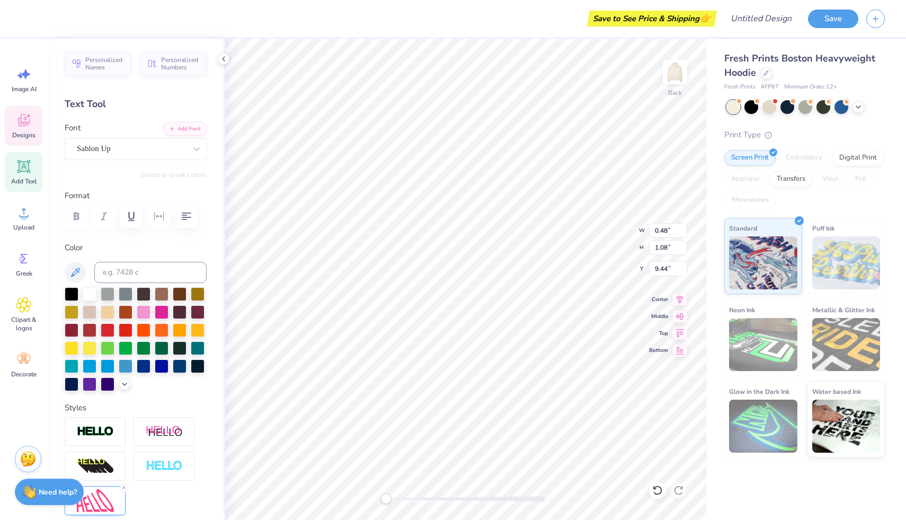
type input "1.02"
type input "9.49"
type input "0.48"
type input "1.08"
type input "9.45"
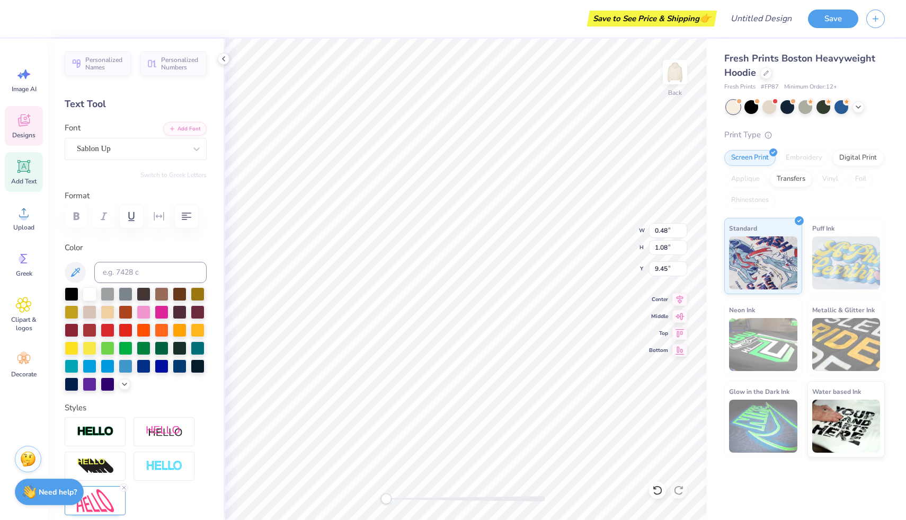
type input "0.52"
type input "1.11"
type input "0.48"
type input "1.08"
type input "9.45"
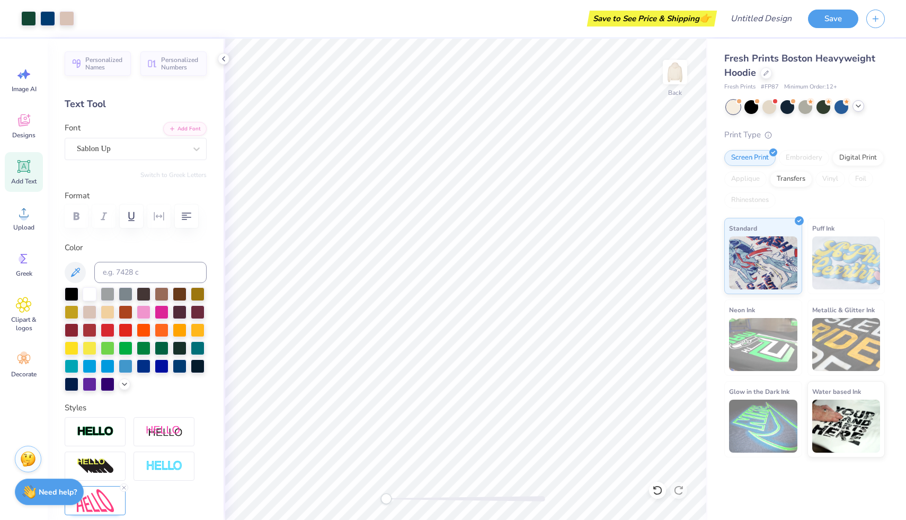
click at [860, 107] on icon at bounding box center [858, 106] width 8 height 8
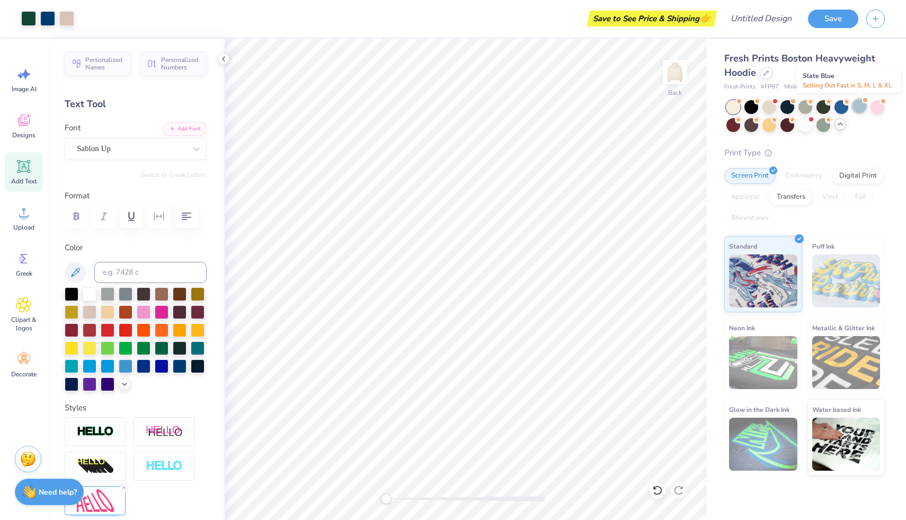
click at [862, 106] on div at bounding box center [859, 106] width 14 height 14
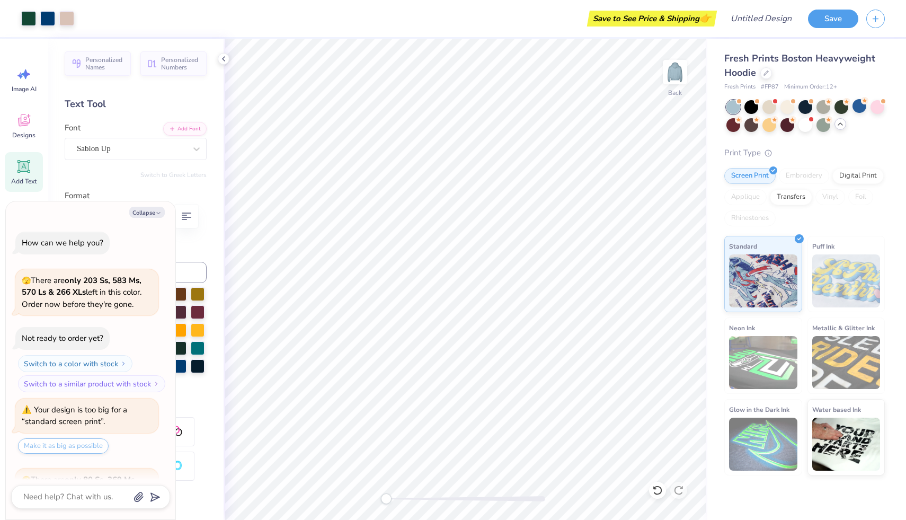
scroll to position [120, 0]
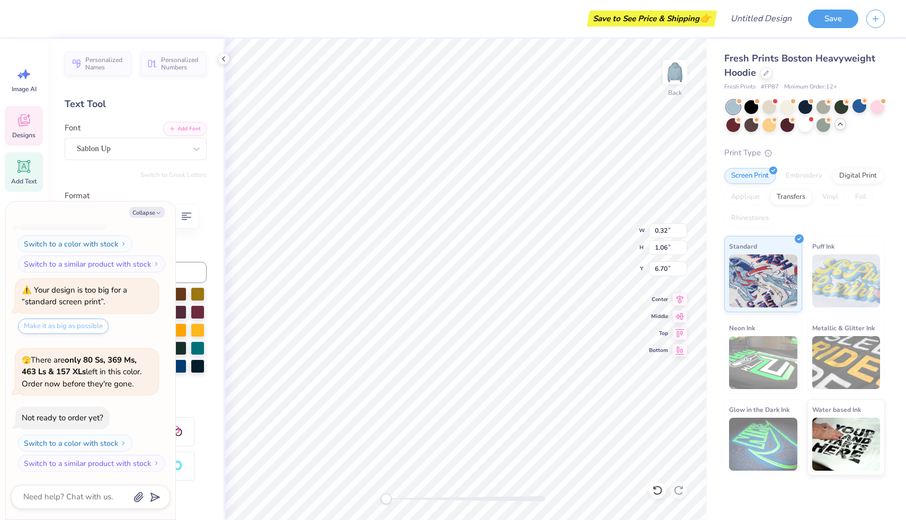
click at [110, 210] on div "Collapse" at bounding box center [90, 212] width 159 height 11
click at [159, 210] on icon "button" at bounding box center [158, 213] width 6 height 6
type textarea "x"
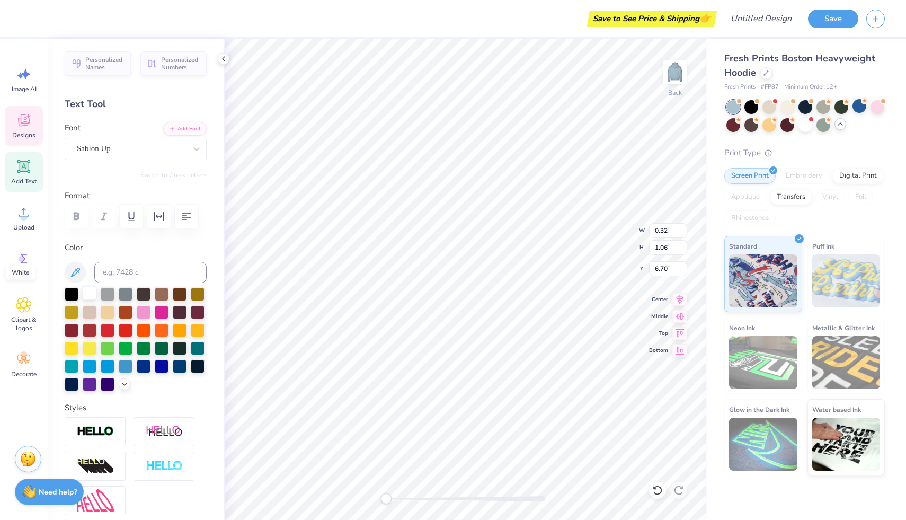
click at [90, 291] on div at bounding box center [90, 293] width 14 height 14
type input "0.58"
type input "6.66"
click at [87, 293] on div at bounding box center [90, 293] width 14 height 14
type input "1.88"
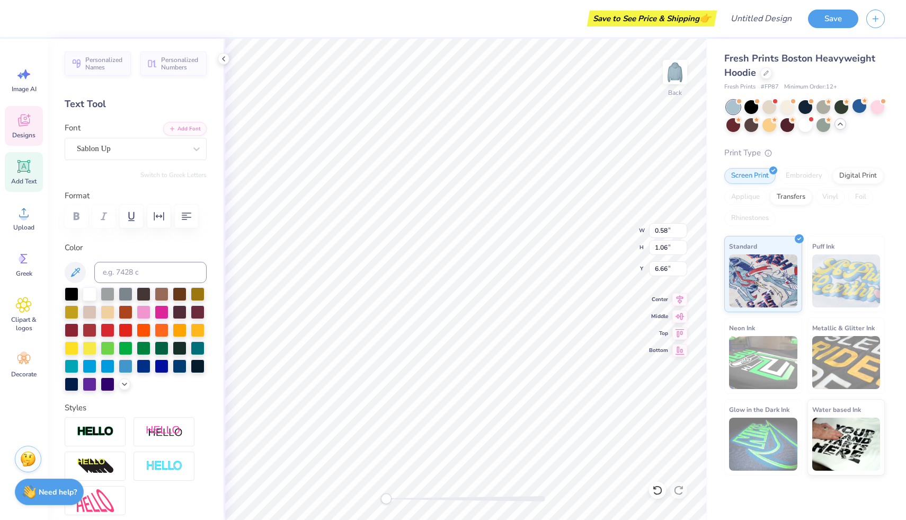
type input "1.79"
type input "4.34"
type input "0.22"
type input "0.40"
type input "5.04"
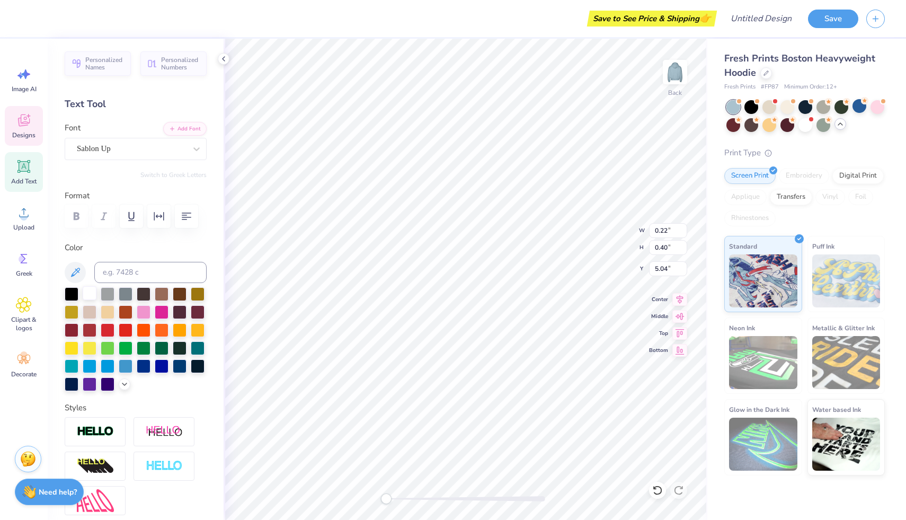
click at [90, 293] on div at bounding box center [90, 293] width 14 height 14
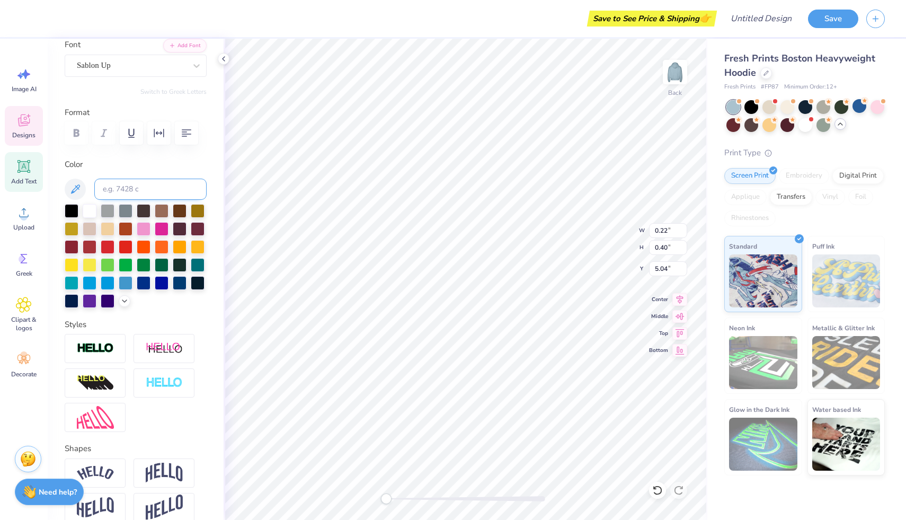
scroll to position [85, 0]
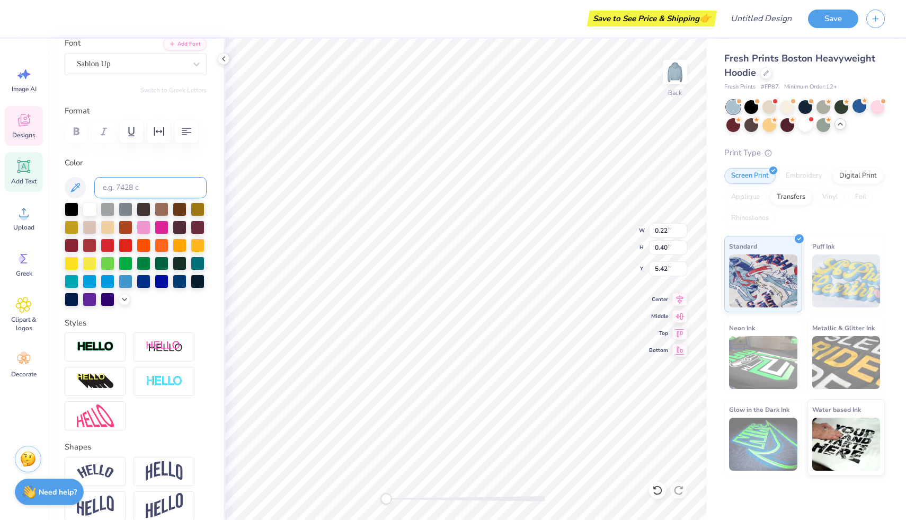
type input "0.37"
type input "5.05"
click at [88, 207] on div at bounding box center [90, 208] width 14 height 14
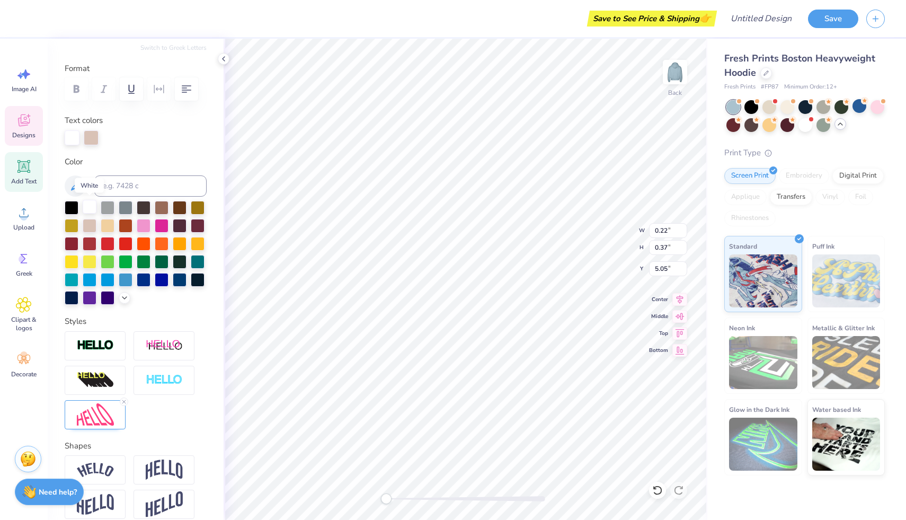
scroll to position [148, 0]
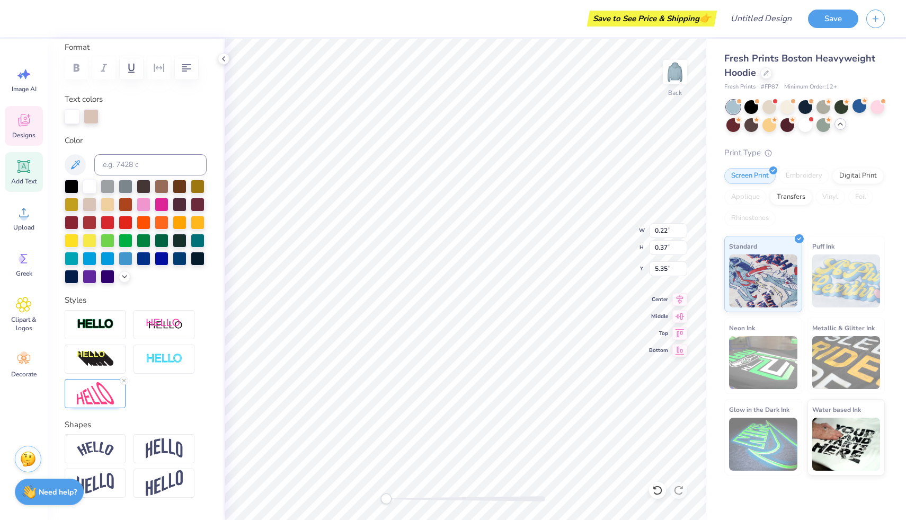
type input "0.23"
type input "0.39"
type input "5.04"
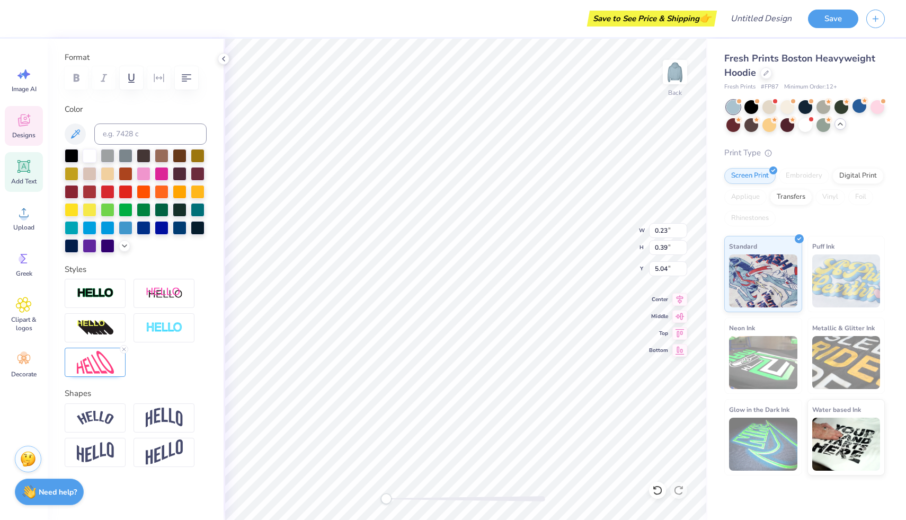
scroll to position [138, 0]
click at [87, 154] on div at bounding box center [90, 155] width 14 height 14
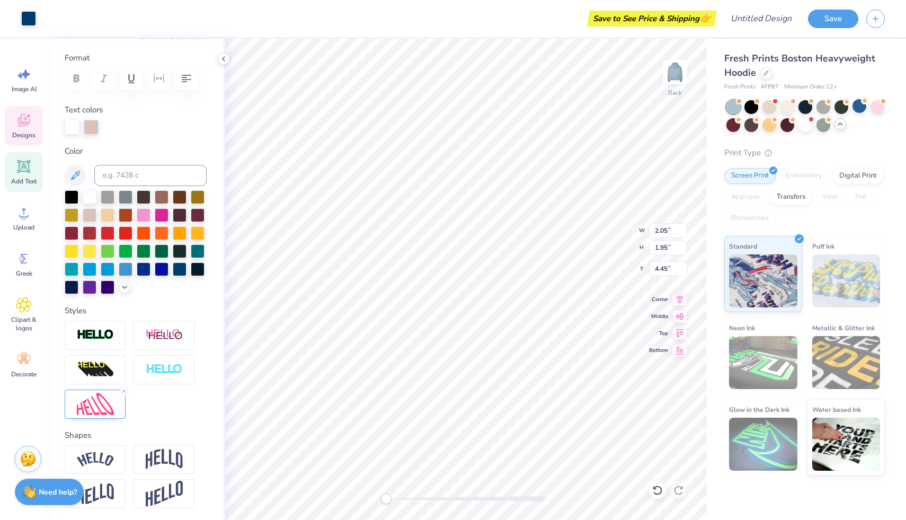
type input "0.22"
type input "0.40"
type input "5.22"
type input "2.05"
type input "1.95"
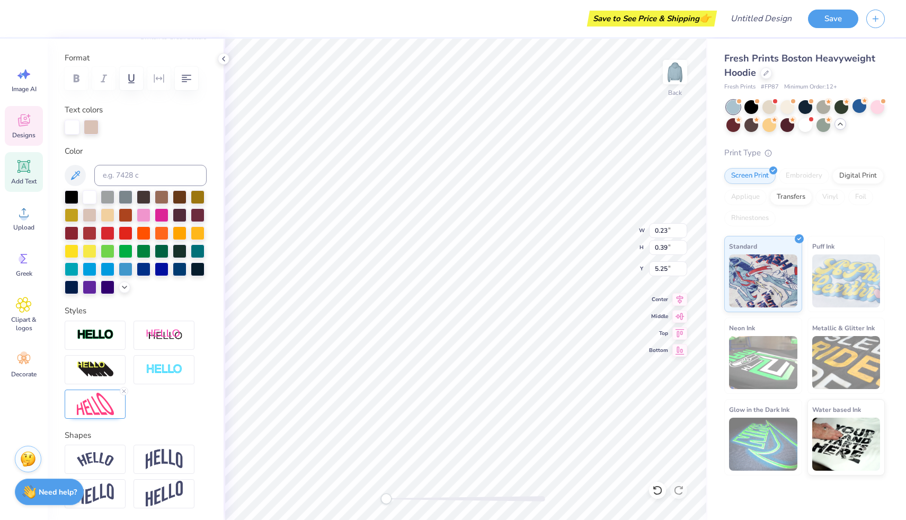
type input "4.37"
type input "0.22"
type input "0.40"
type input "5.22"
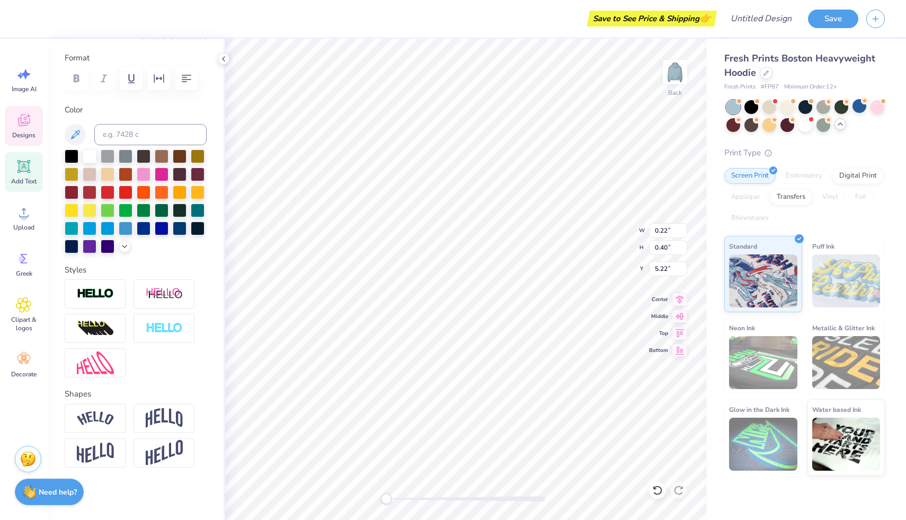
type input "0.37"
type input "5.25"
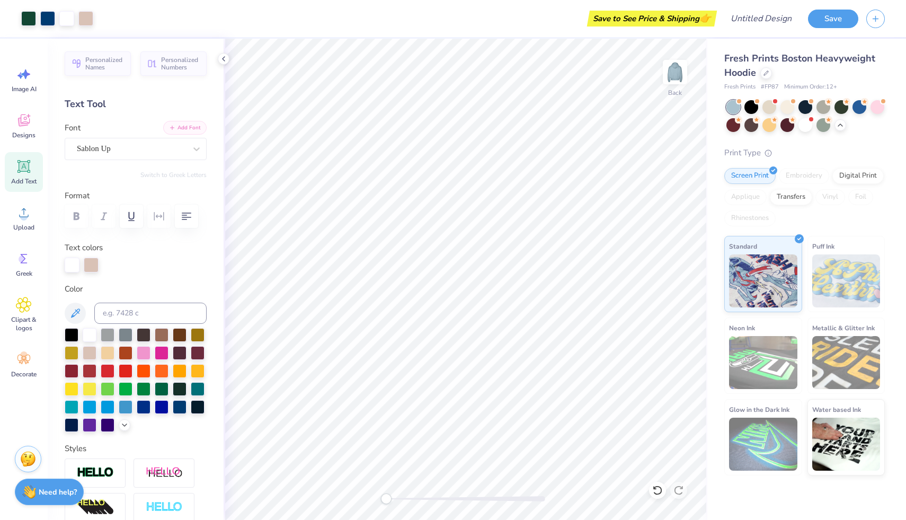
click at [180, 126] on button "Add Font" at bounding box center [184, 128] width 43 height 14
click at [14, 165] on div "Add Text" at bounding box center [24, 172] width 38 height 40
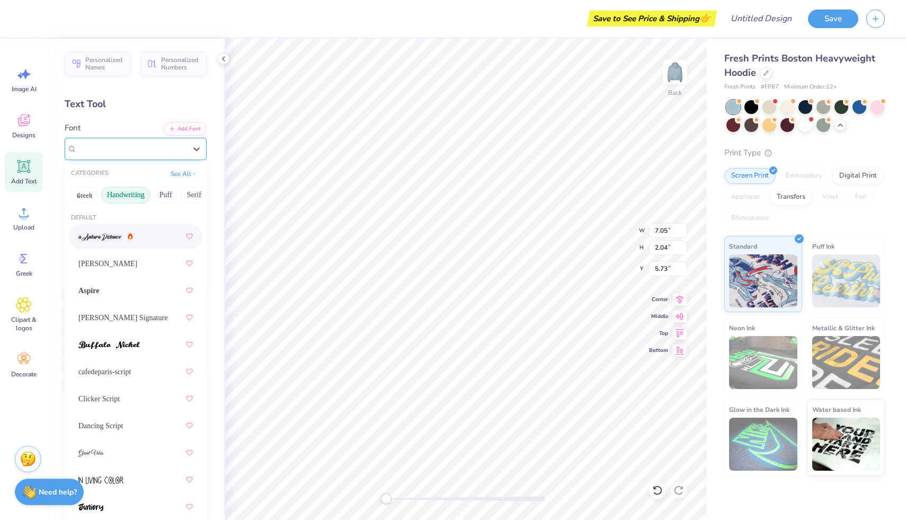
click at [139, 145] on div "Super Dream" at bounding box center [131, 148] width 111 height 16
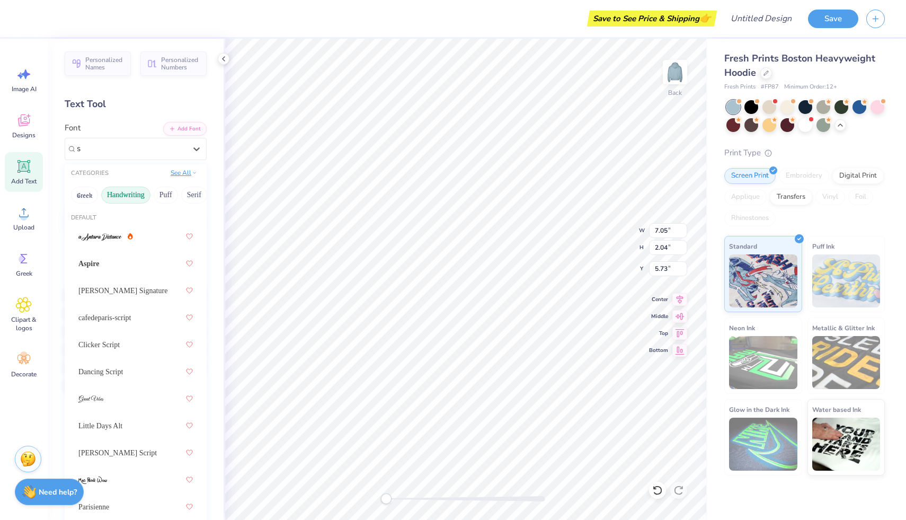
type input "s"
type input "15.00"
type input "4.46"
type input "5.29"
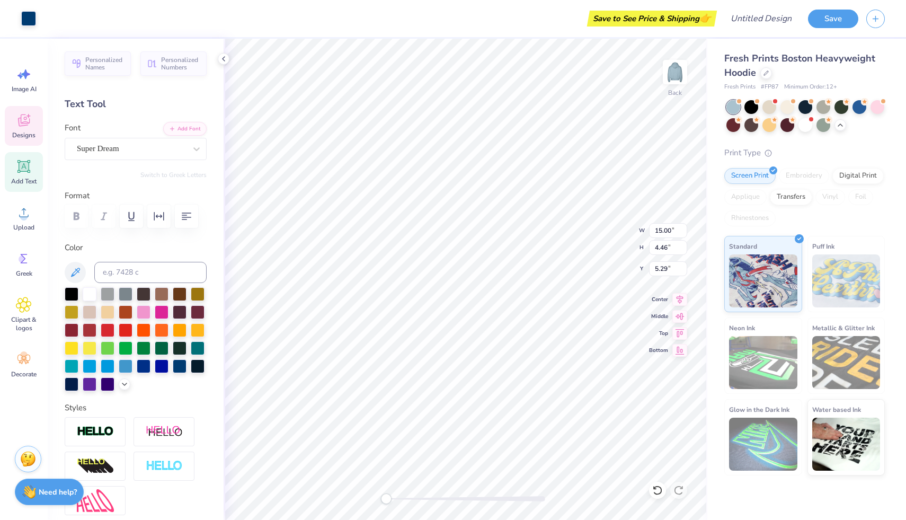
type input "0.32"
type input "1.06"
type input "6.75"
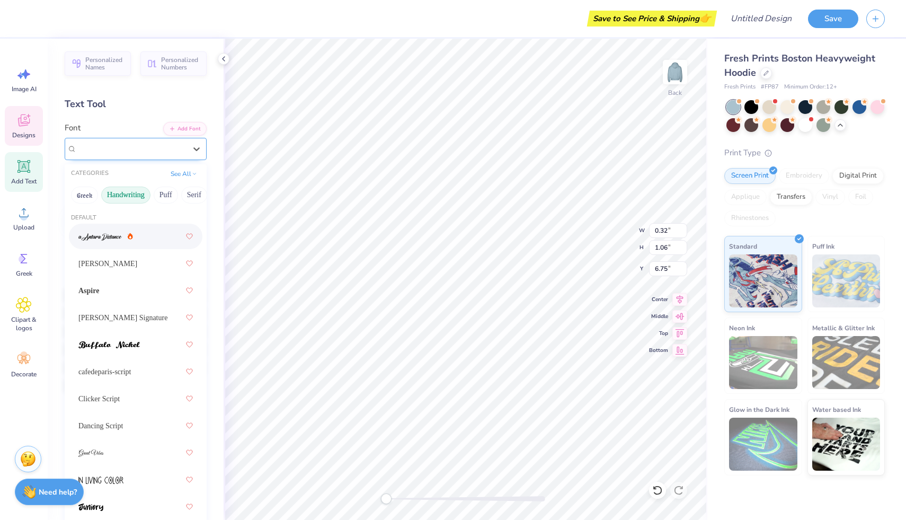
click at [120, 147] on div "Sablon Up" at bounding box center [131, 148] width 111 height 16
click at [121, 124] on div "Font option a Antara Distance focused, 1 of 28. 28 results available. Use Up an…" at bounding box center [136, 141] width 142 height 38
click at [198, 149] on icon at bounding box center [196, 149] width 11 height 11
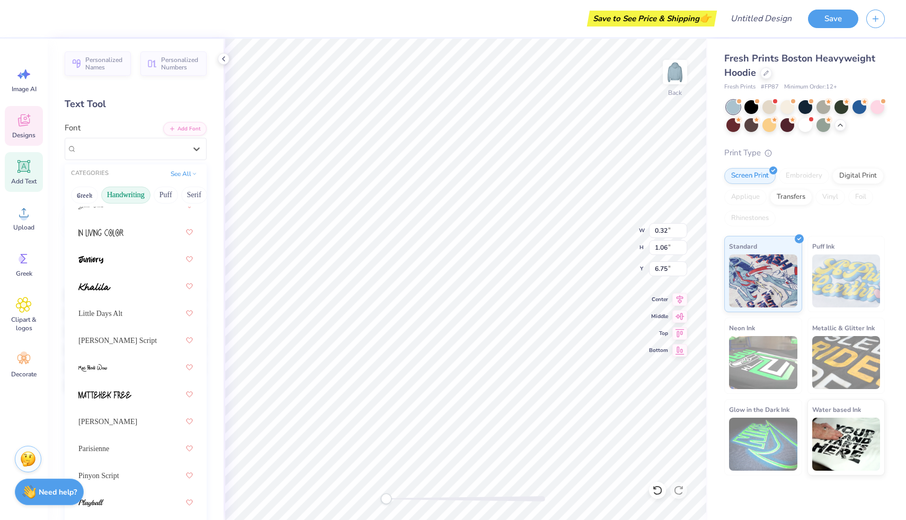
scroll to position [463, 0]
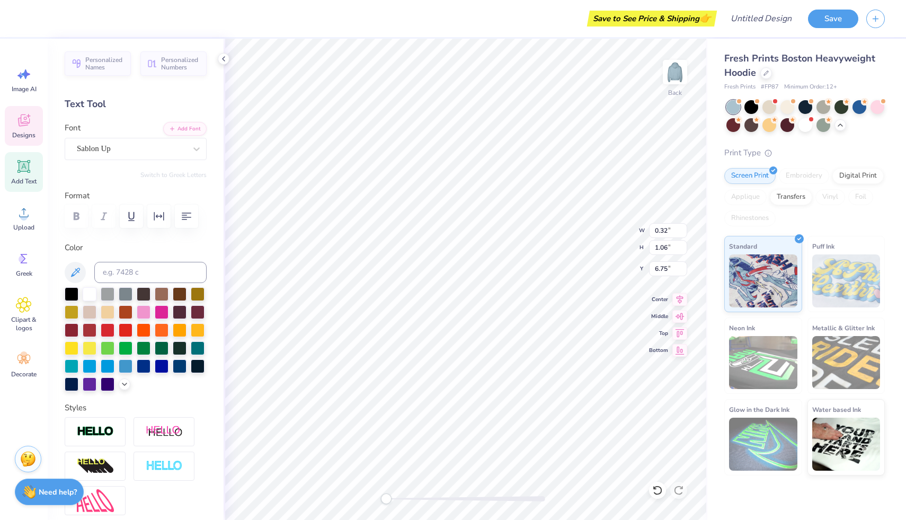
click at [158, 109] on div "Text Tool" at bounding box center [136, 104] width 142 height 14
click at [144, 144] on div "Sablon Up" at bounding box center [131, 148] width 111 height 16
type input "sablon"
click at [164, 108] on div "Text Tool" at bounding box center [136, 104] width 142 height 14
type input "7.05"
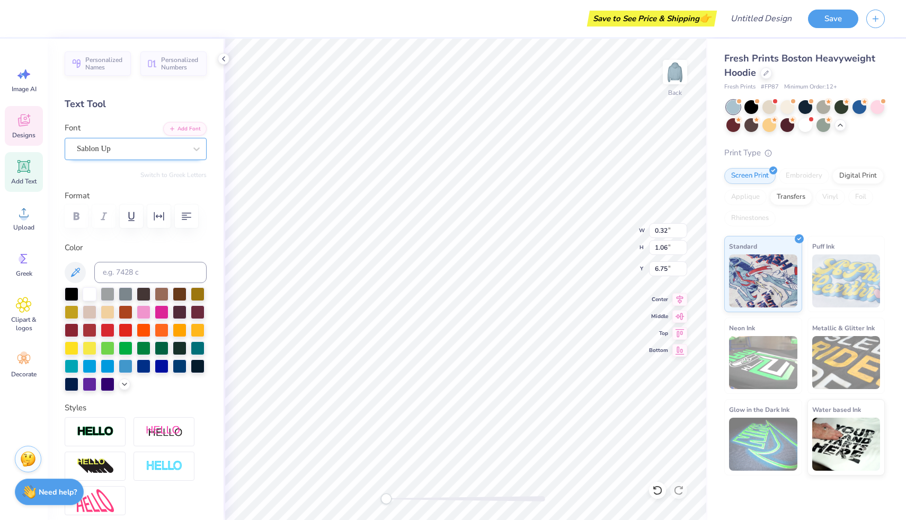
type input "2.04"
type input "5.73"
click at [40, 113] on div "Designs" at bounding box center [24, 126] width 38 height 40
click at [429, 260] on li "Copy" at bounding box center [447, 259] width 83 height 21
type textarea "est"
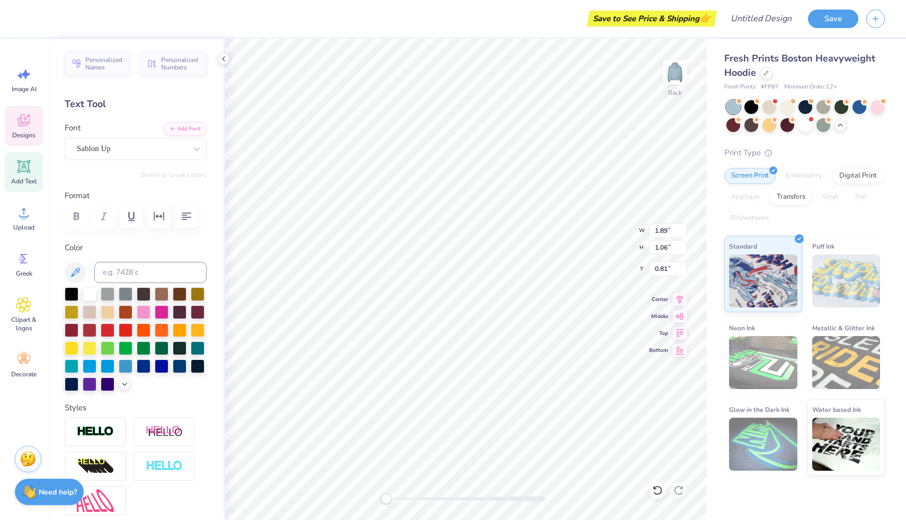
type input "1.89"
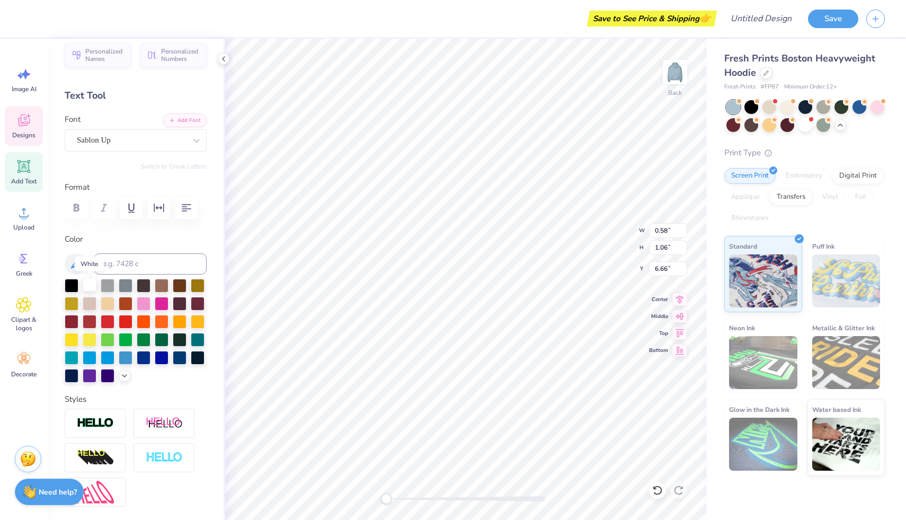
click at [92, 290] on div at bounding box center [90, 285] width 14 height 14
click at [90, 287] on div at bounding box center [90, 285] width 14 height 14
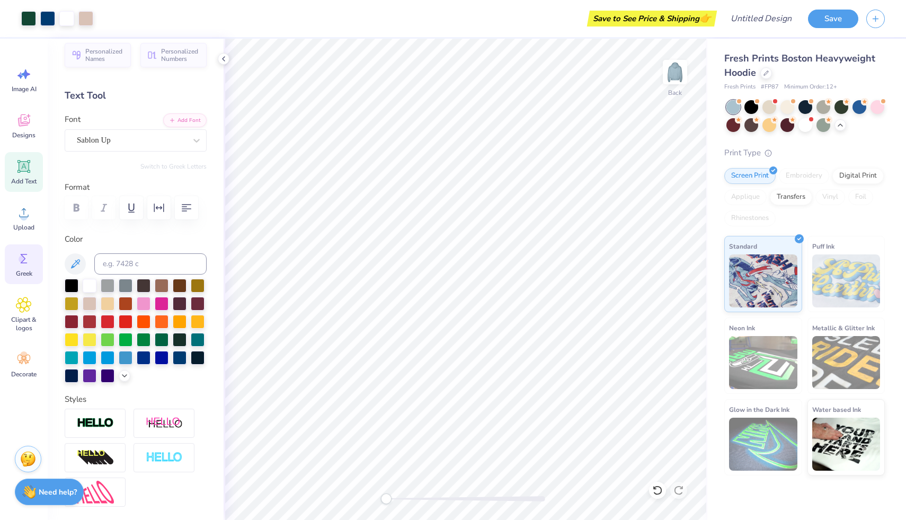
click at [25, 262] on icon at bounding box center [24, 259] width 7 height 10
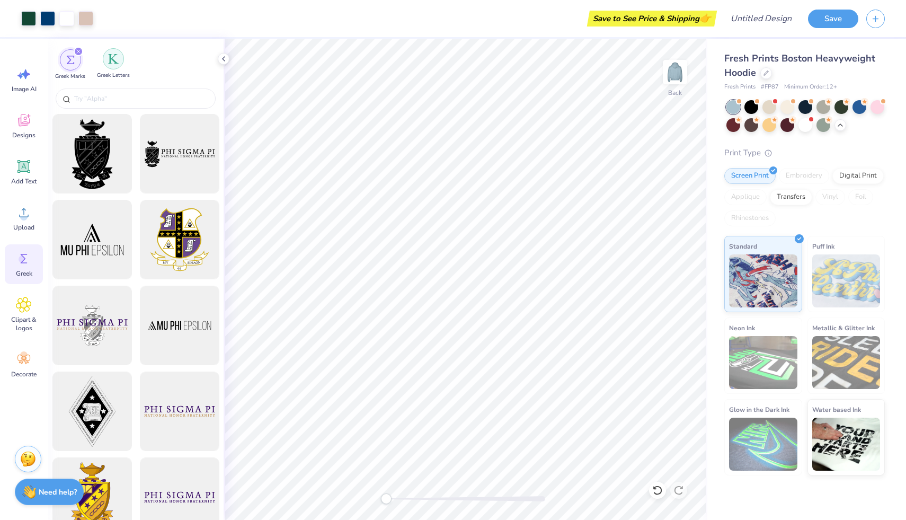
click at [114, 64] on div "filter for Greek Letters" at bounding box center [113, 58] width 21 height 21
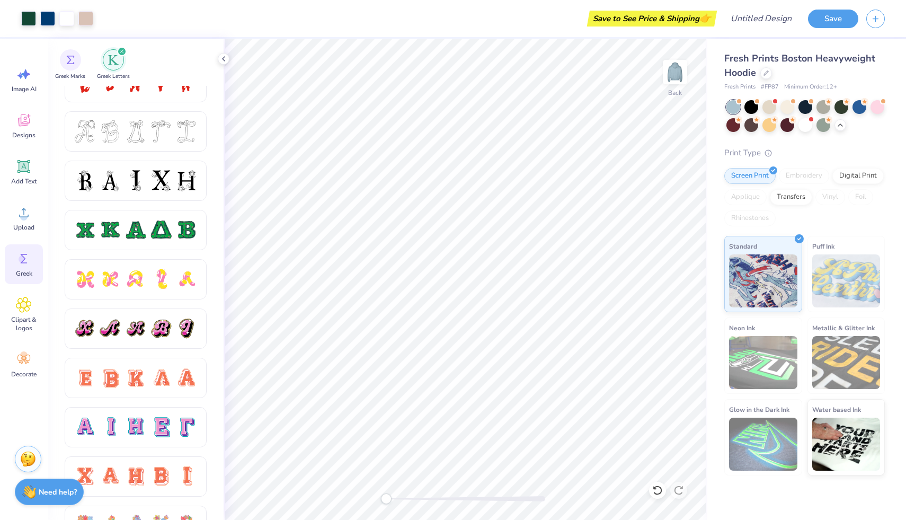
scroll to position [0, 0]
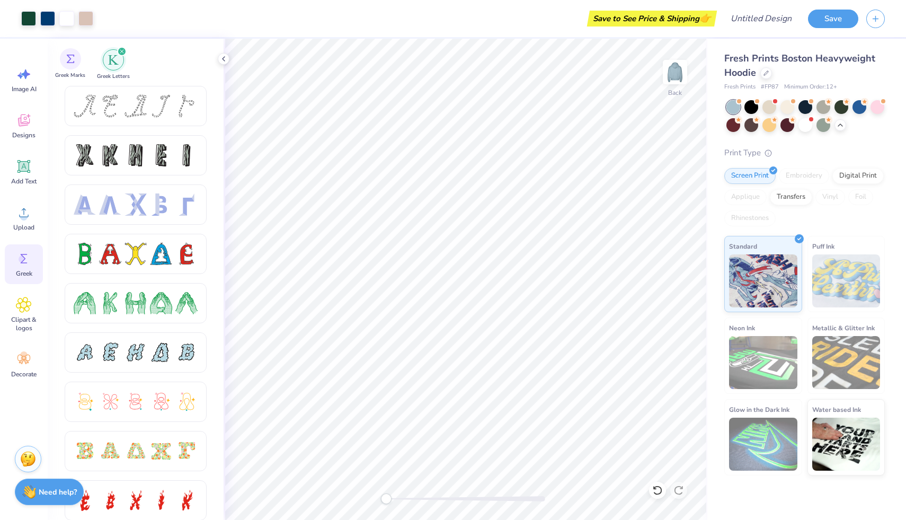
click at [73, 72] on div "Greek Marks" at bounding box center [70, 63] width 30 height 31
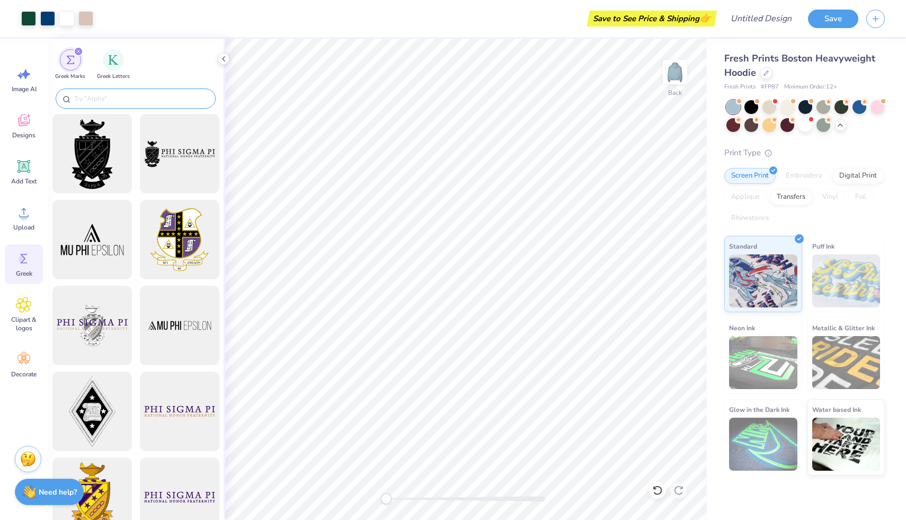
click at [106, 99] on input "text" at bounding box center [141, 98] width 136 height 11
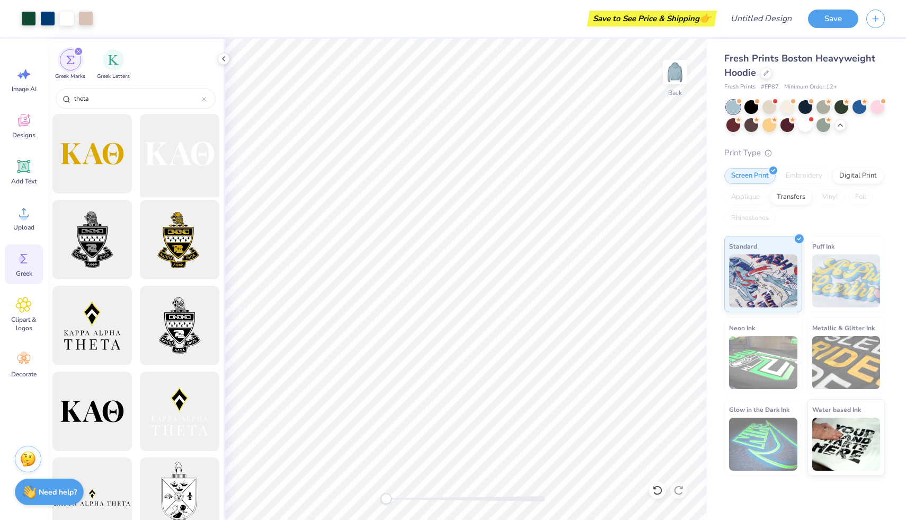
type input "theta"
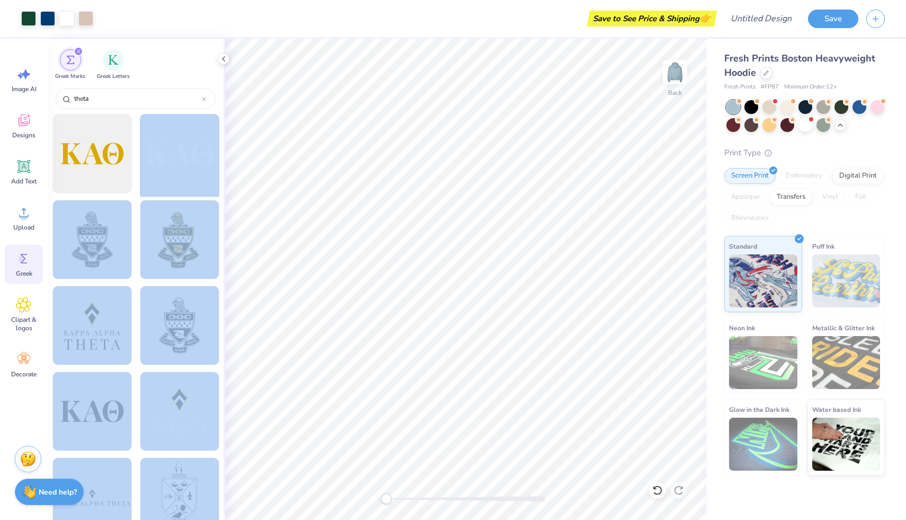
click at [230, 179] on div "Art colors Save to See Price & Shipping 👉 Design Title Save Image AI Designs Ad…" at bounding box center [453, 260] width 906 height 520
click at [174, 165] on div at bounding box center [179, 153] width 87 height 87
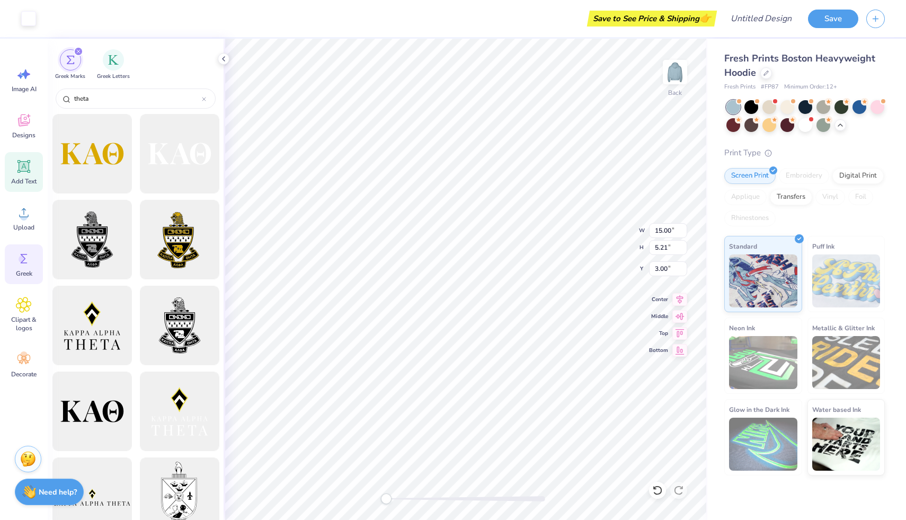
click at [27, 168] on icon at bounding box center [24, 167] width 10 height 10
type input "7.05"
type input "2.04"
type input "5.73"
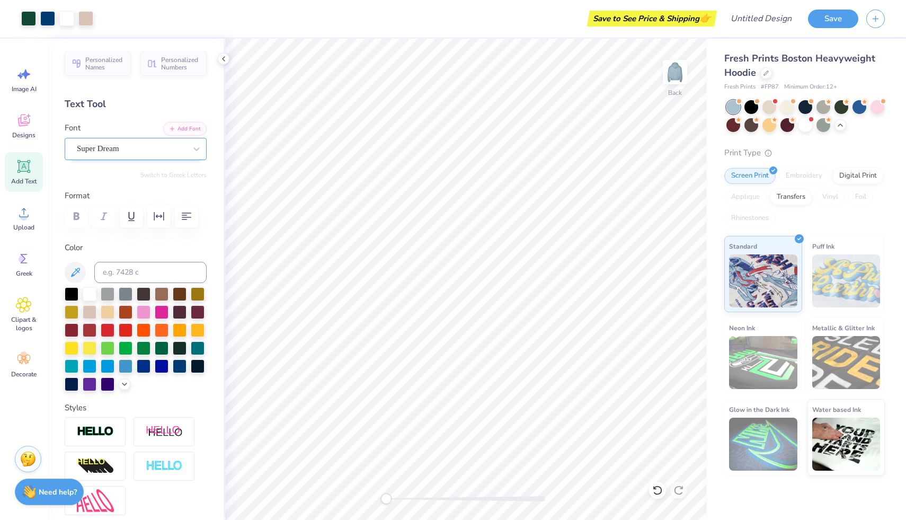
click at [120, 151] on div "Super Dream" at bounding box center [131, 148] width 111 height 16
type input "0.32"
type input "1.06"
type input "6.75"
click at [656, 488] on icon at bounding box center [657, 490] width 11 height 11
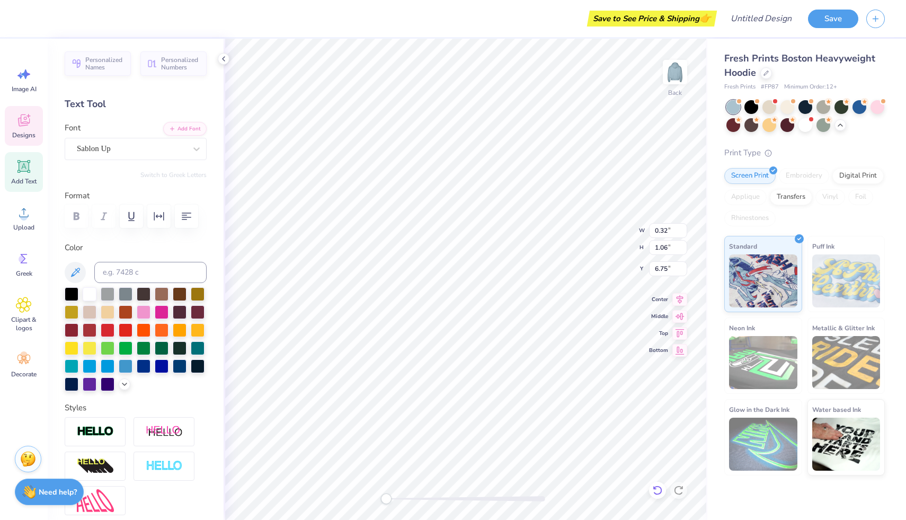
click at [656, 488] on icon at bounding box center [657, 490] width 11 height 11
click at [659, 494] on icon at bounding box center [657, 490] width 11 height 11
click at [659, 493] on icon at bounding box center [657, 490] width 11 height 11
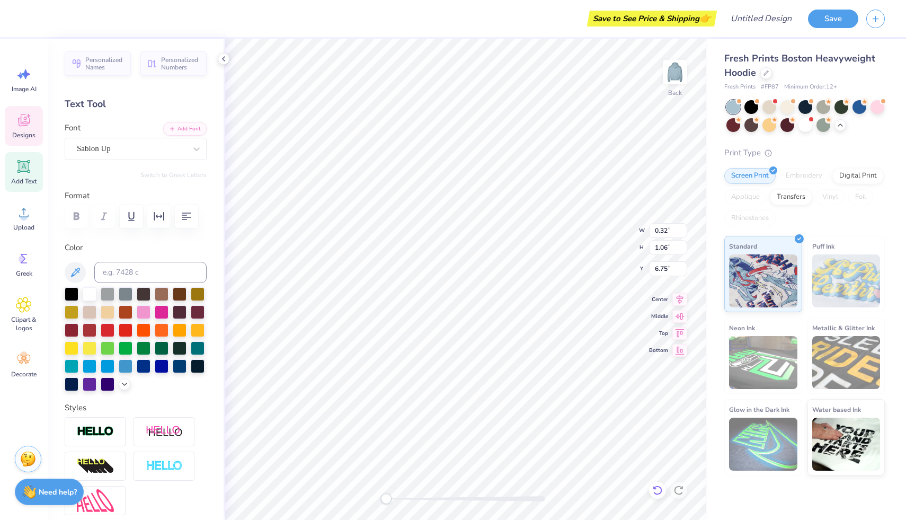
click at [659, 493] on icon at bounding box center [657, 490] width 11 height 11
click at [659, 491] on icon at bounding box center [657, 490] width 11 height 11
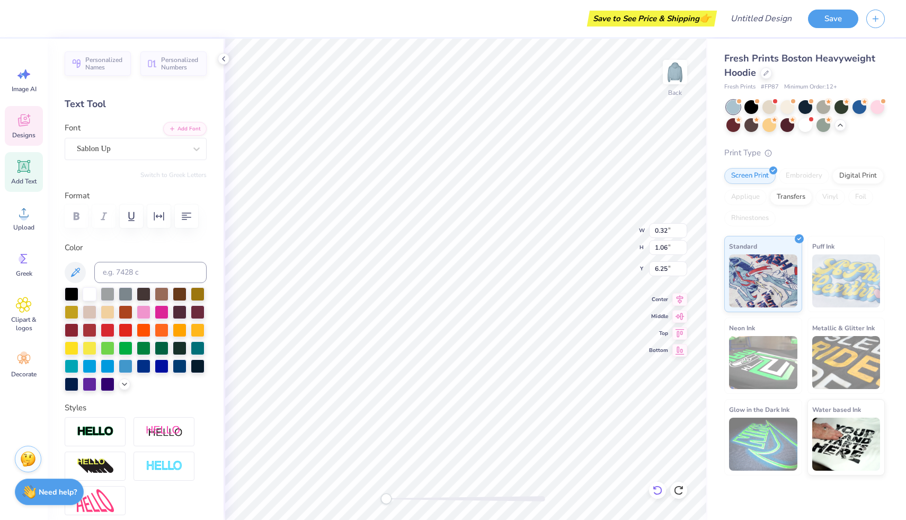
click at [659, 491] on icon at bounding box center [657, 490] width 11 height 11
type input "6.75"
click at [682, 488] on icon at bounding box center [678, 490] width 11 height 11
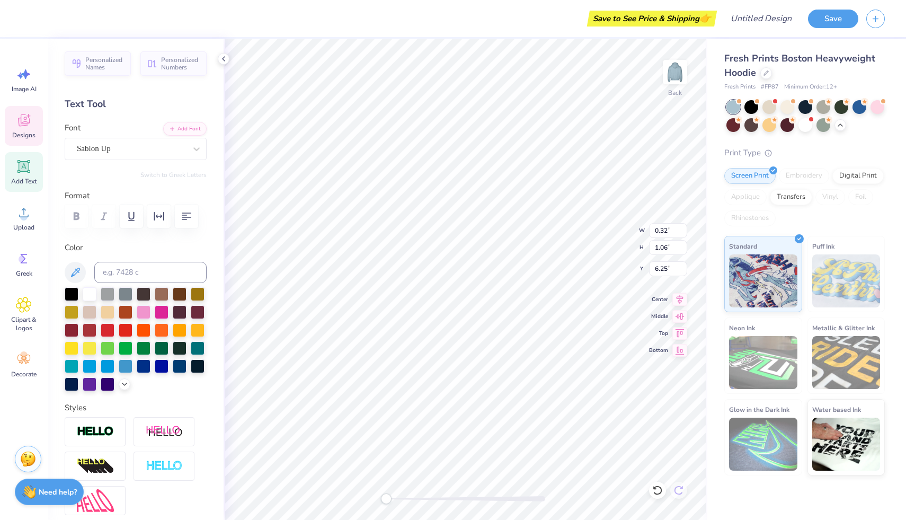
type textarea "T"
type textarea "theta"
type input "3.00"
